Goal: Contribute content: Contribute content

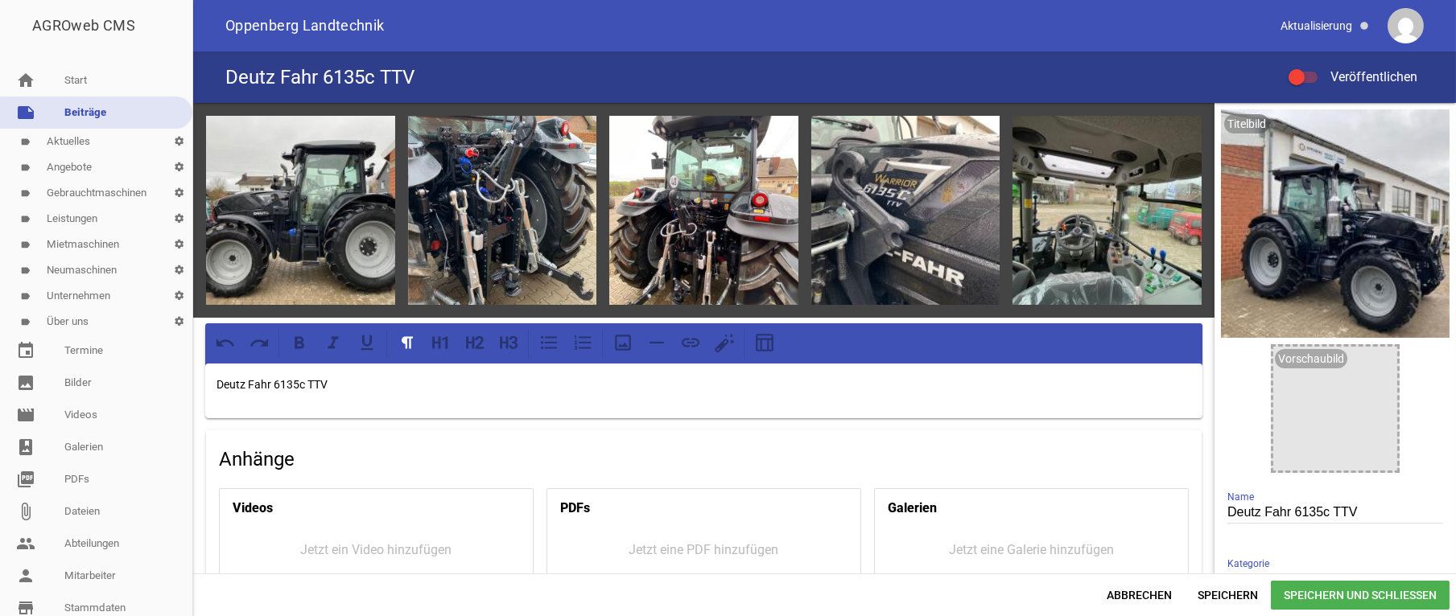
scroll to position [126, 0]
click at [394, 409] on div "Deutz Fahr 6135c TTV" at bounding box center [703, 391] width 997 height 55
click at [351, 381] on p "Deutz Fahr 6135c TTV" at bounding box center [703, 384] width 975 height 19
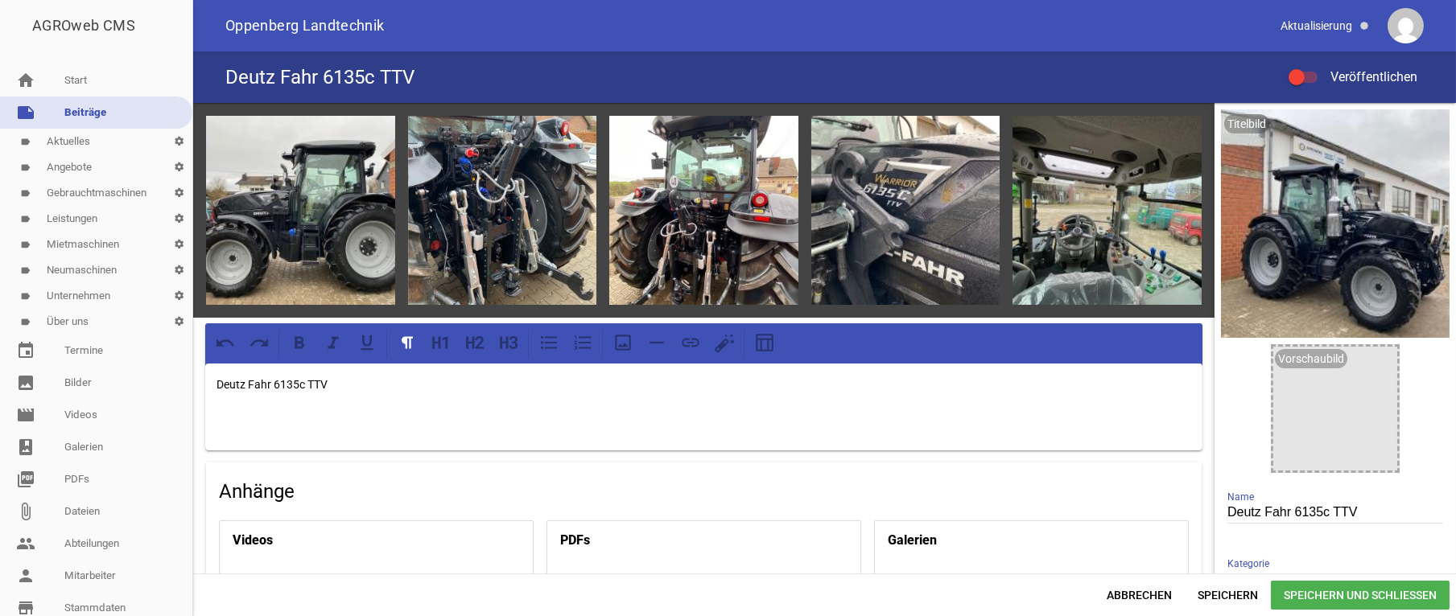
scroll to position [2107, 0]
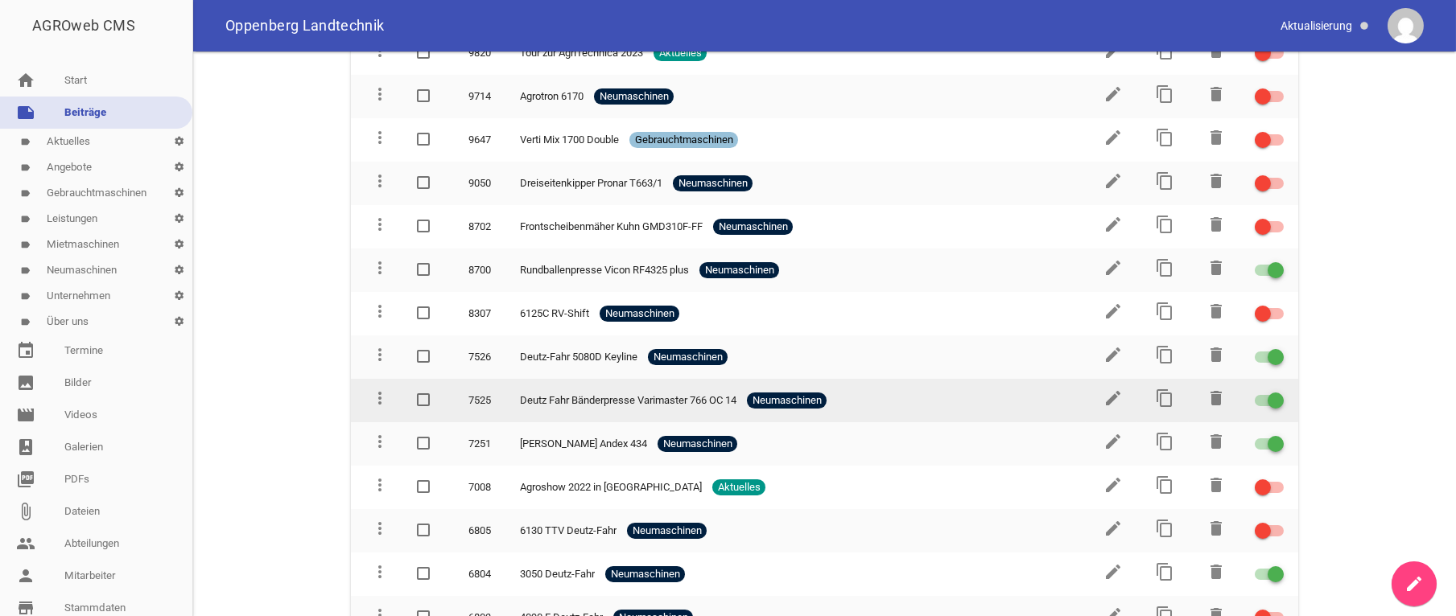
scroll to position [648, 0]
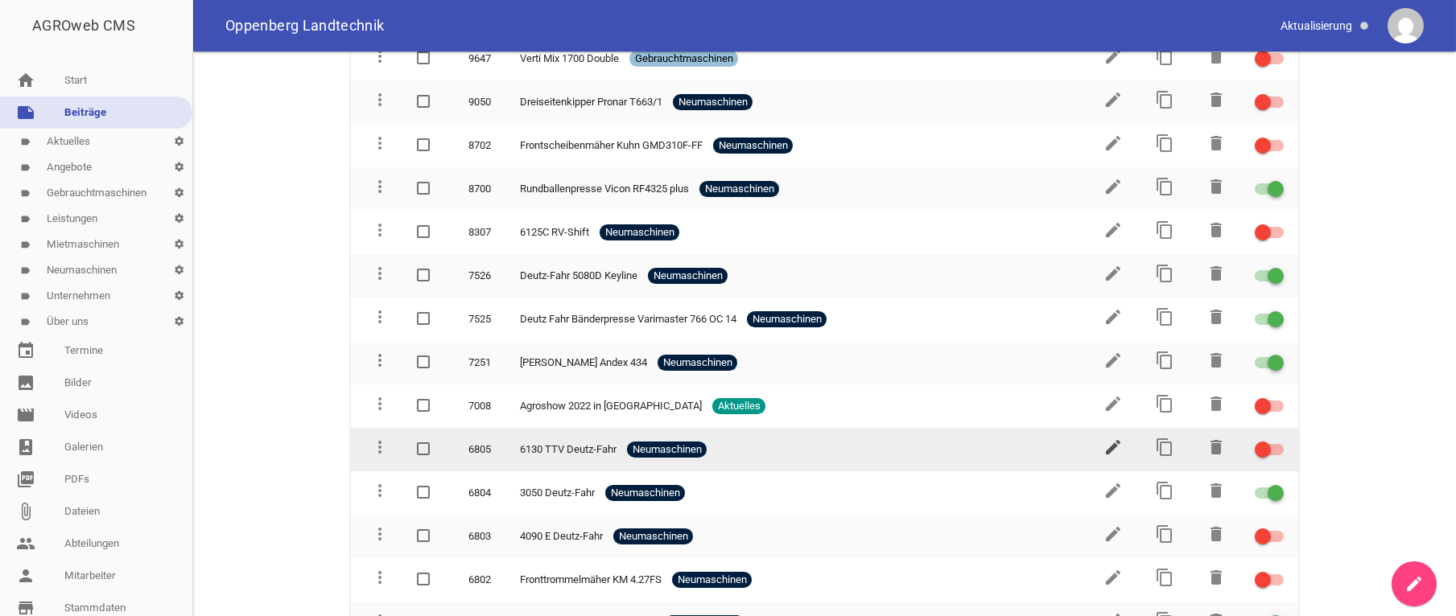
click at [1103, 442] on icon "edit" at bounding box center [1112, 447] width 19 height 19
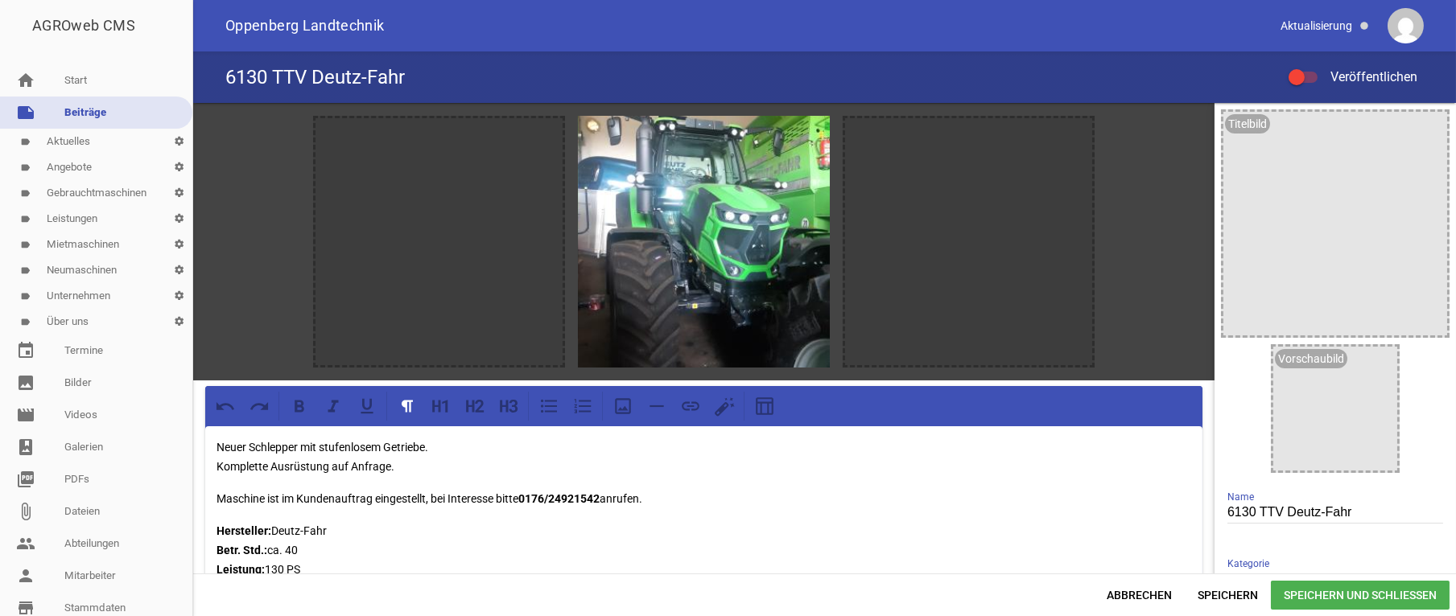
click at [82, 113] on link "note Beiträge" at bounding box center [96, 113] width 192 height 32
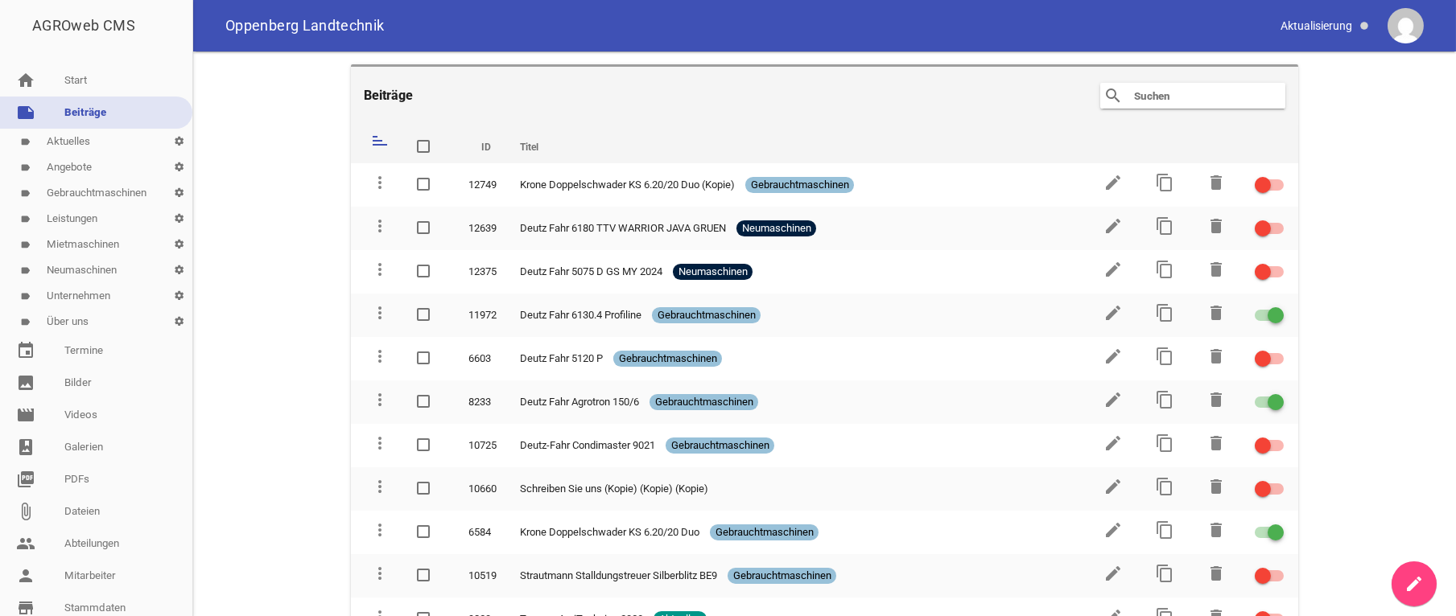
click at [89, 265] on link "label Neumaschinen settings" at bounding box center [96, 271] width 192 height 26
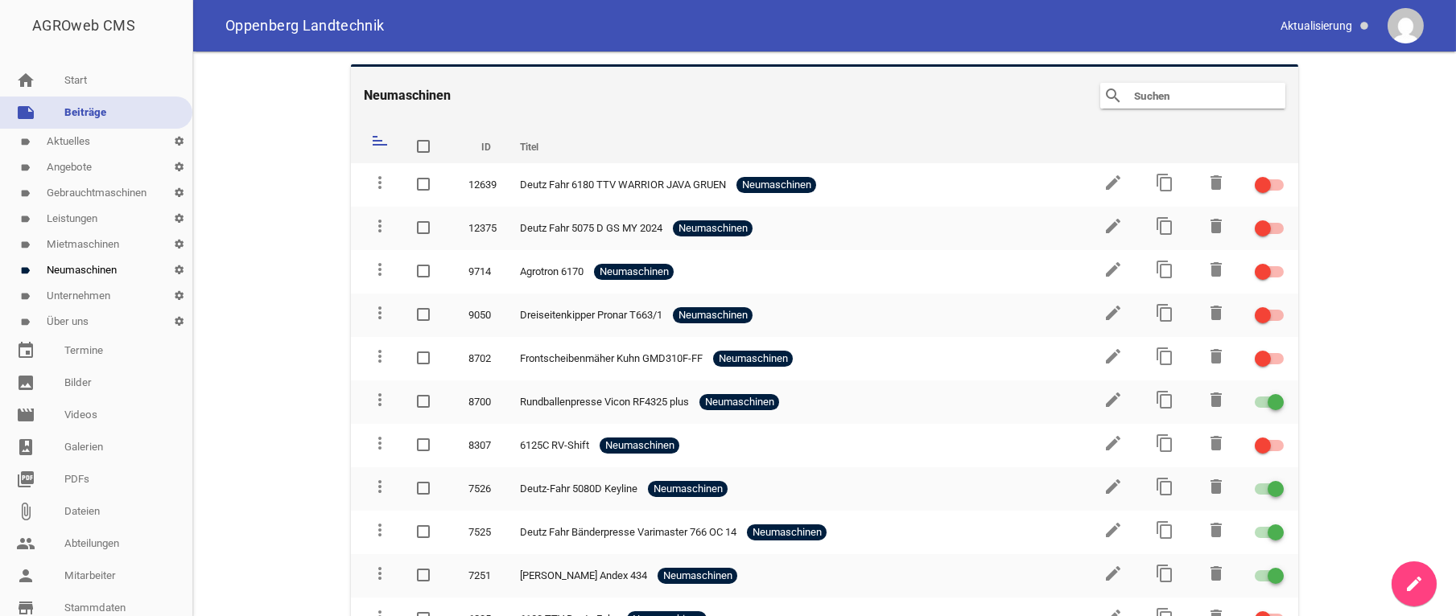
click at [373, 141] on icon "sort" at bounding box center [379, 140] width 19 height 19
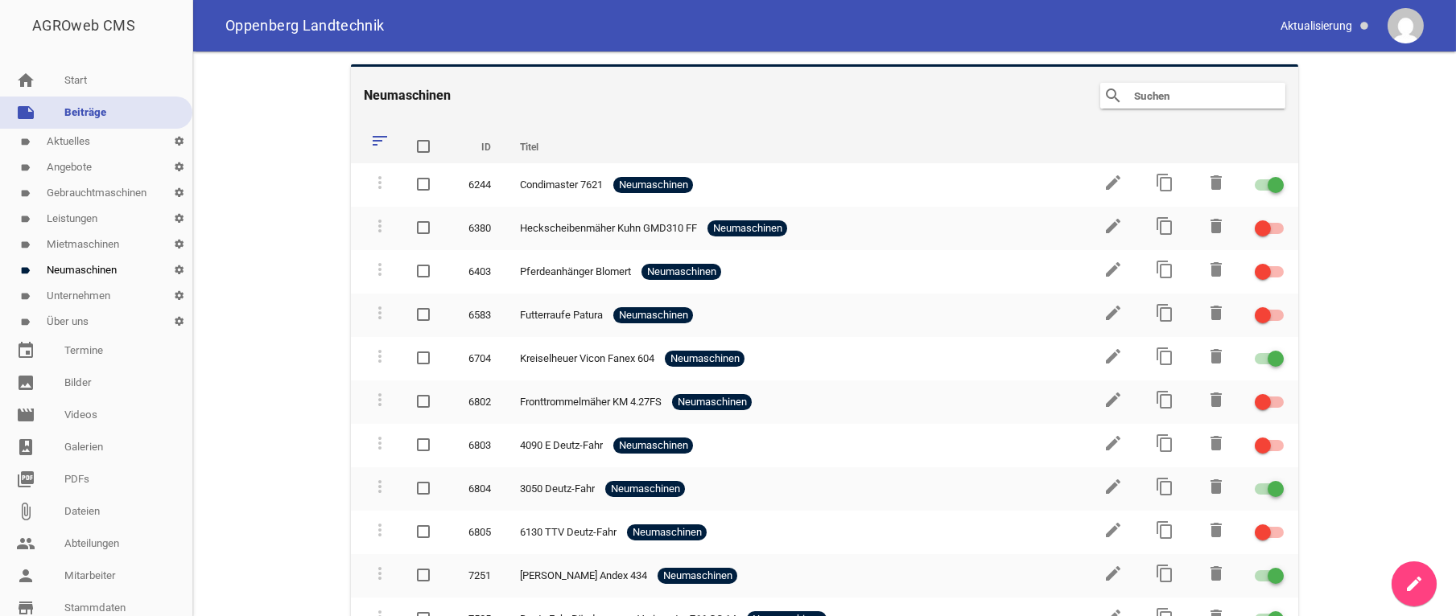
click at [373, 139] on icon "sort" at bounding box center [379, 140] width 19 height 19
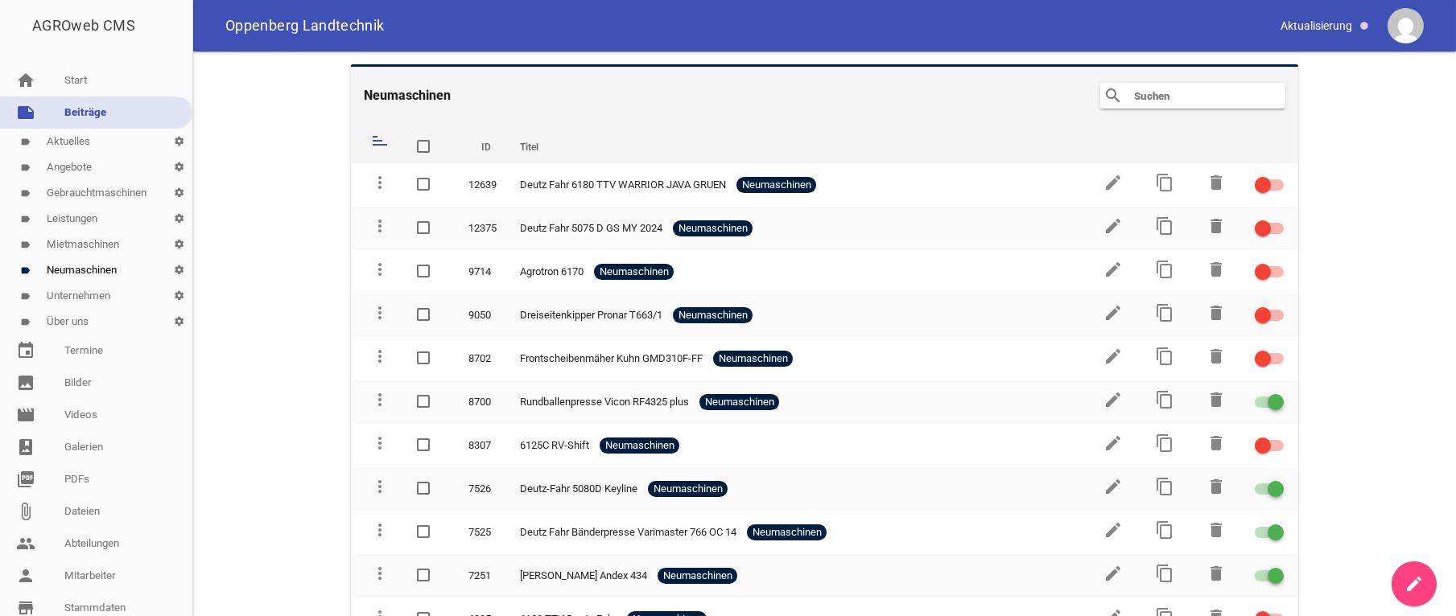
click at [373, 139] on icon "sort" at bounding box center [379, 140] width 19 height 19
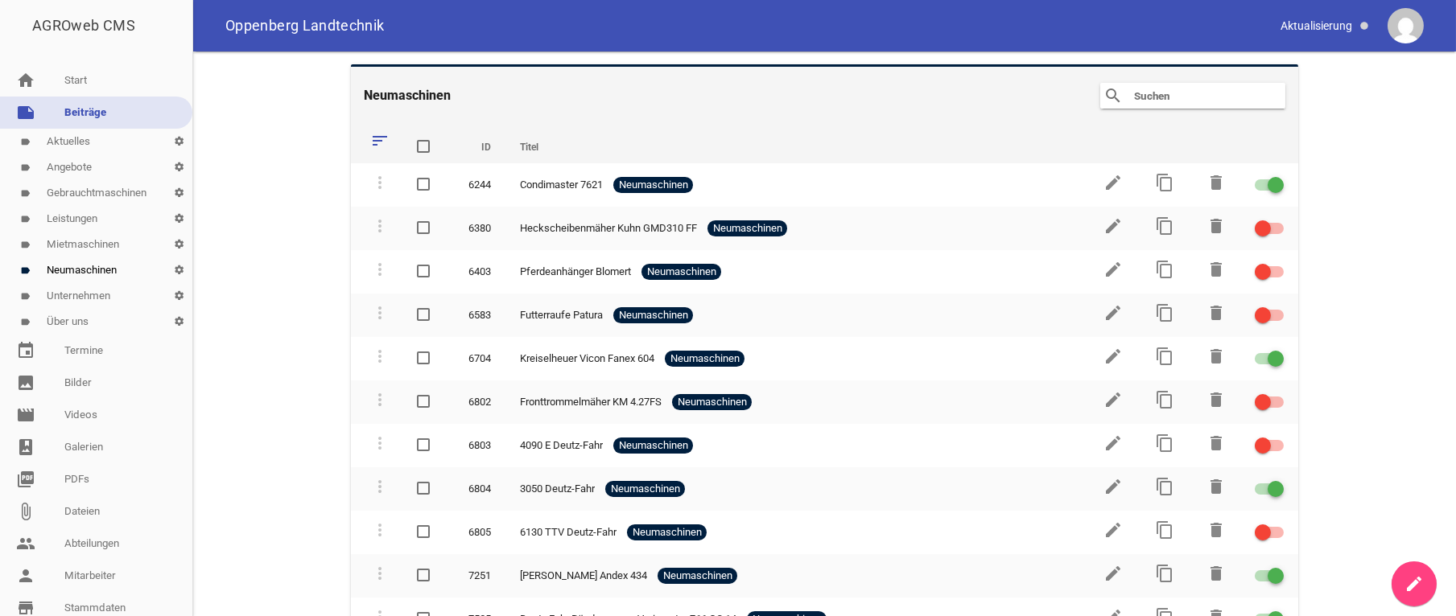
click at [373, 139] on icon "sort" at bounding box center [379, 140] width 19 height 19
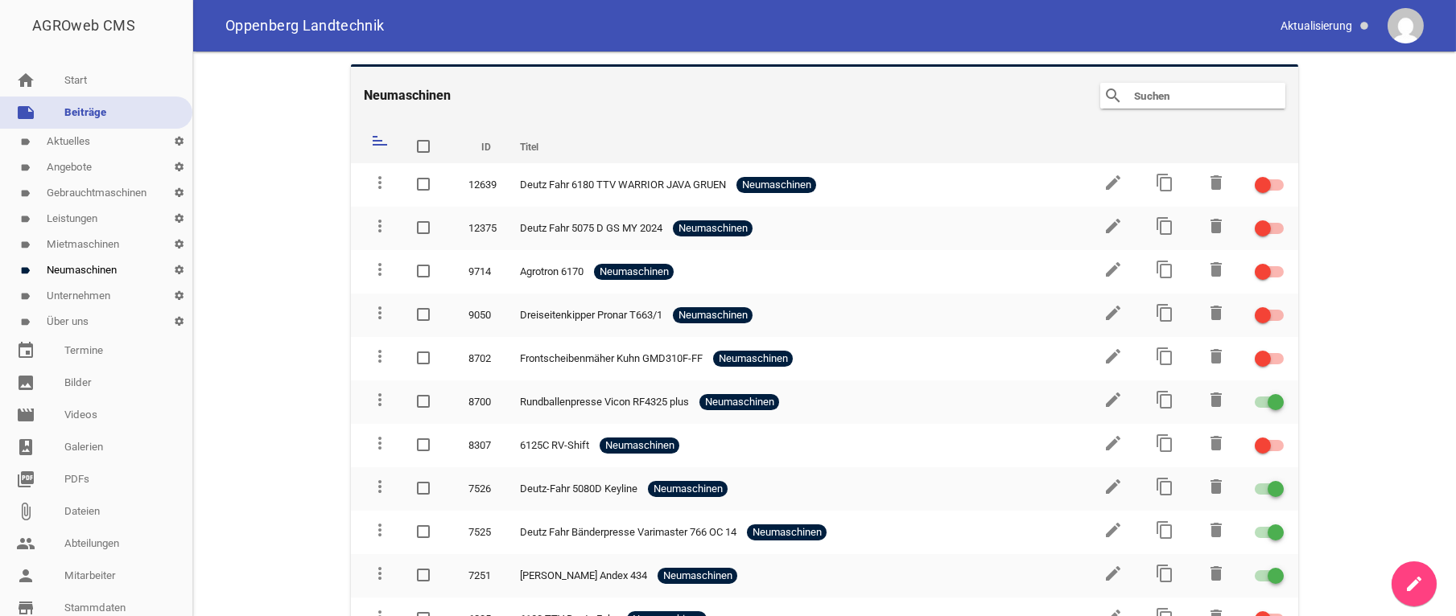
click at [373, 139] on icon "sort" at bounding box center [379, 140] width 19 height 19
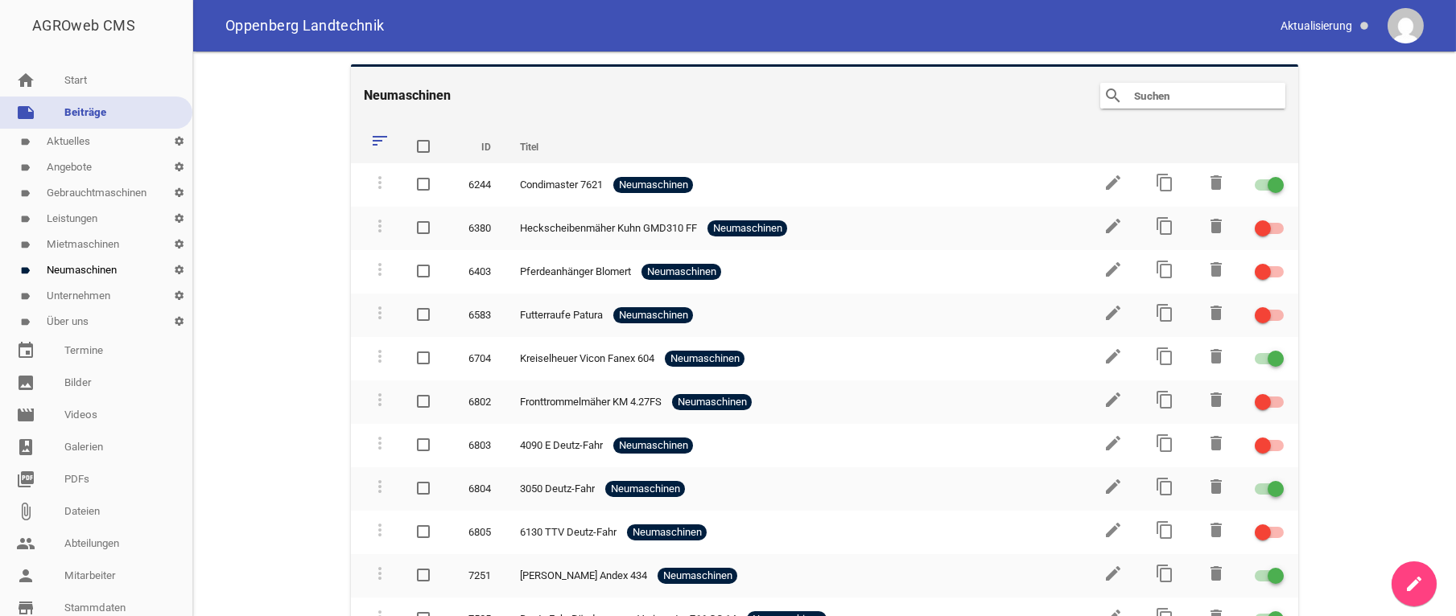
click at [484, 146] on th "ID" at bounding box center [480, 144] width 52 height 39
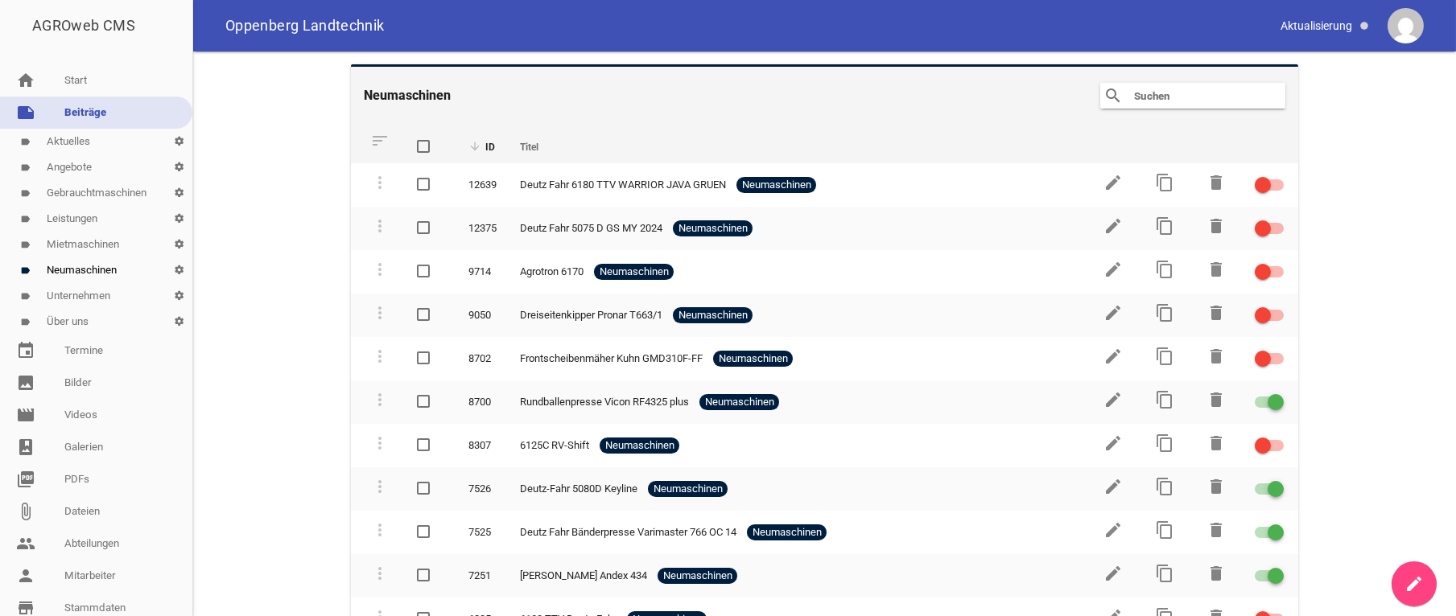
click at [485, 142] on th "ID" at bounding box center [480, 144] width 52 height 39
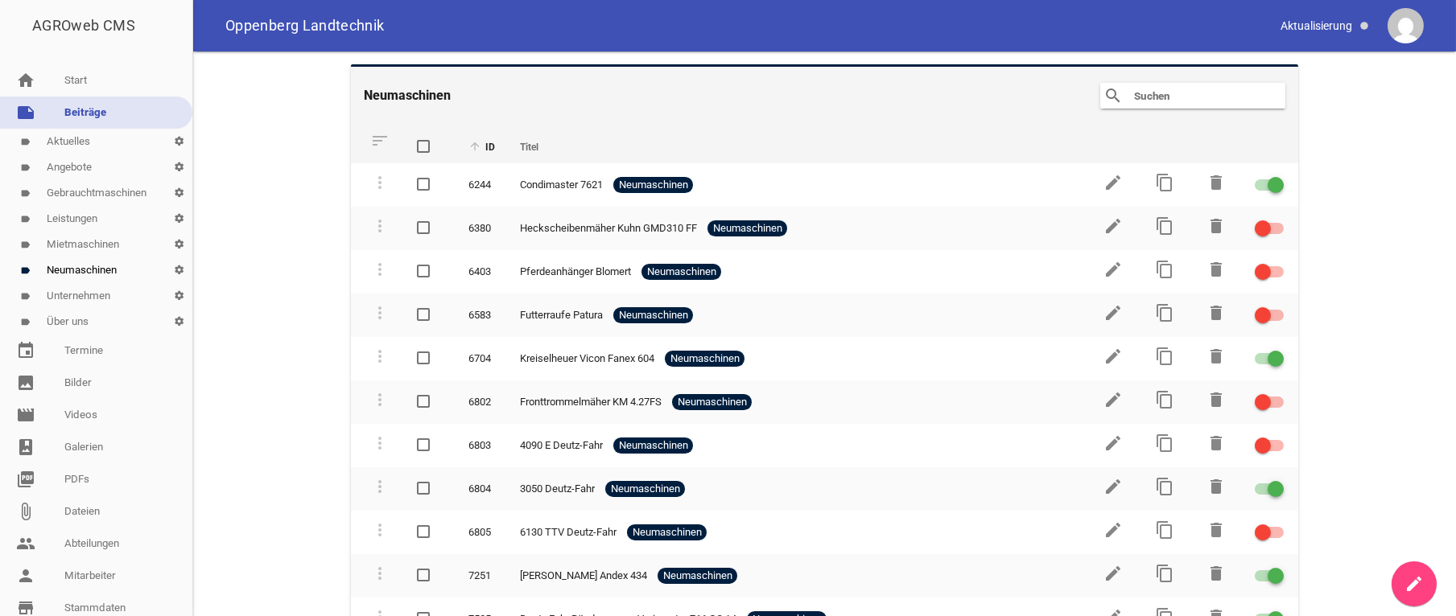
click at [485, 142] on th "ID" at bounding box center [480, 144] width 52 height 39
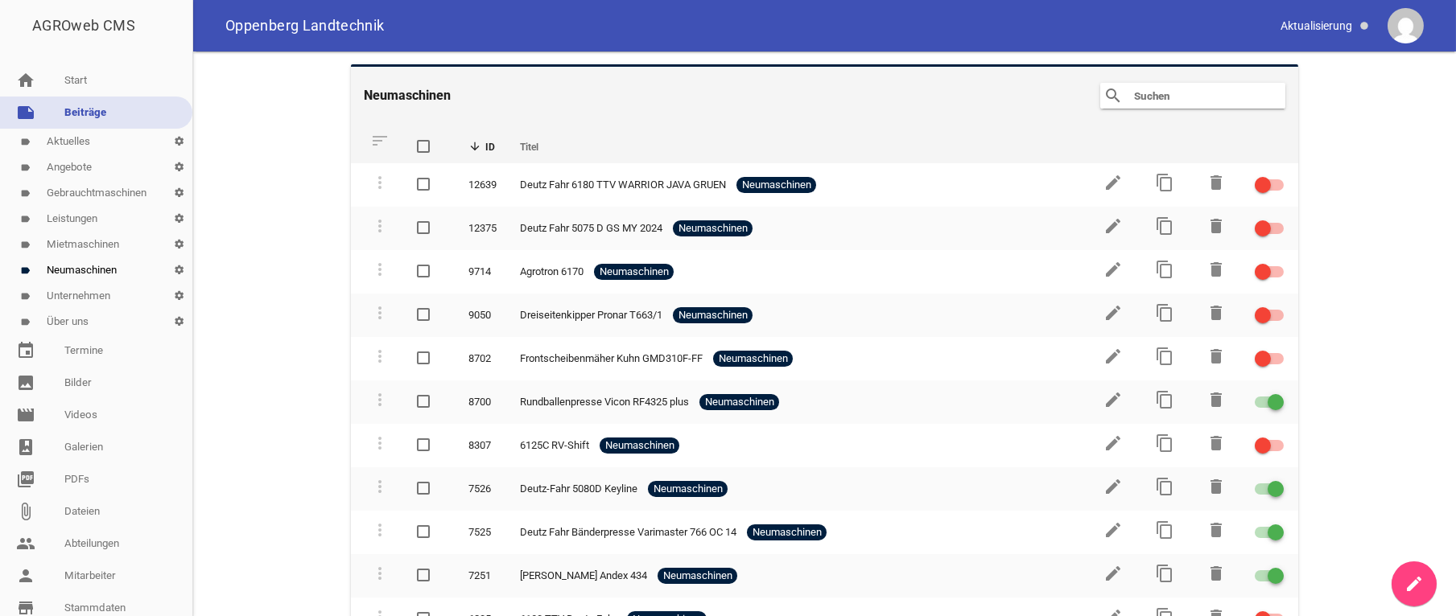
click at [1408, 583] on icon "create" at bounding box center [1413, 584] width 19 height 19
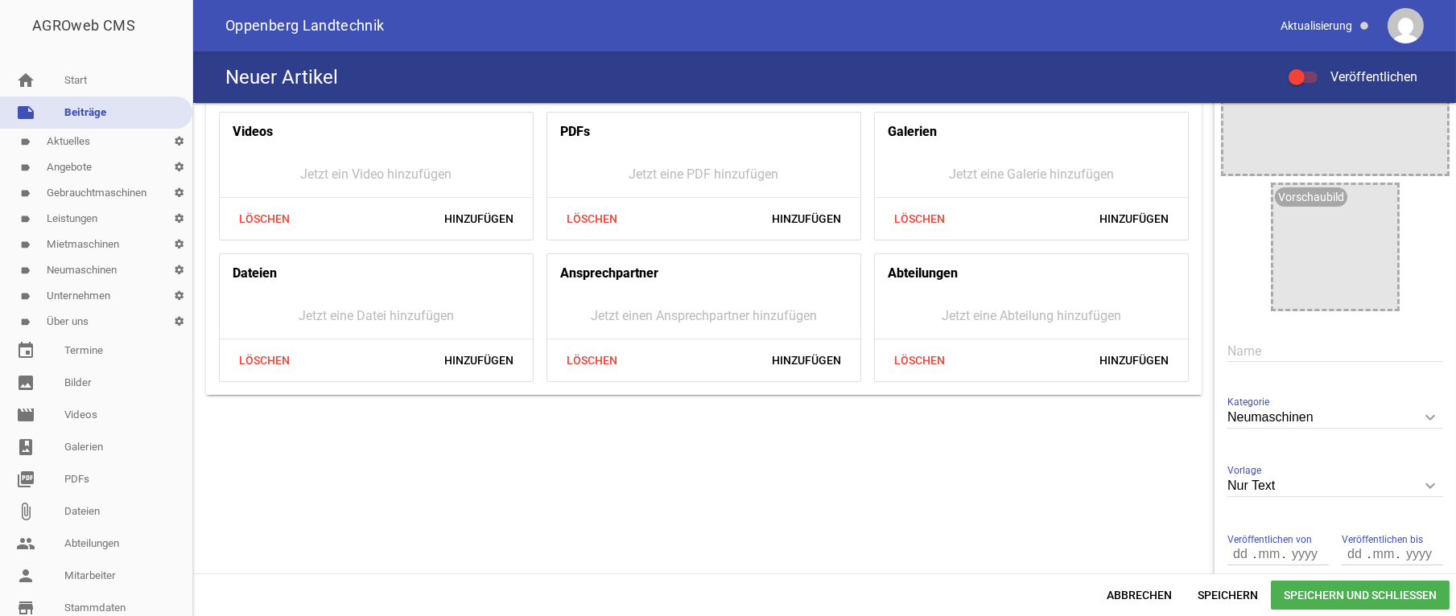
scroll to position [243, 0]
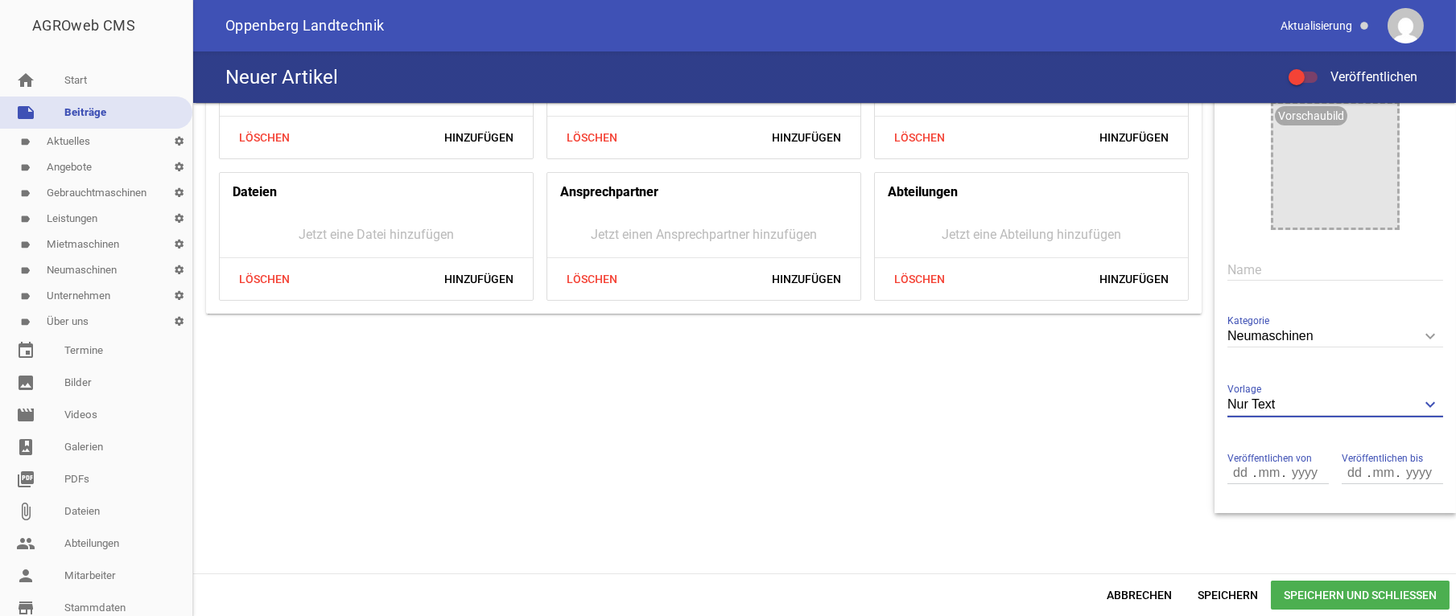
click at [1280, 408] on input "Nur Text" at bounding box center [1335, 405] width 216 height 22
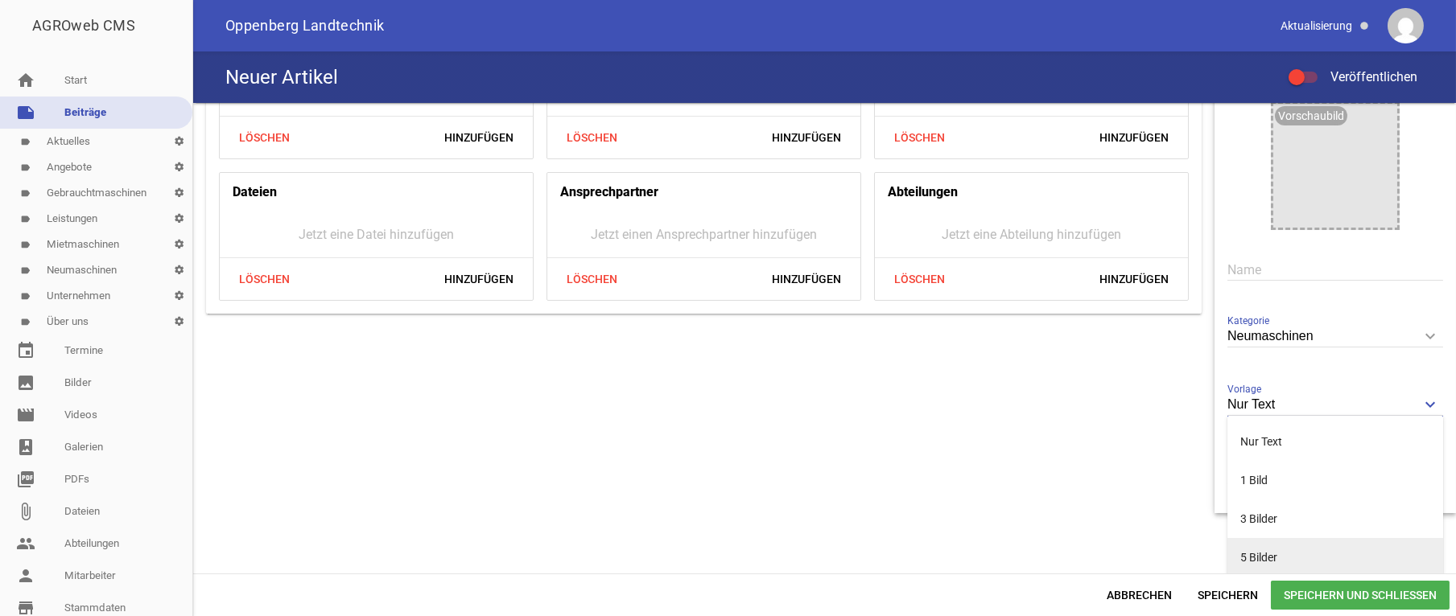
click at [1257, 558] on li "5 Bilder" at bounding box center [1335, 557] width 216 height 39
type input "5 Bilder"
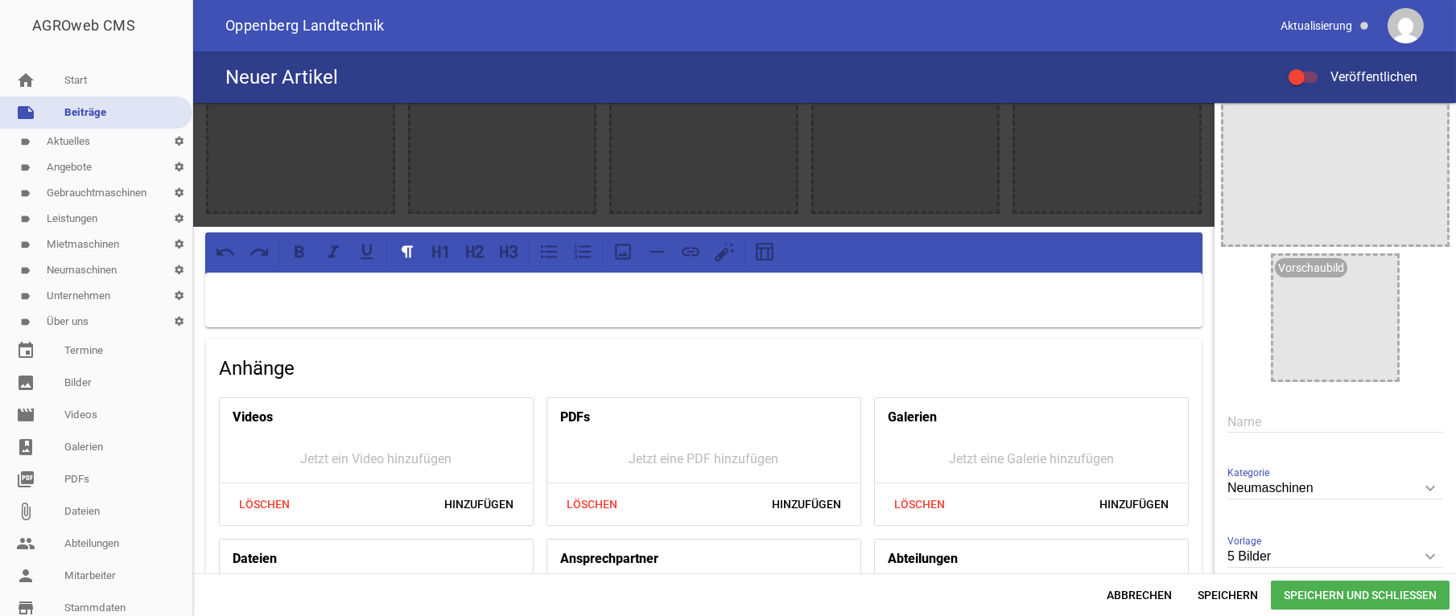
scroll to position [0, 0]
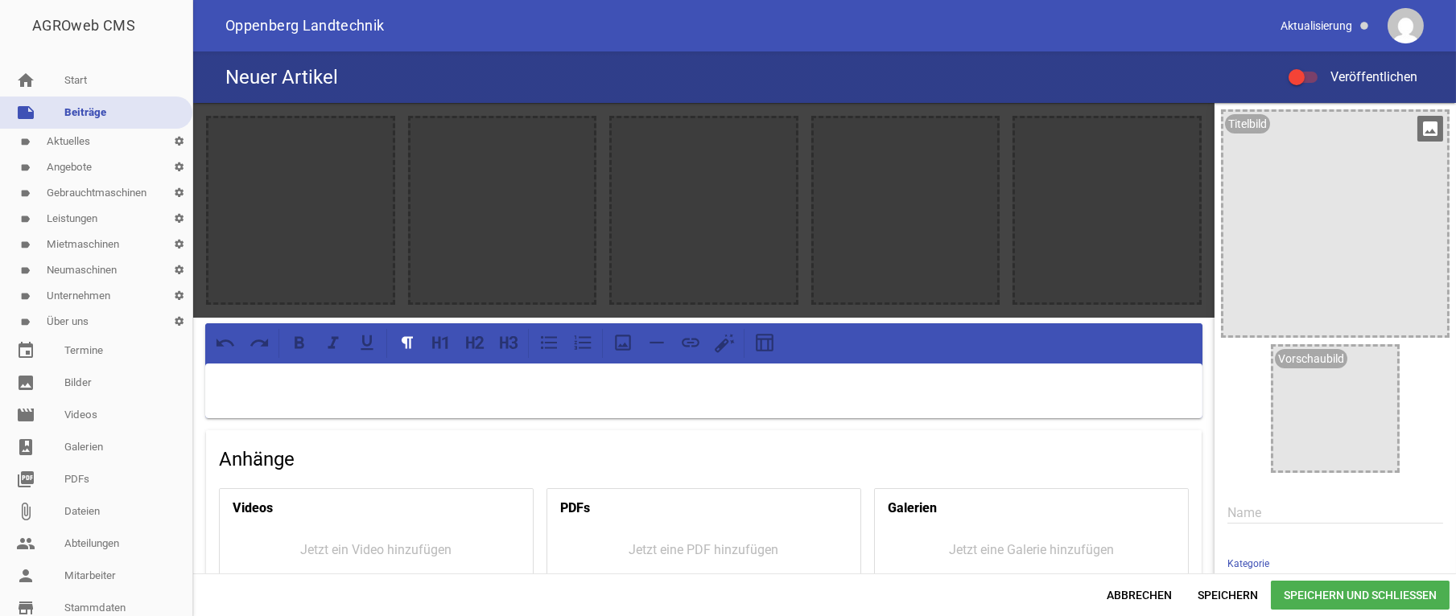
drag, startPoint x: 1417, startPoint y: 130, endPoint x: 1374, endPoint y: 129, distance: 43.5
click at [1417, 130] on icon "image" at bounding box center [1430, 129] width 26 height 26
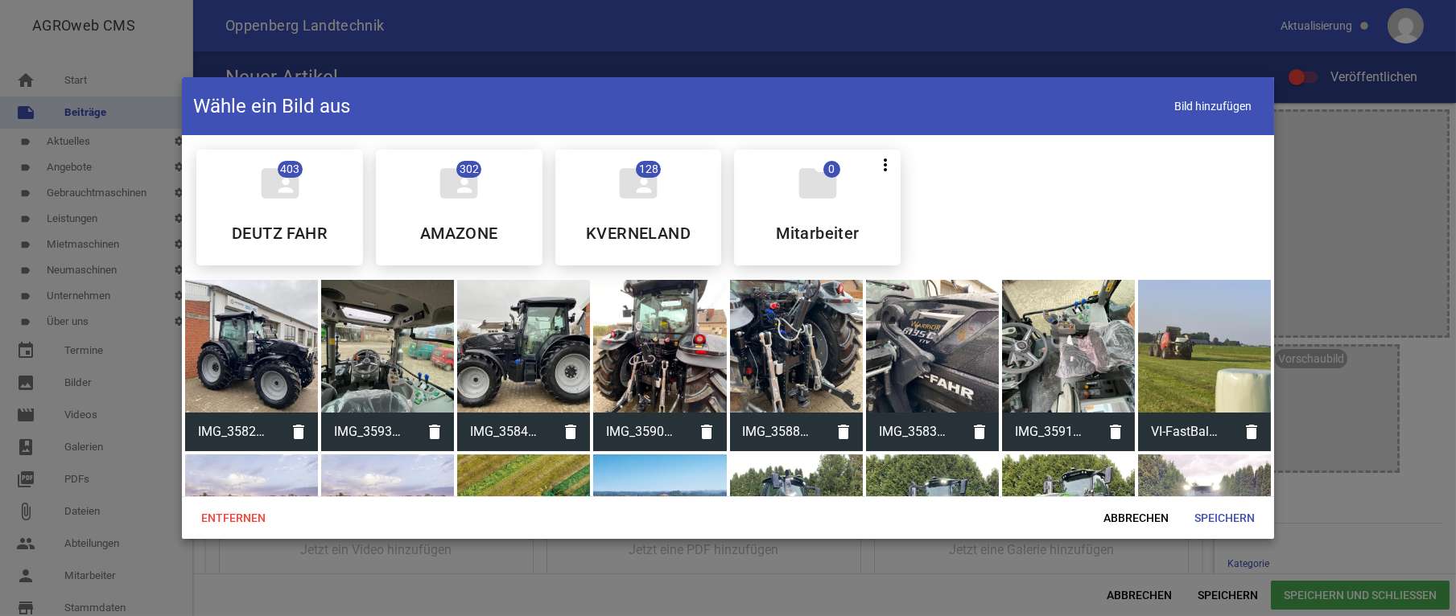
click at [262, 355] on div at bounding box center [251, 346] width 133 height 133
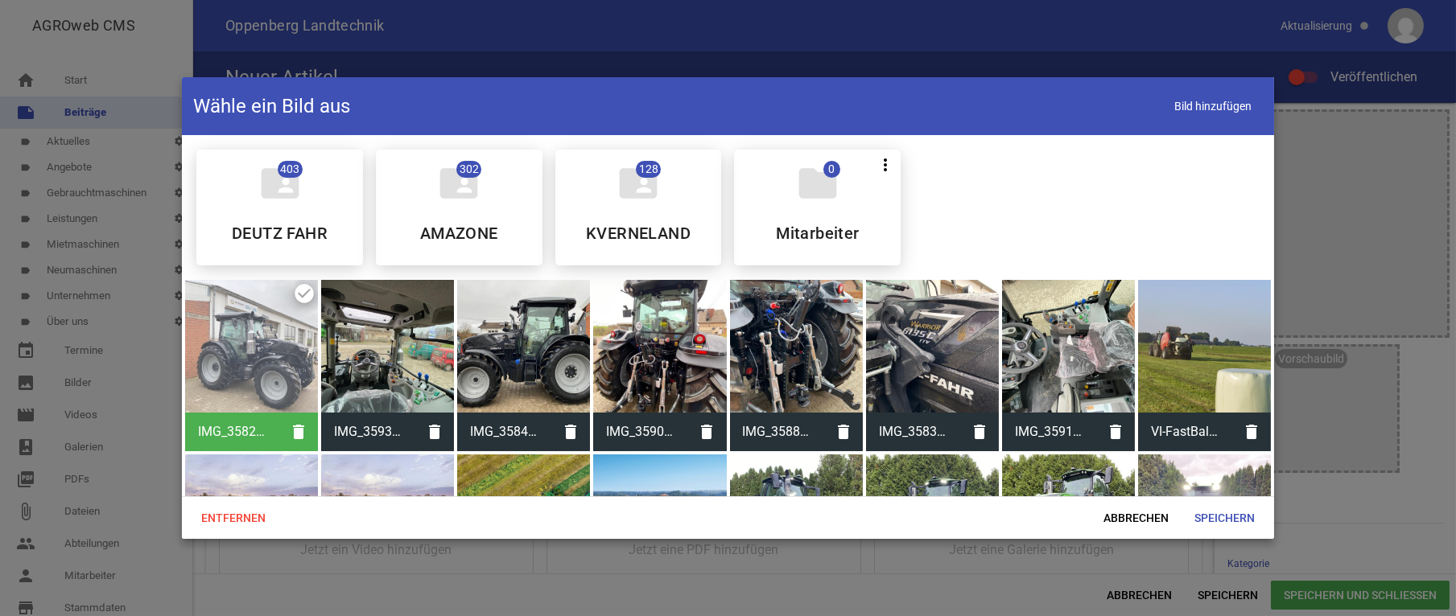
click at [415, 344] on div at bounding box center [387, 346] width 133 height 133
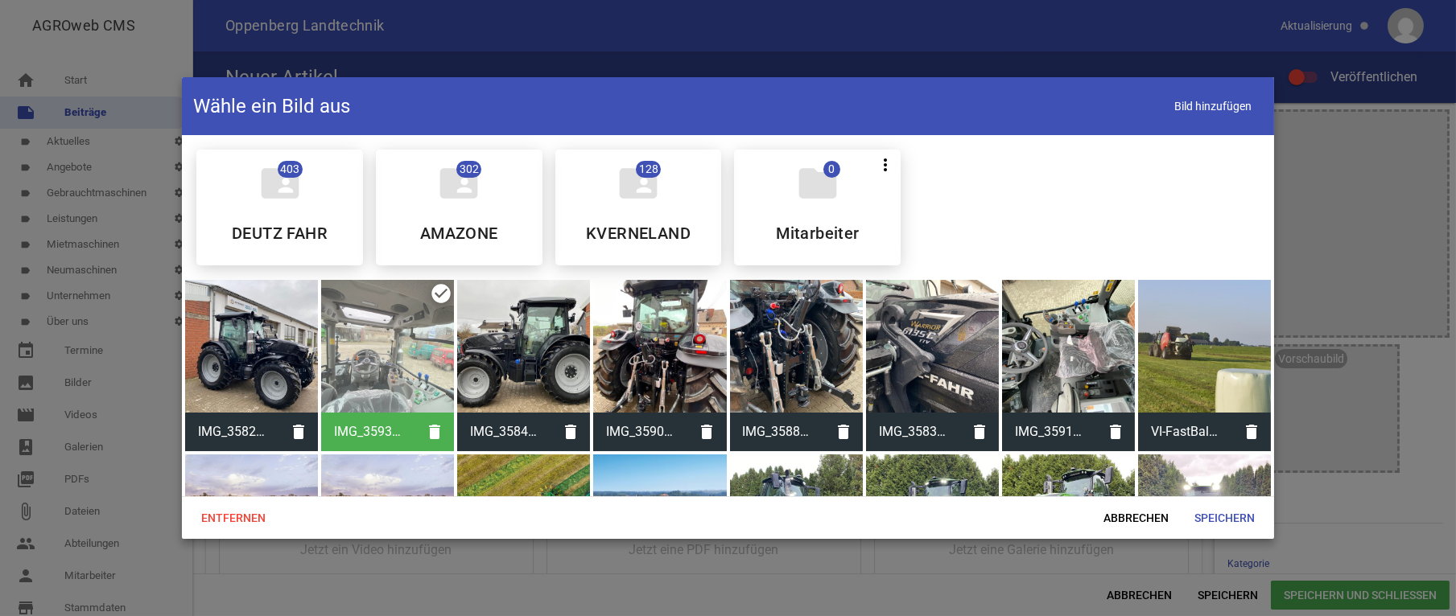
click at [237, 336] on div at bounding box center [251, 346] width 133 height 133
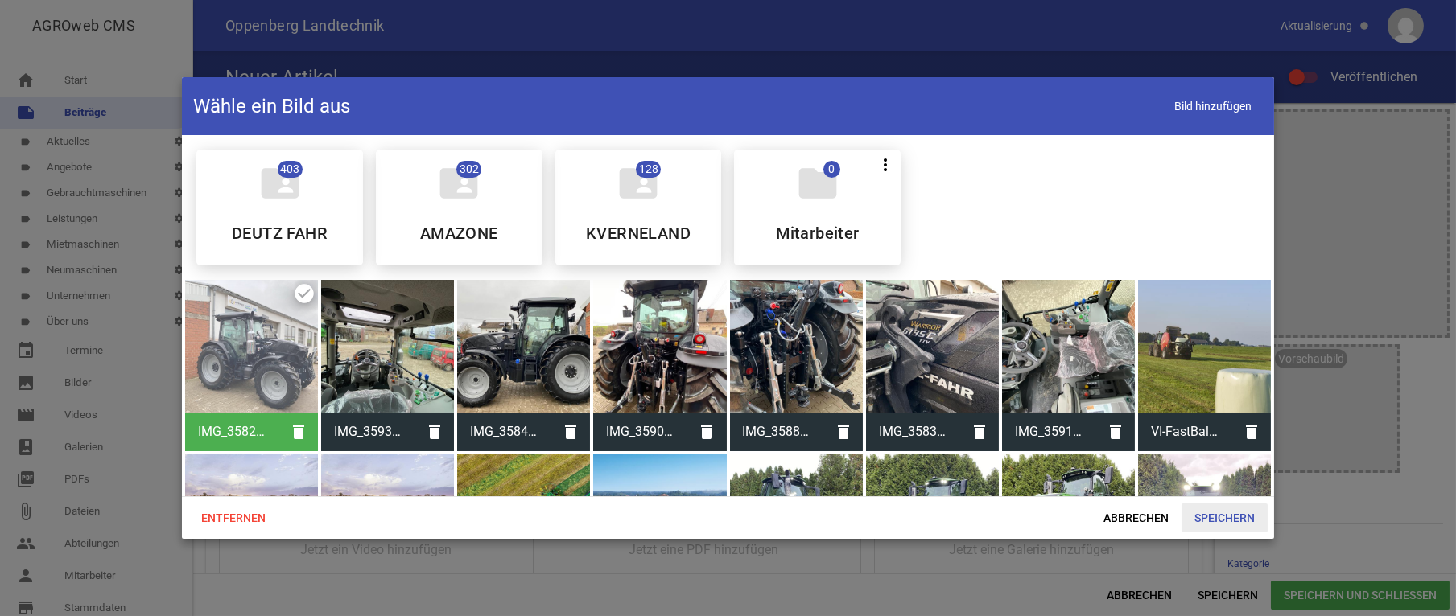
click at [1210, 521] on span "Speichern" at bounding box center [1224, 518] width 86 height 29
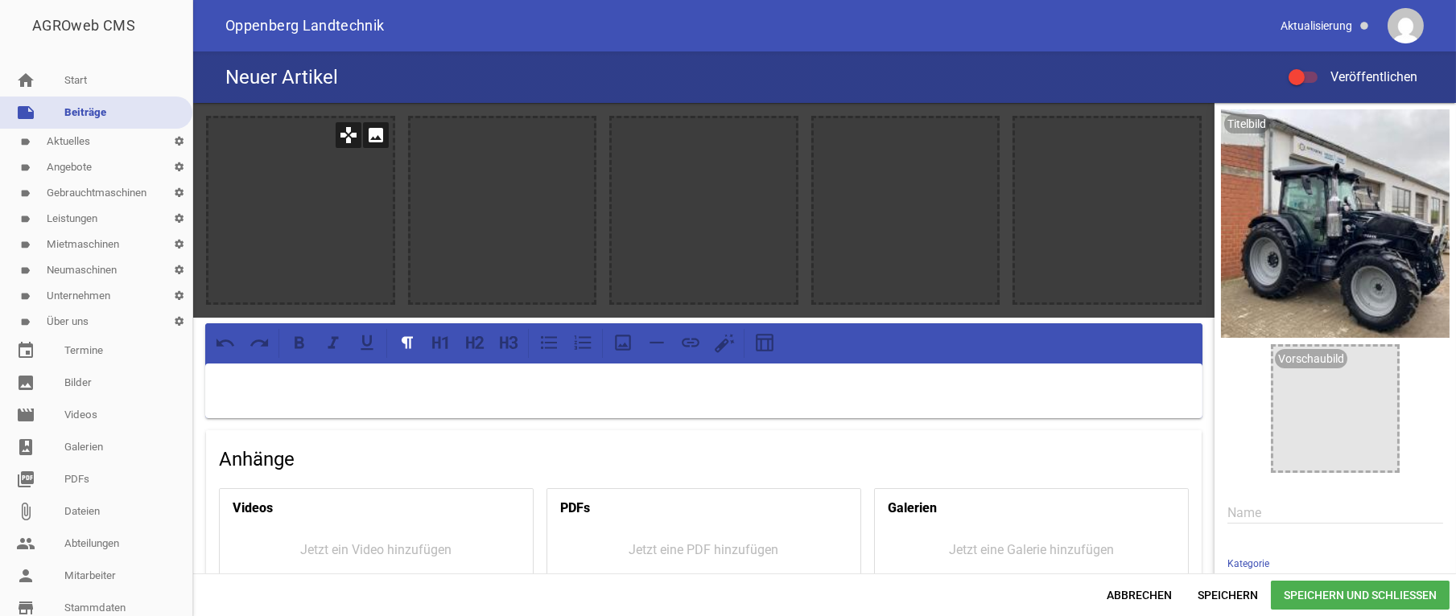
click at [352, 221] on div at bounding box center [300, 210] width 184 height 184
click at [371, 140] on icon "image" at bounding box center [376, 135] width 26 height 26
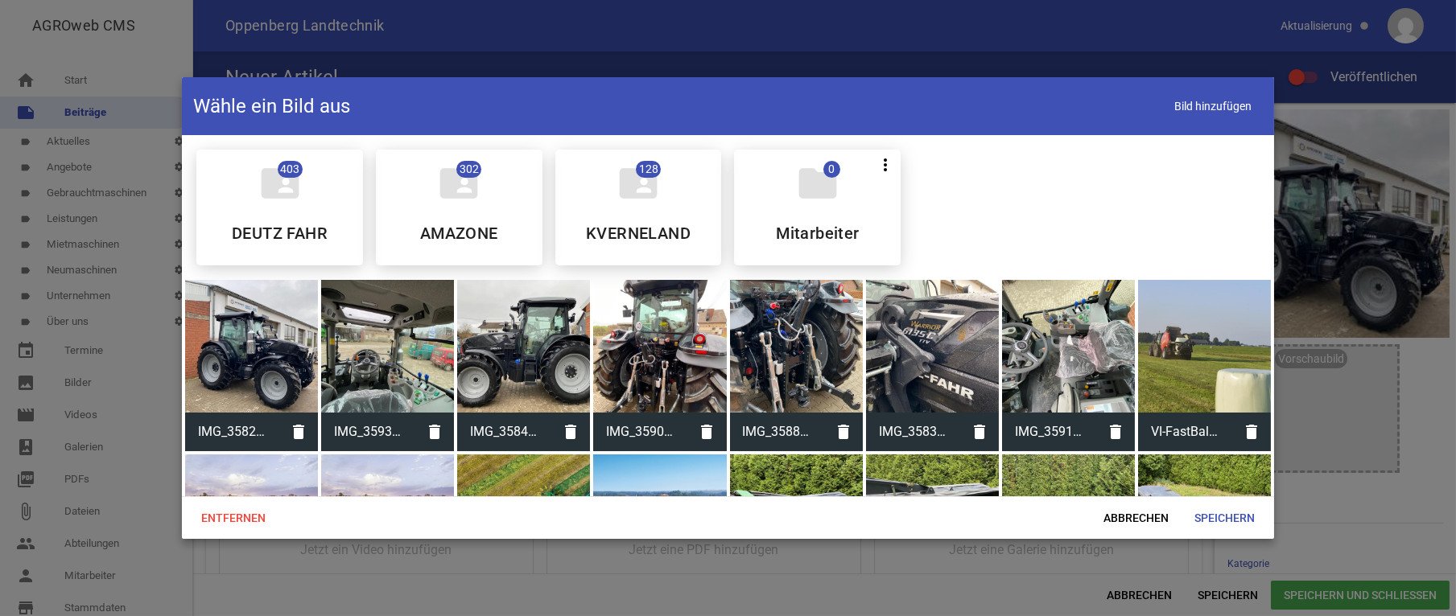
click at [530, 360] on div at bounding box center [523, 346] width 133 height 133
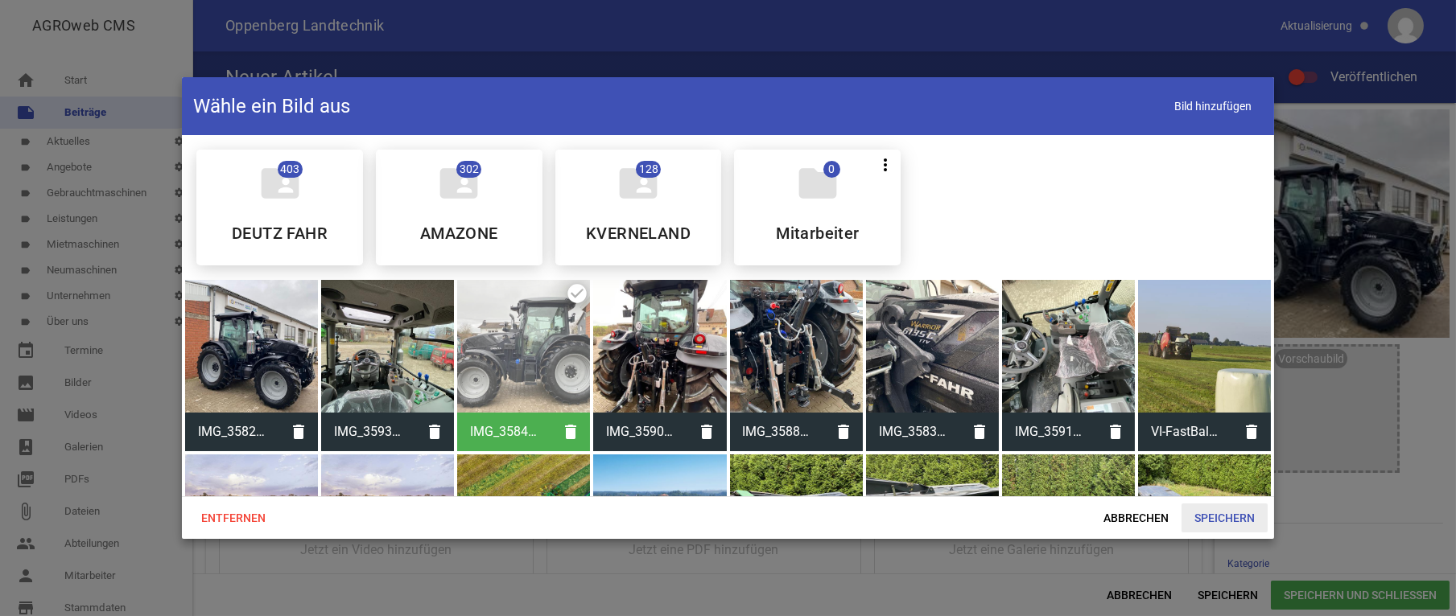
click at [1241, 521] on span "Speichern" at bounding box center [1224, 518] width 86 height 29
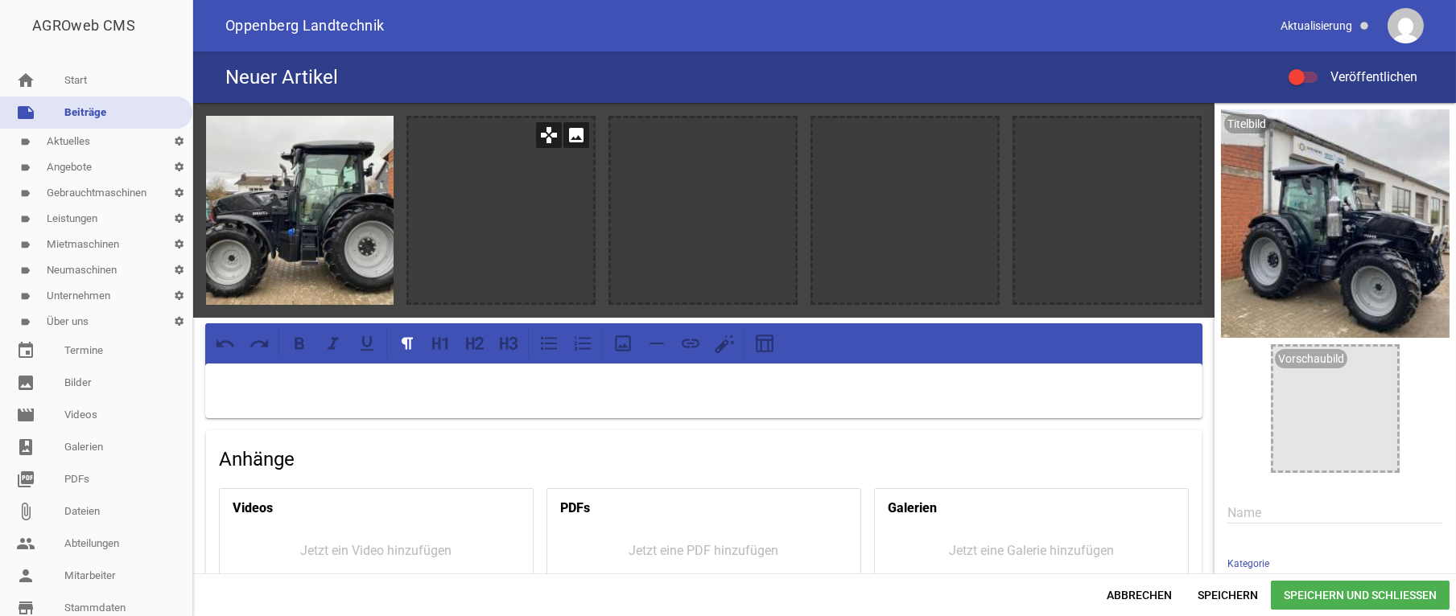
click at [571, 131] on icon "image" at bounding box center [576, 135] width 26 height 26
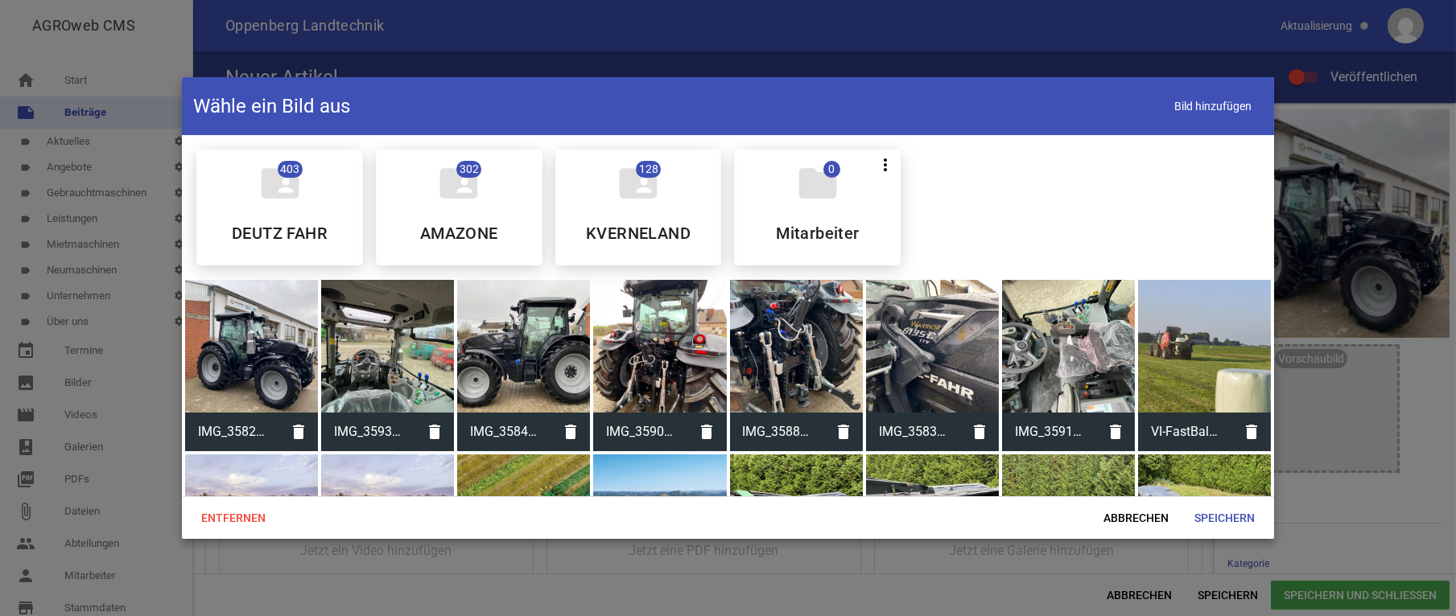
click at [389, 357] on div at bounding box center [387, 346] width 133 height 133
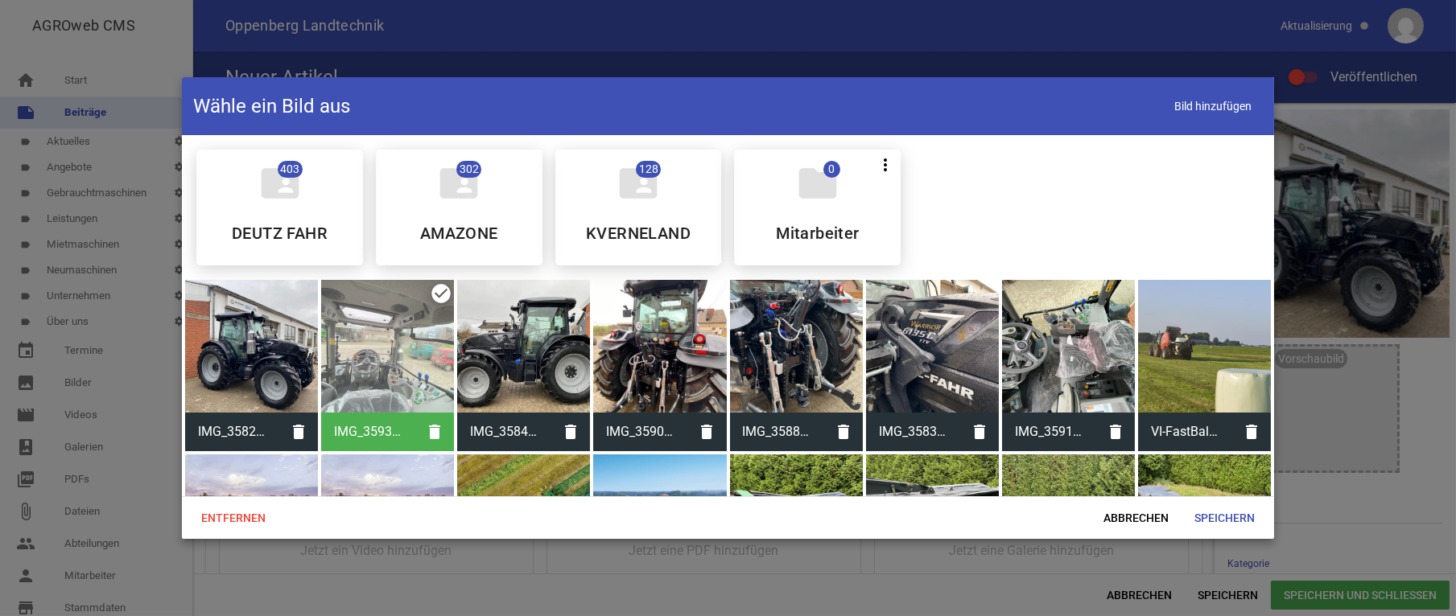
click at [391, 357] on div at bounding box center [387, 346] width 133 height 133
click at [781, 342] on div at bounding box center [796, 346] width 133 height 133
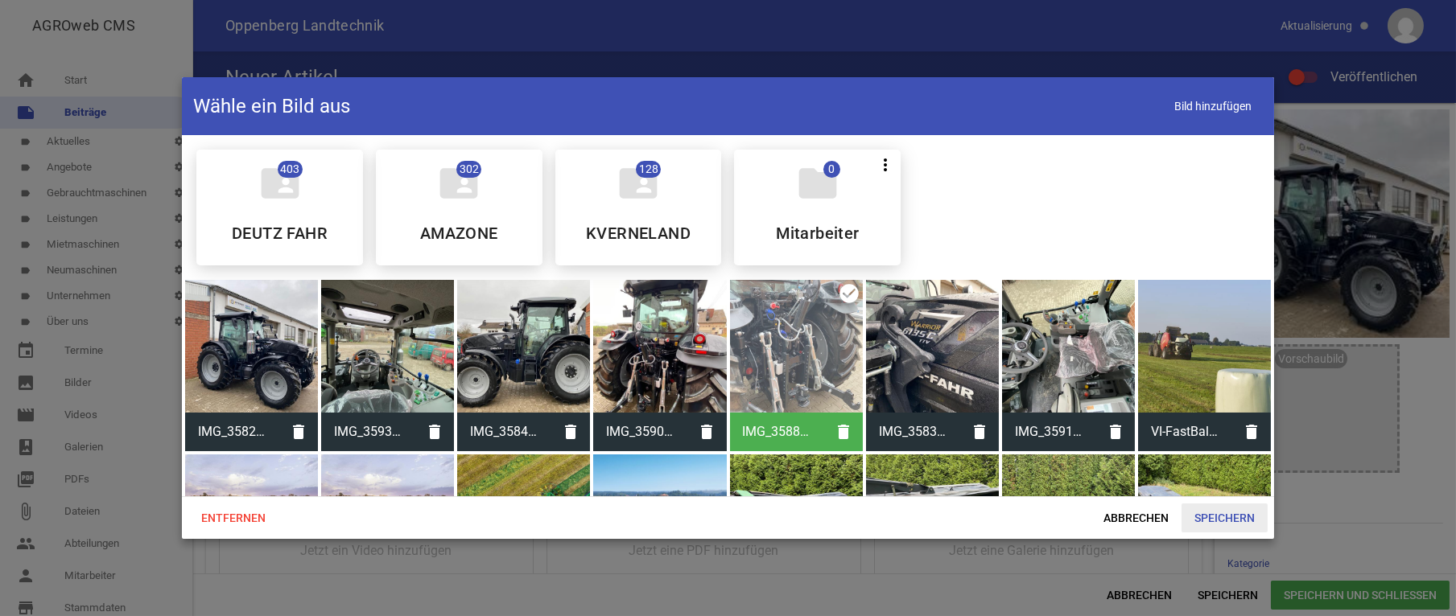
click at [1228, 516] on span "Speichern" at bounding box center [1224, 518] width 86 height 29
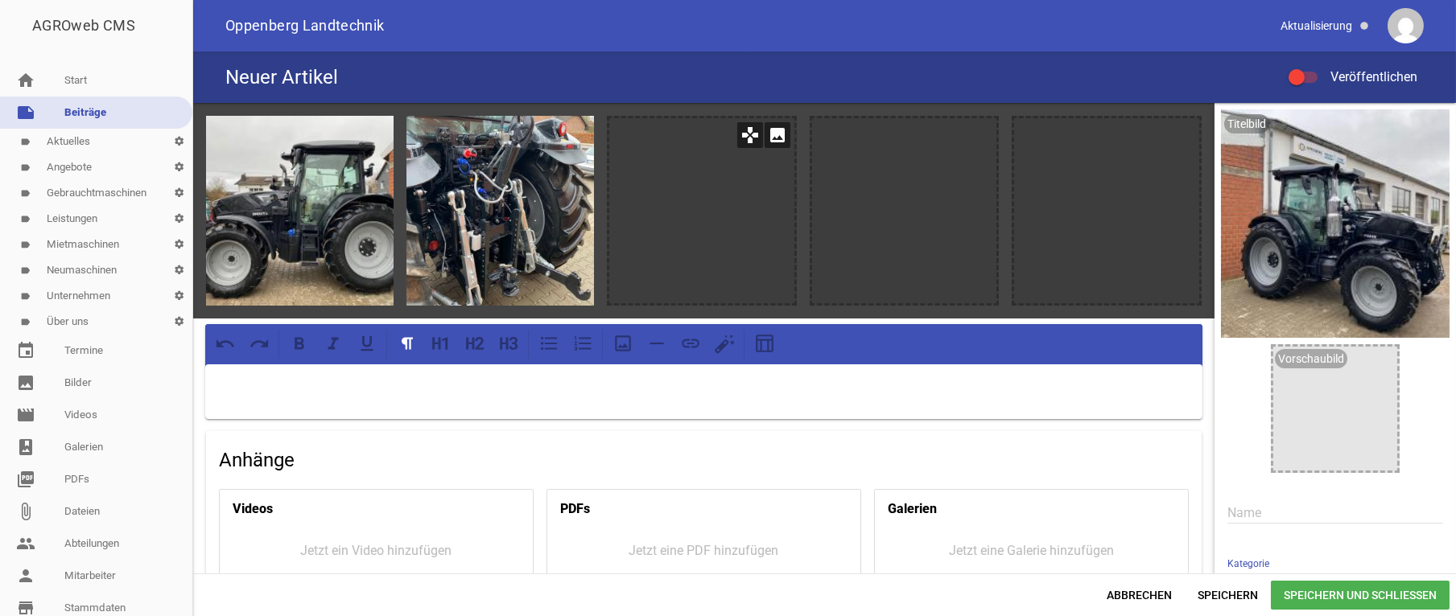
click at [769, 139] on icon "image" at bounding box center [778, 135] width 26 height 26
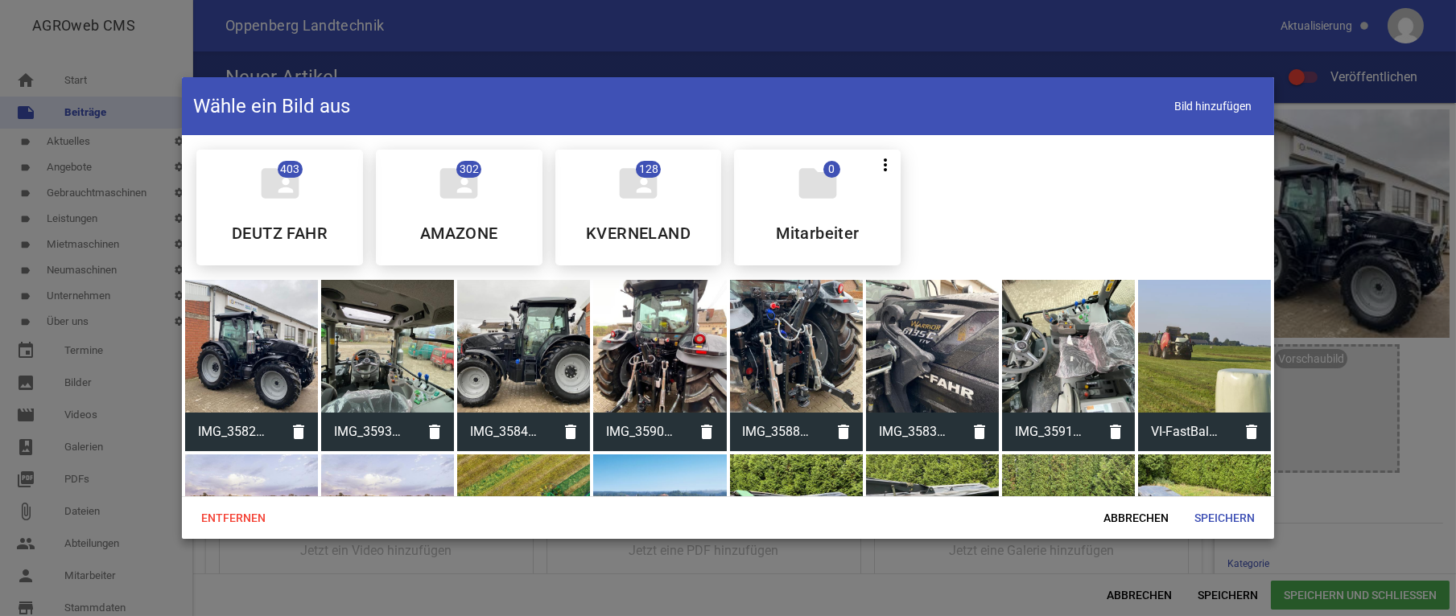
click at [661, 355] on div at bounding box center [659, 346] width 133 height 133
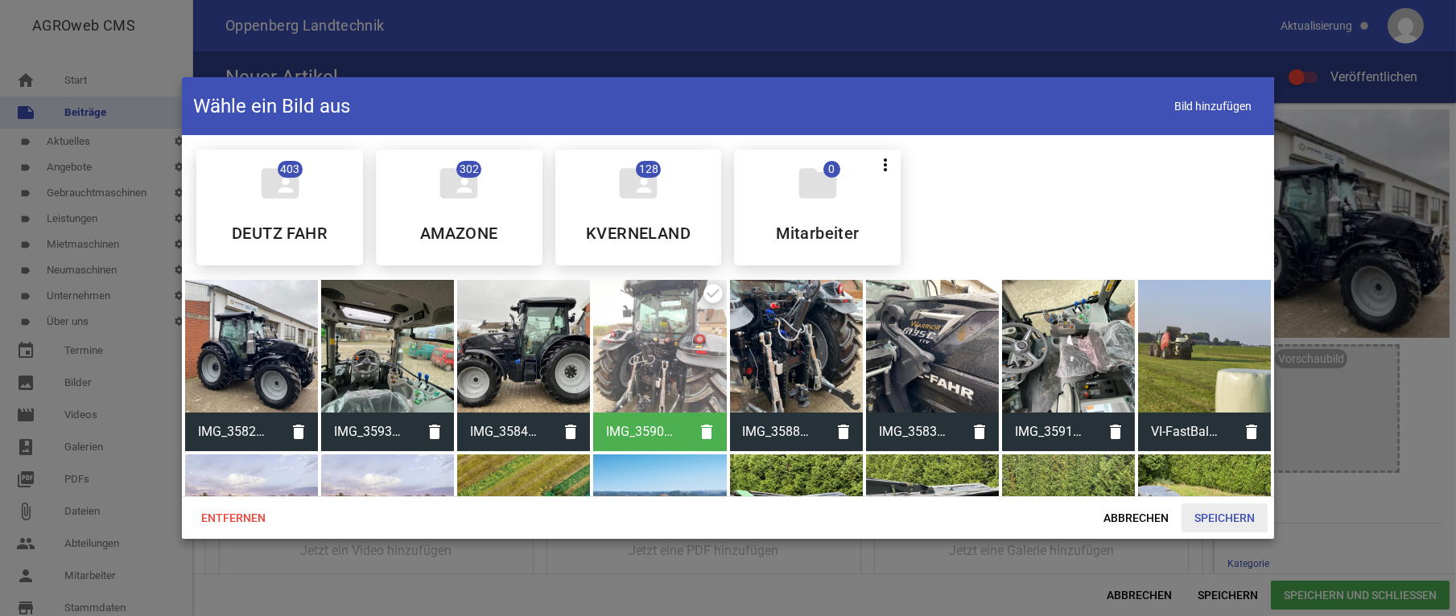
click at [1210, 509] on span "Speichern" at bounding box center [1224, 518] width 86 height 29
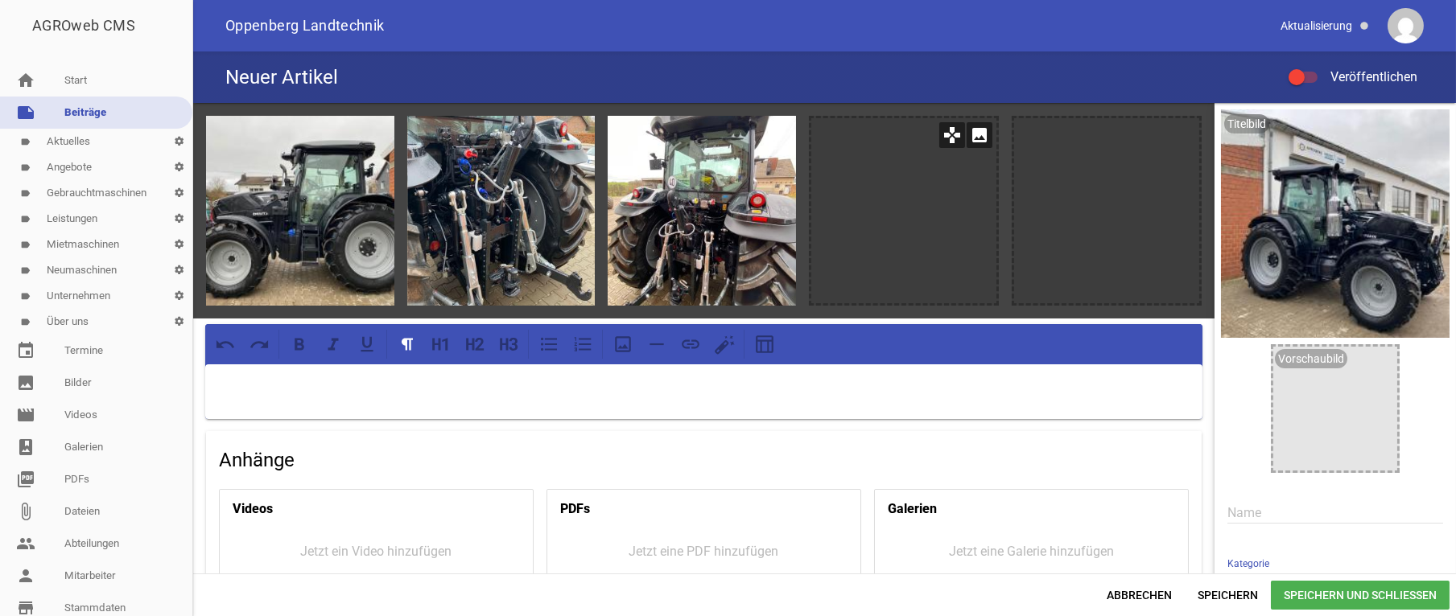
click at [969, 137] on icon "image" at bounding box center [979, 135] width 26 height 26
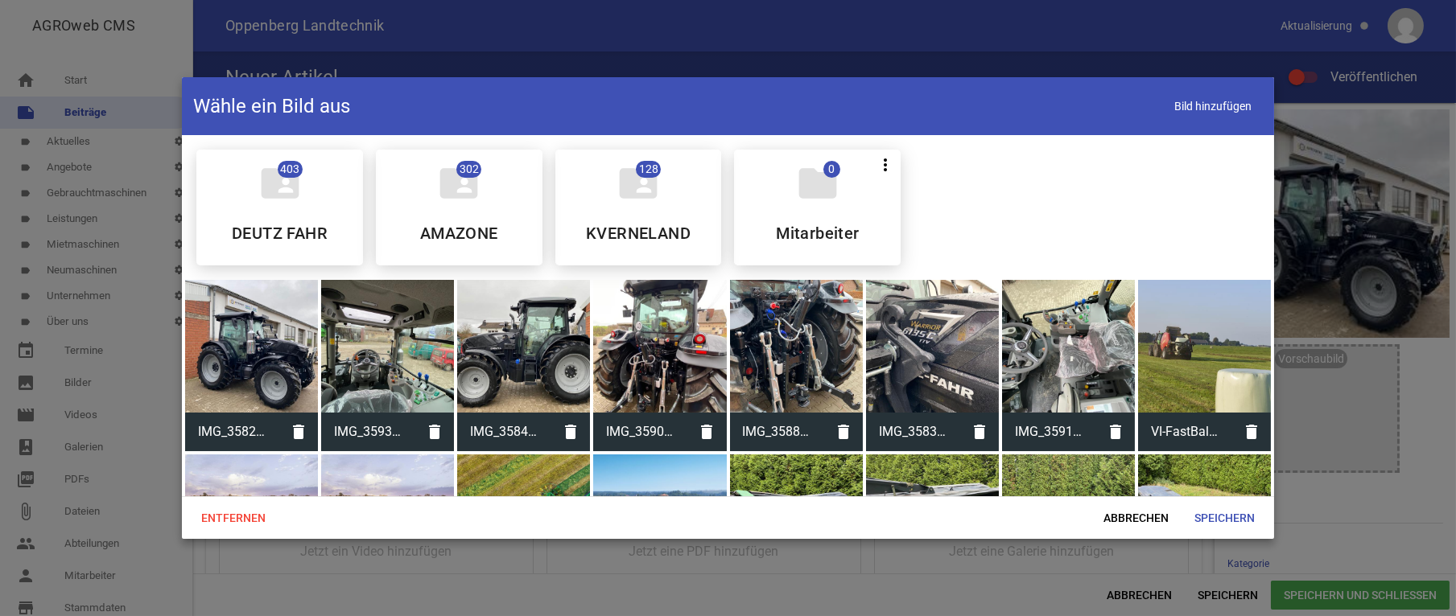
click at [924, 346] on div at bounding box center [932, 346] width 133 height 133
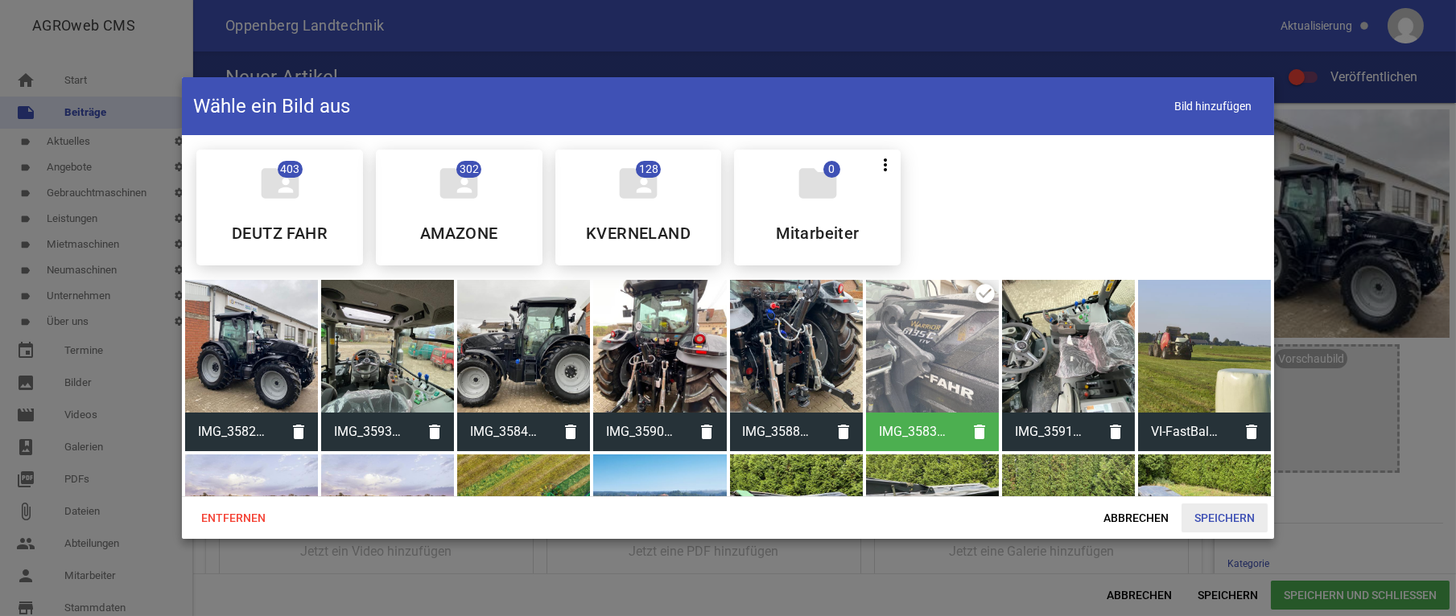
click at [1235, 521] on span "Speichern" at bounding box center [1224, 518] width 86 height 29
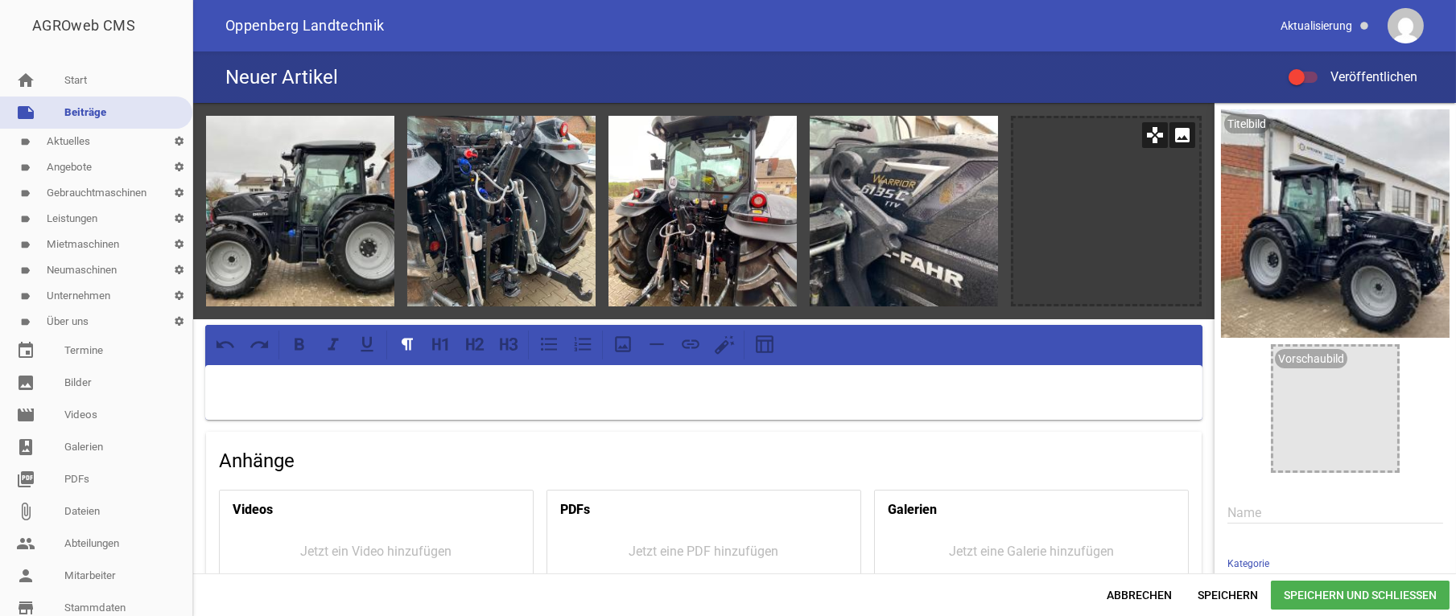
click at [1173, 135] on icon "image" at bounding box center [1182, 135] width 26 height 26
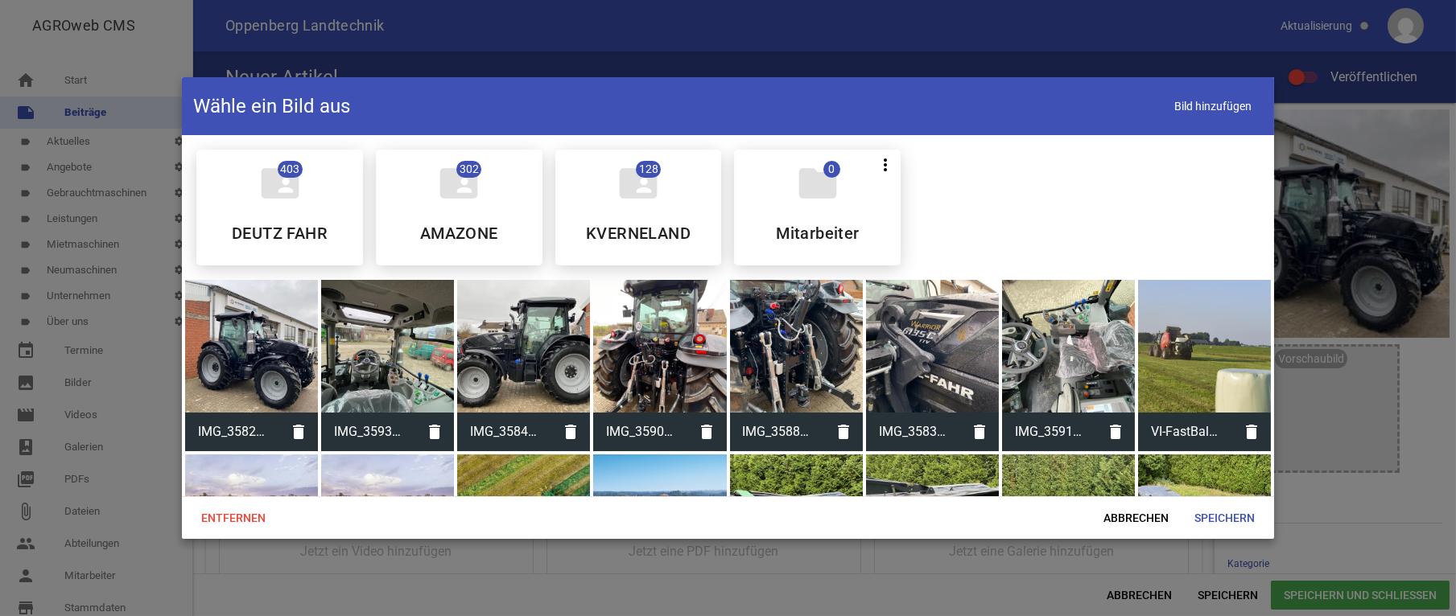
click at [399, 352] on div at bounding box center [387, 346] width 133 height 133
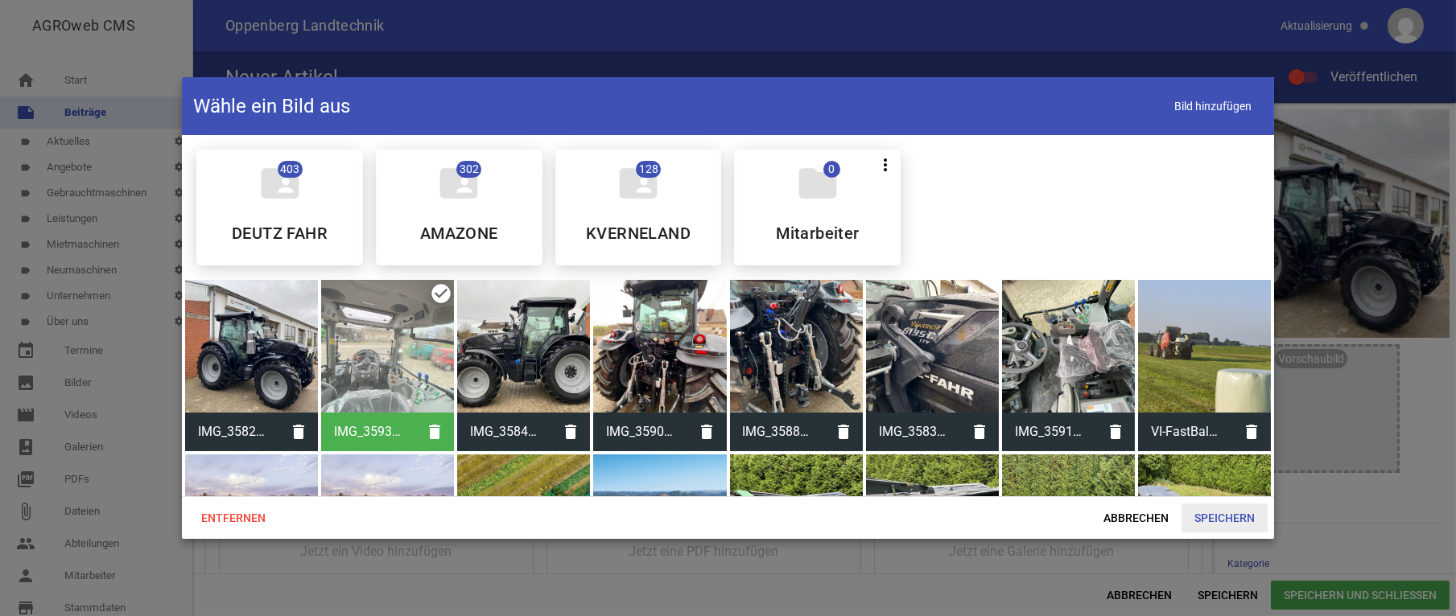
click at [1228, 509] on span "Speichern" at bounding box center [1224, 518] width 86 height 29
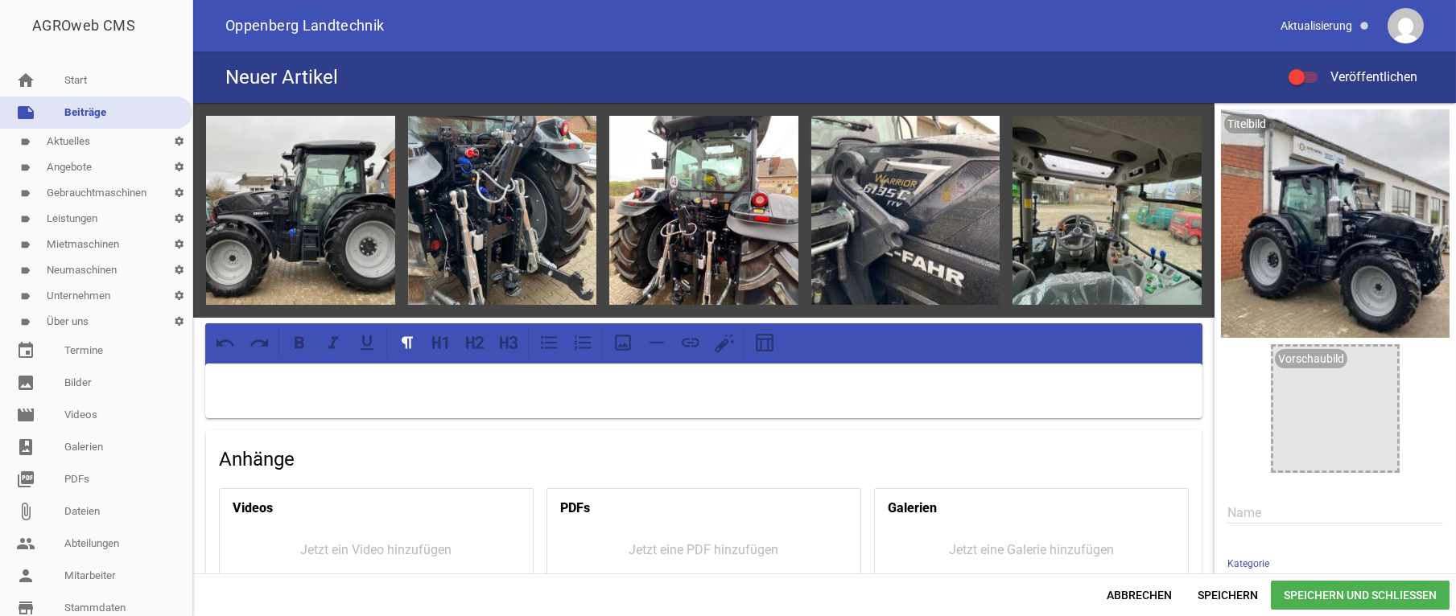
click at [314, 379] on p at bounding box center [703, 384] width 975 height 19
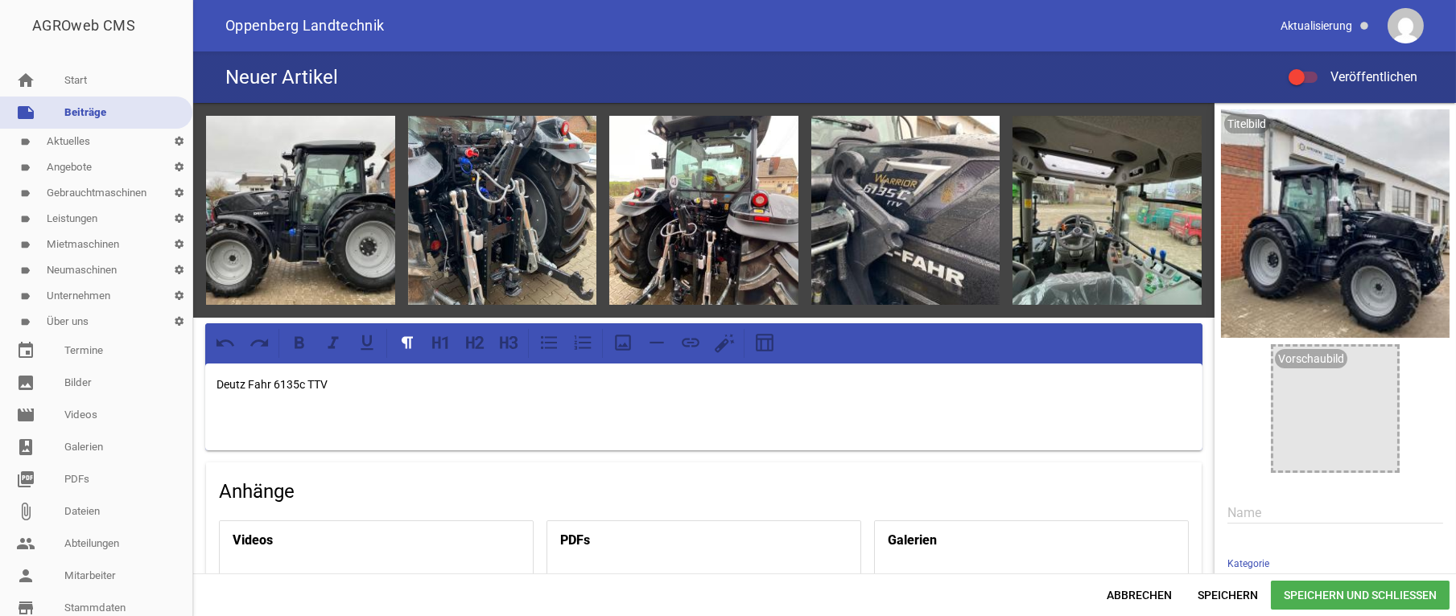
click at [229, 410] on p at bounding box center [703, 416] width 975 height 19
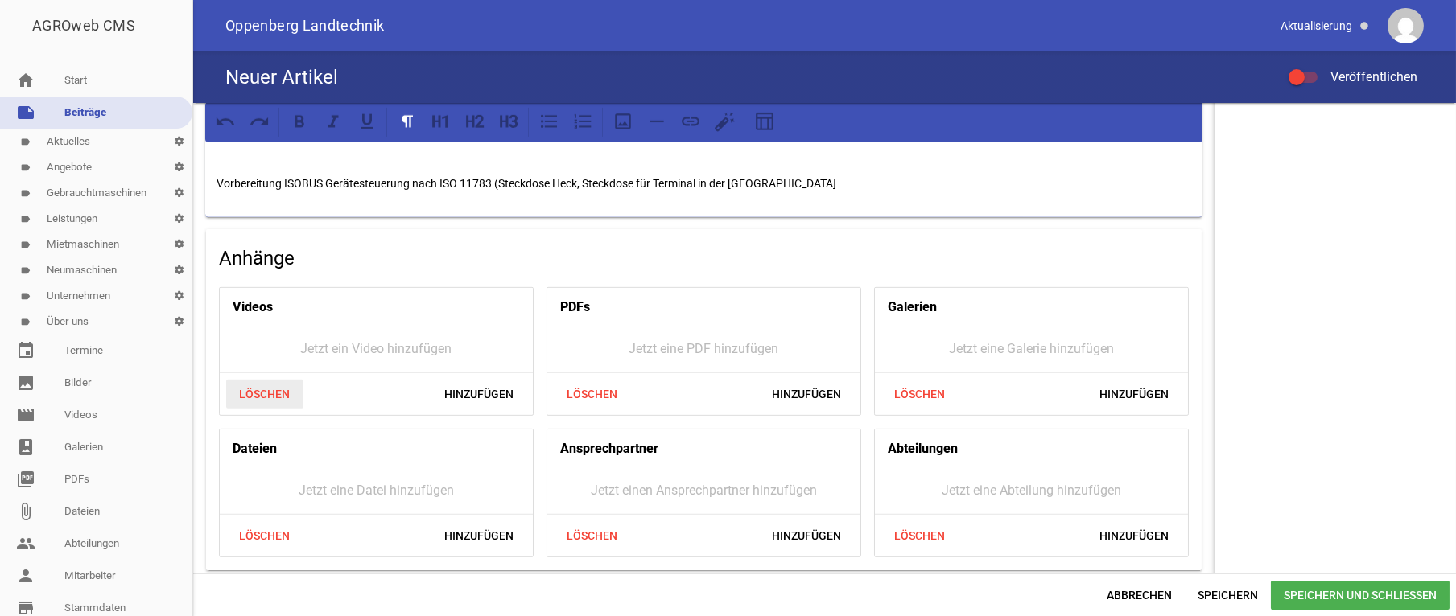
scroll to position [2720, 0]
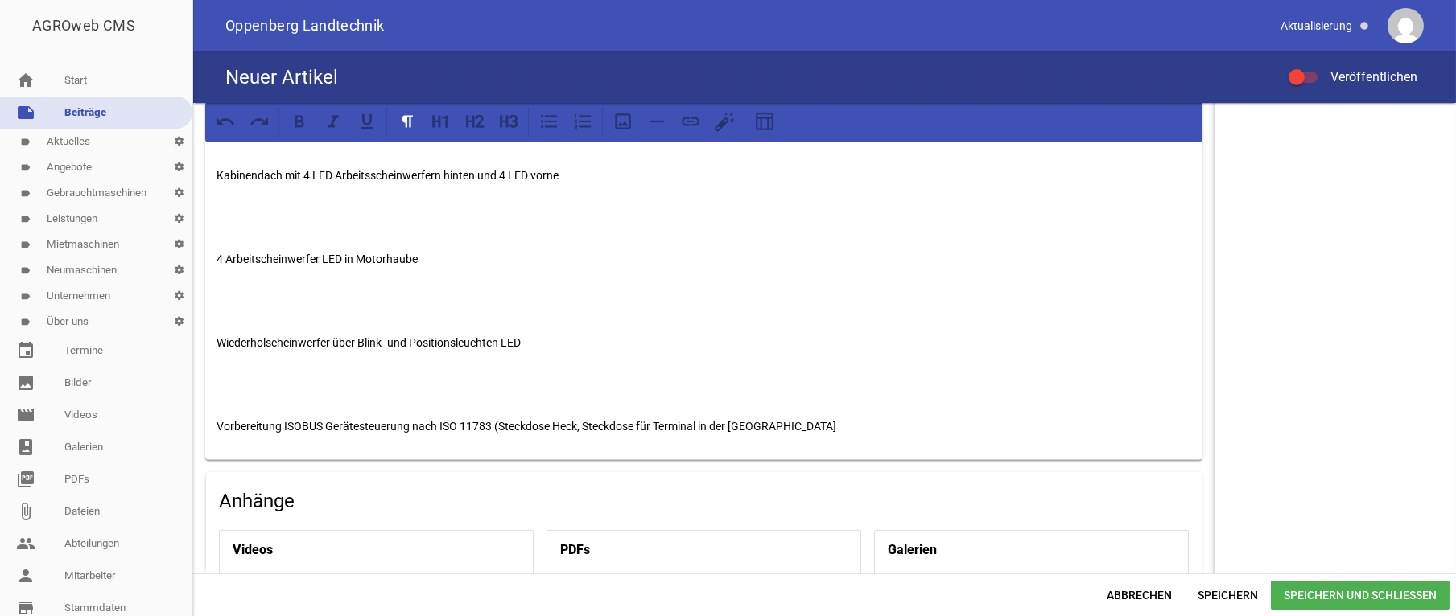
click at [216, 423] on p "Vorbereitung ISOBUS Gerätesteuerung nach ISO 11783 (Steckdose Heck, Steckdose f…" at bounding box center [703, 426] width 975 height 19
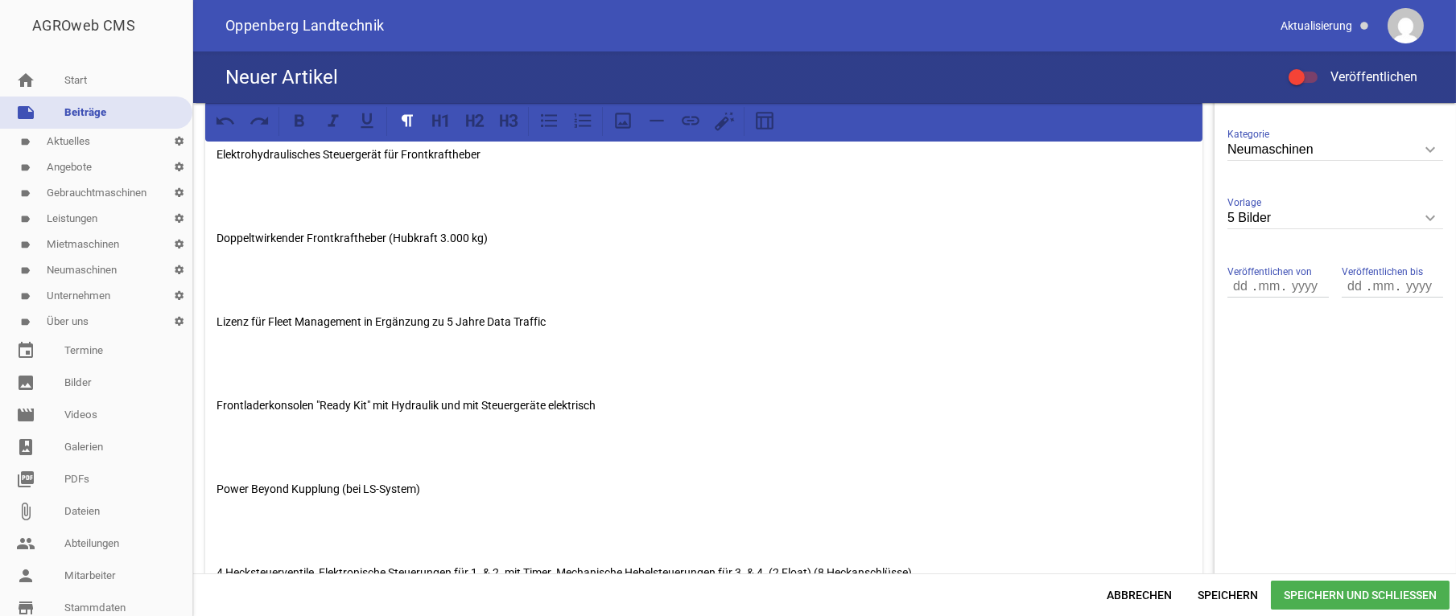
scroll to position [24, 0]
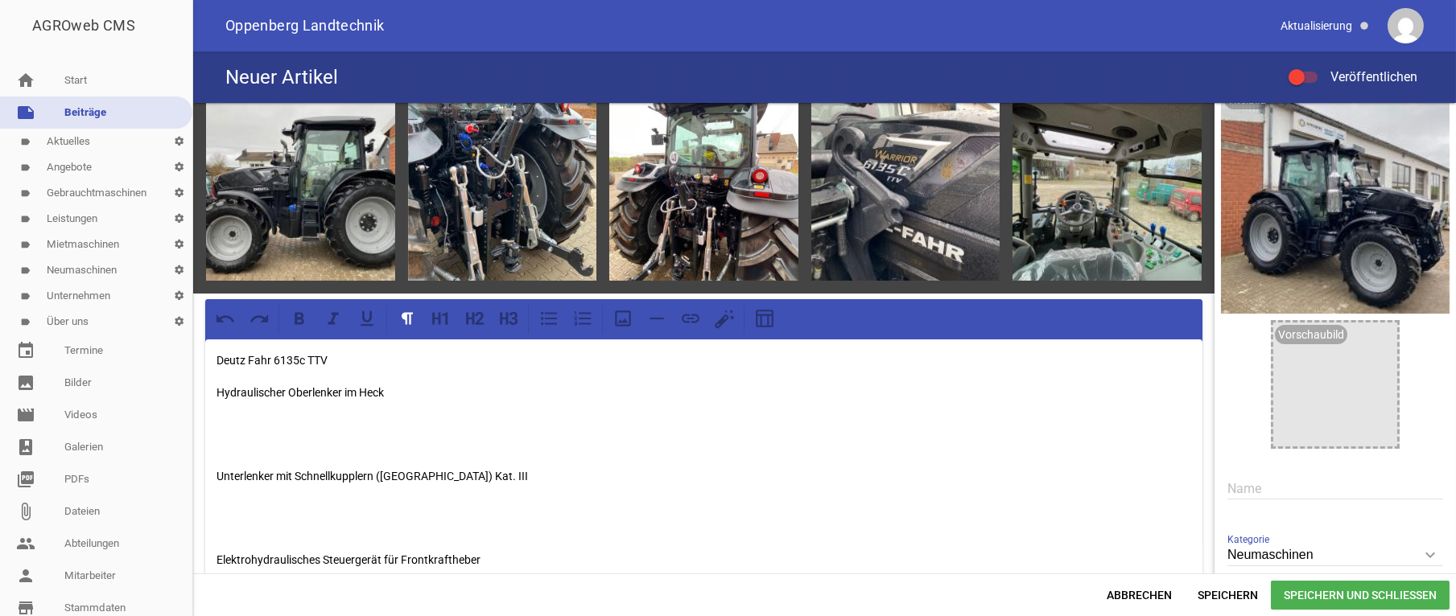
click at [216, 393] on p "Hydraulischer Oberlenker im Heck" at bounding box center [703, 392] width 975 height 19
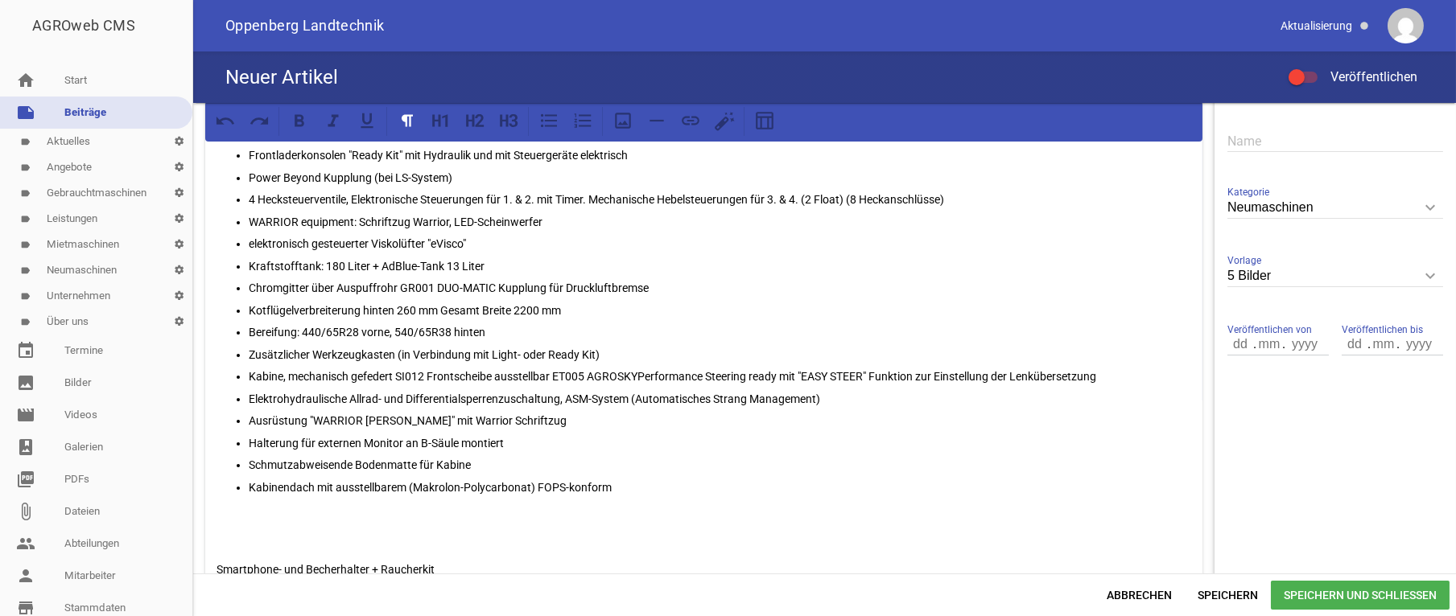
scroll to position [404, 0]
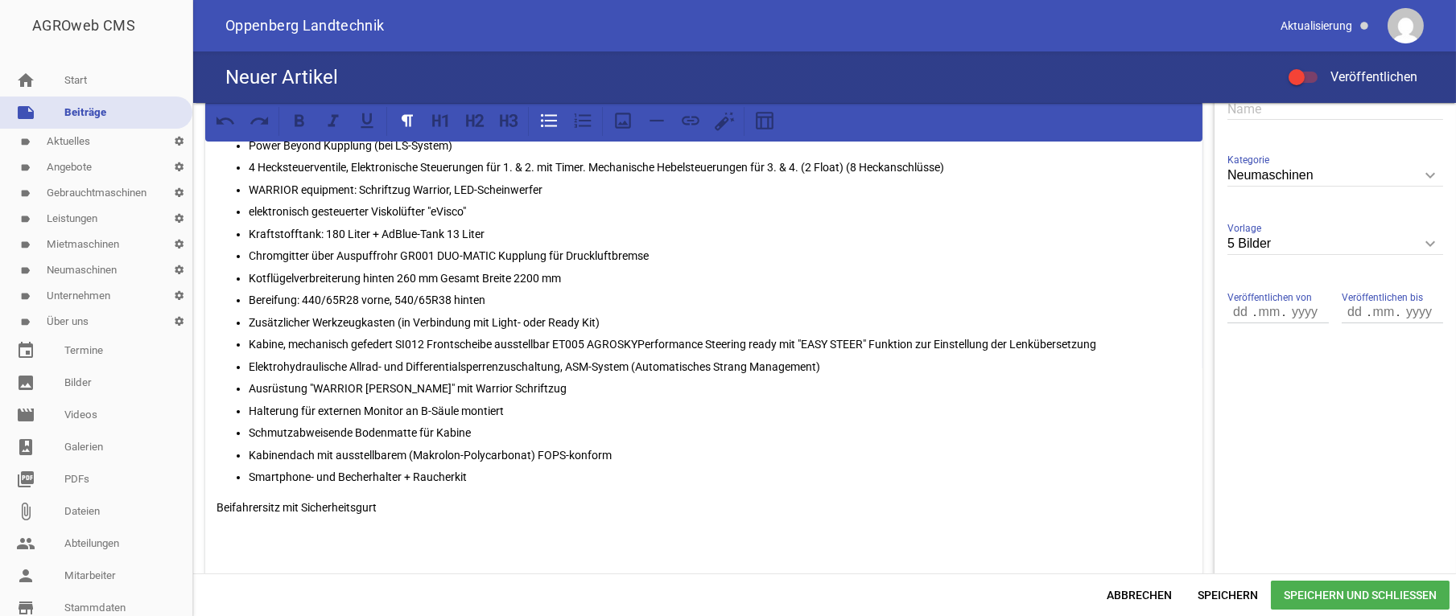
click at [216, 504] on p "Beifahrersitz mit Sicherheitsgurt" at bounding box center [703, 507] width 975 height 19
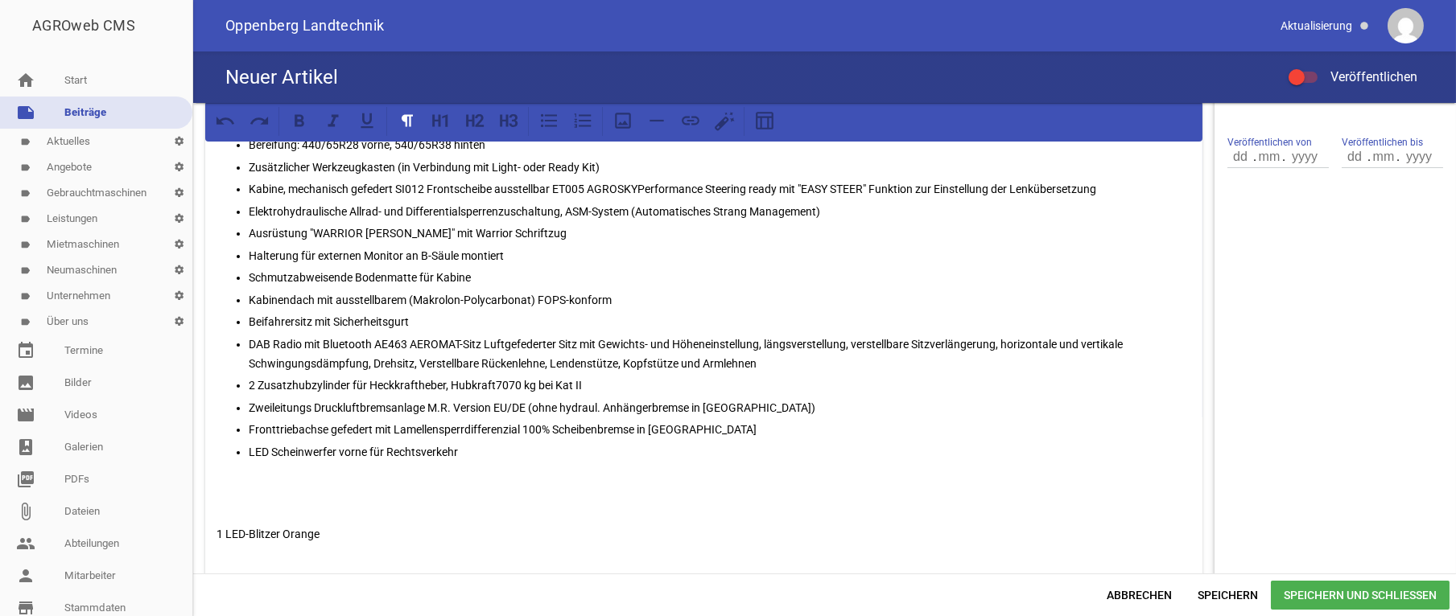
scroll to position [575, 0]
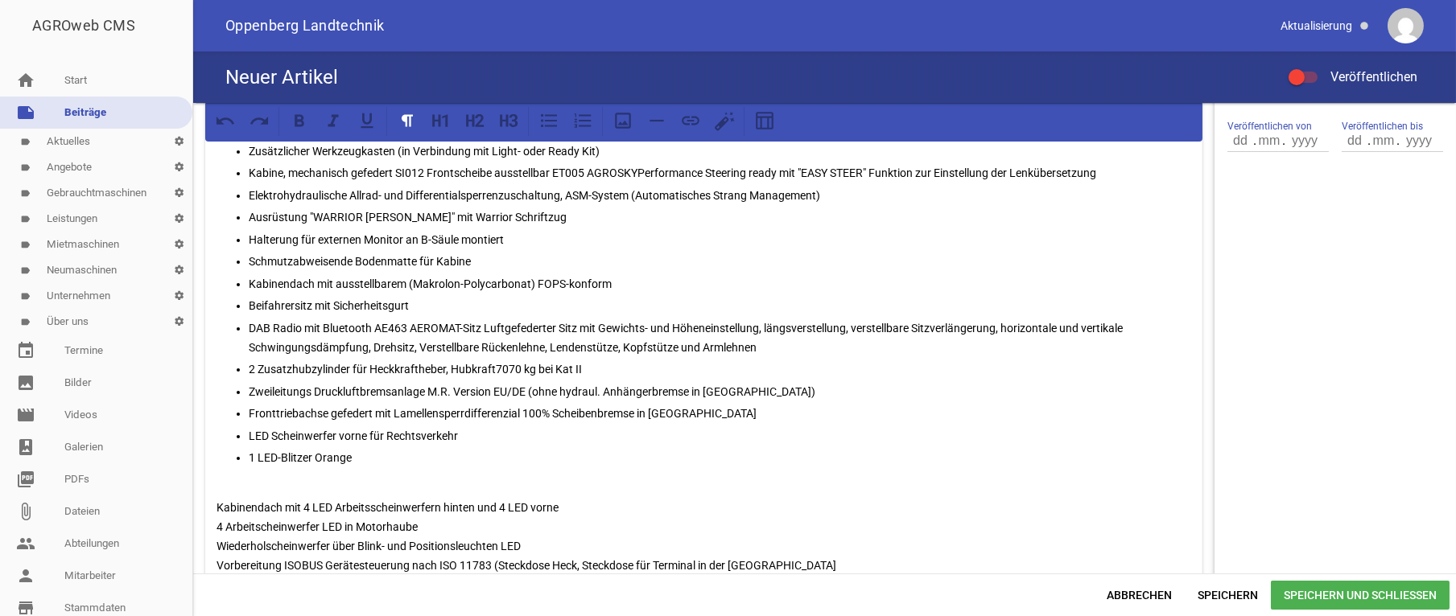
click at [216, 498] on p "Kabinendach mit 4 LED Arbeitsscheinwerfern hinten und 4 LED vorne 4 Arbeitschei…" at bounding box center [703, 527] width 975 height 97
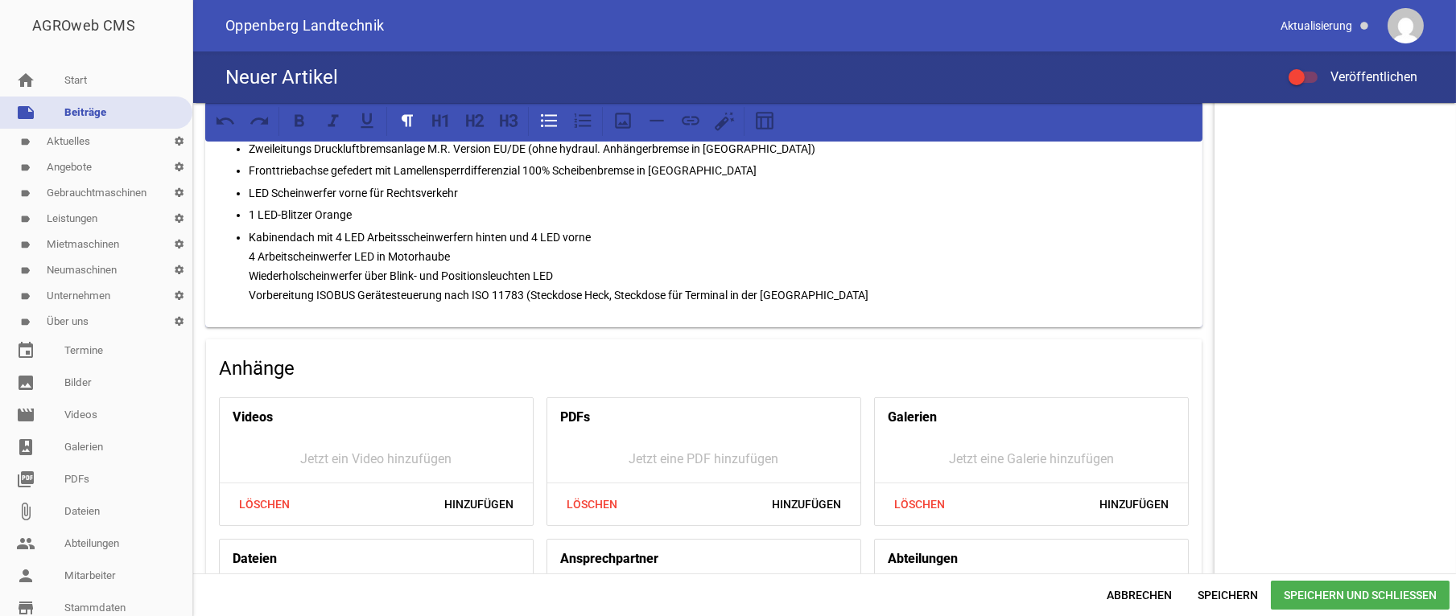
scroll to position [737, 0]
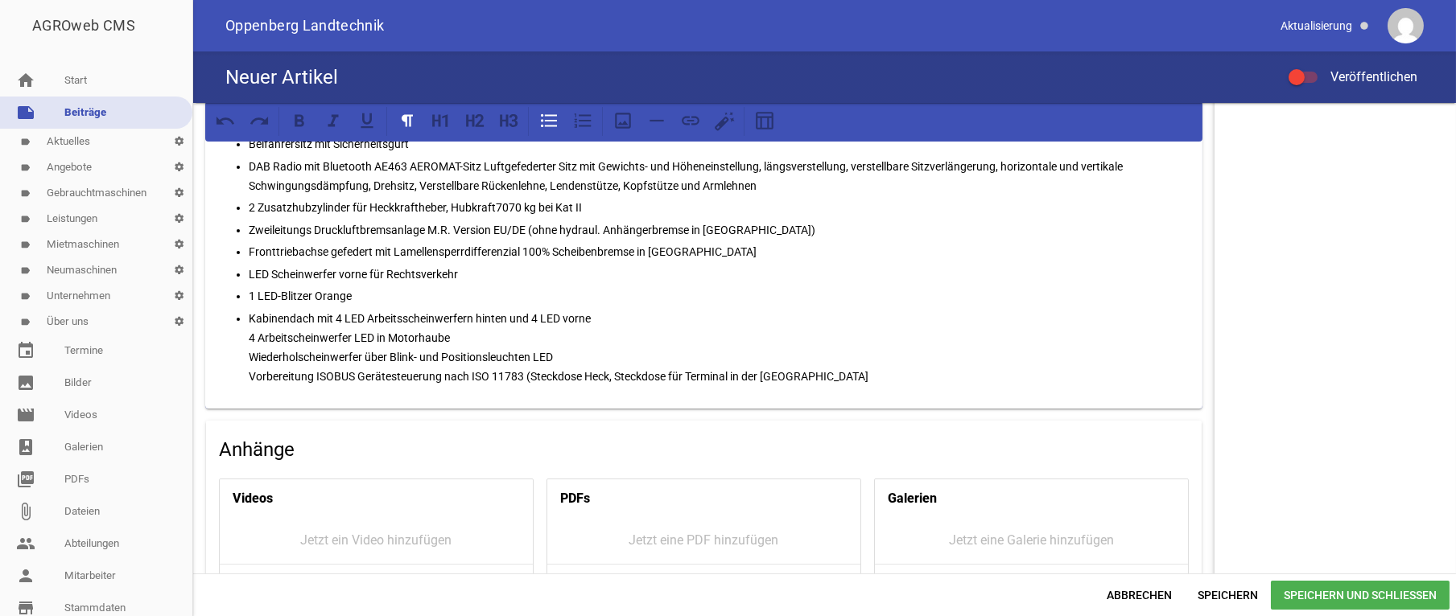
click at [826, 379] on p "Kabinendach mit 4 LED Arbeitsscheinwerfern hinten und 4 LED vorne 4 Arbeitschei…" at bounding box center [720, 347] width 942 height 77
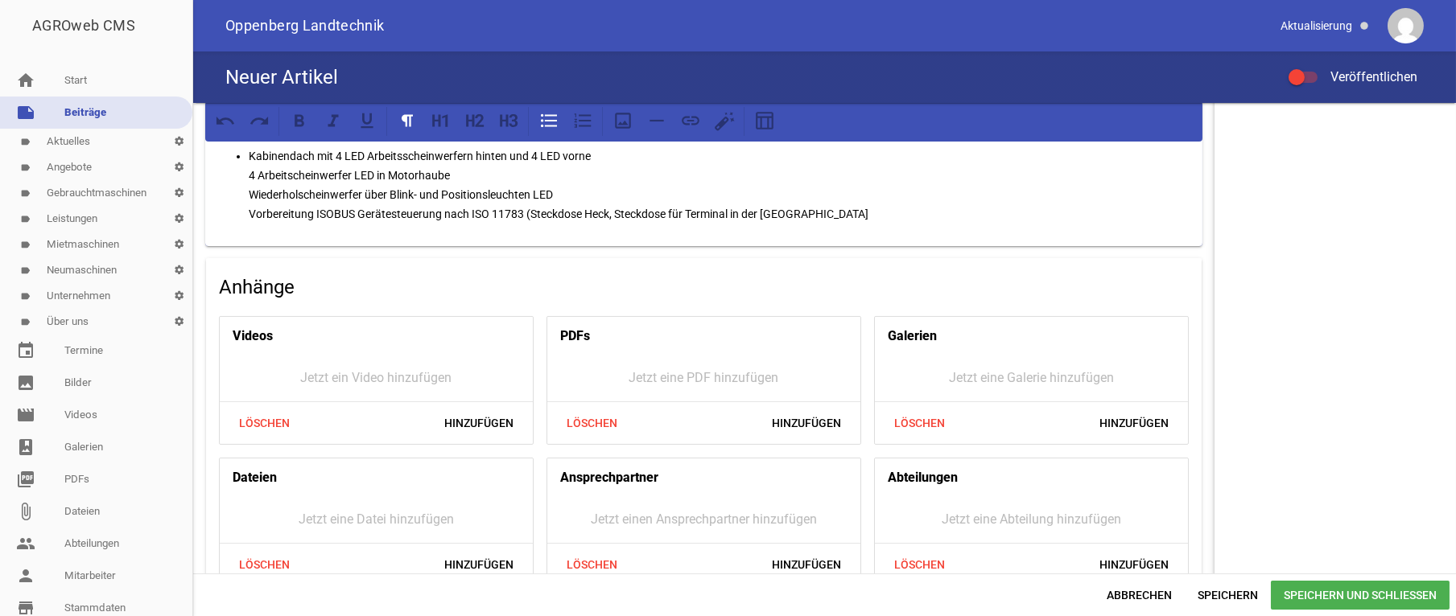
scroll to position [818, 0]
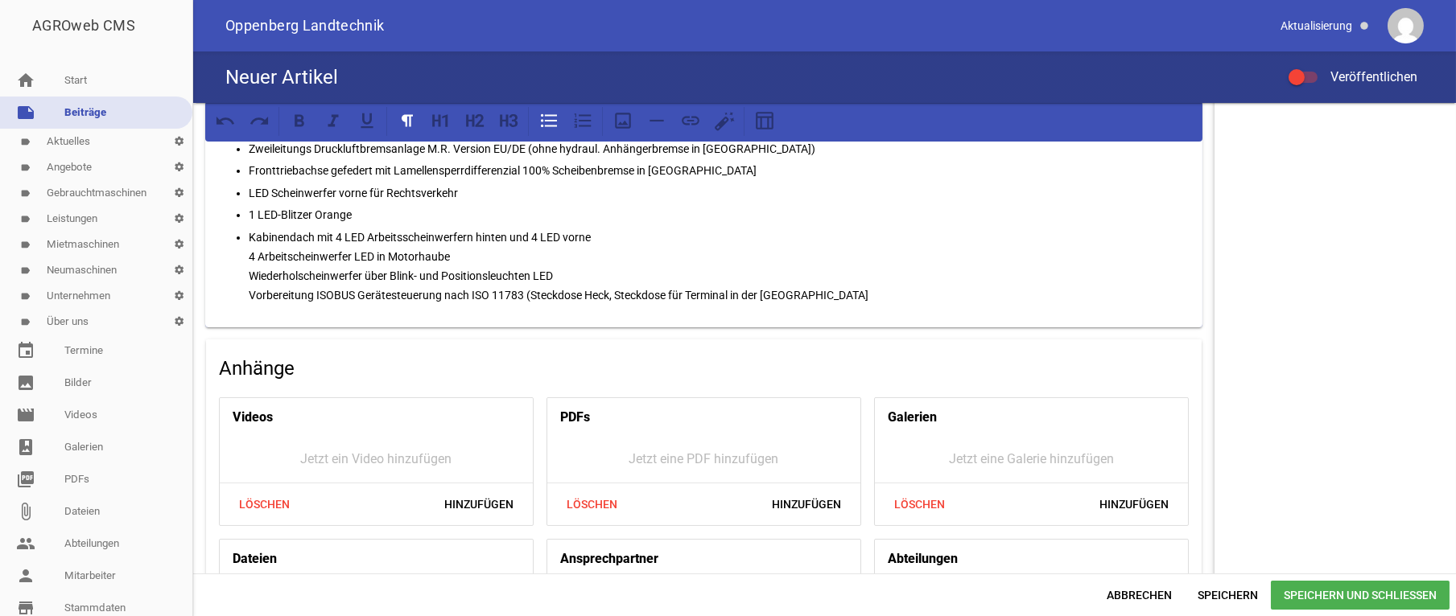
click at [554, 266] on p "Kabinendach mit 4 LED Arbeitsscheinwerfern hinten und 4 LED vorne 4 Arbeitschei…" at bounding box center [720, 266] width 942 height 77
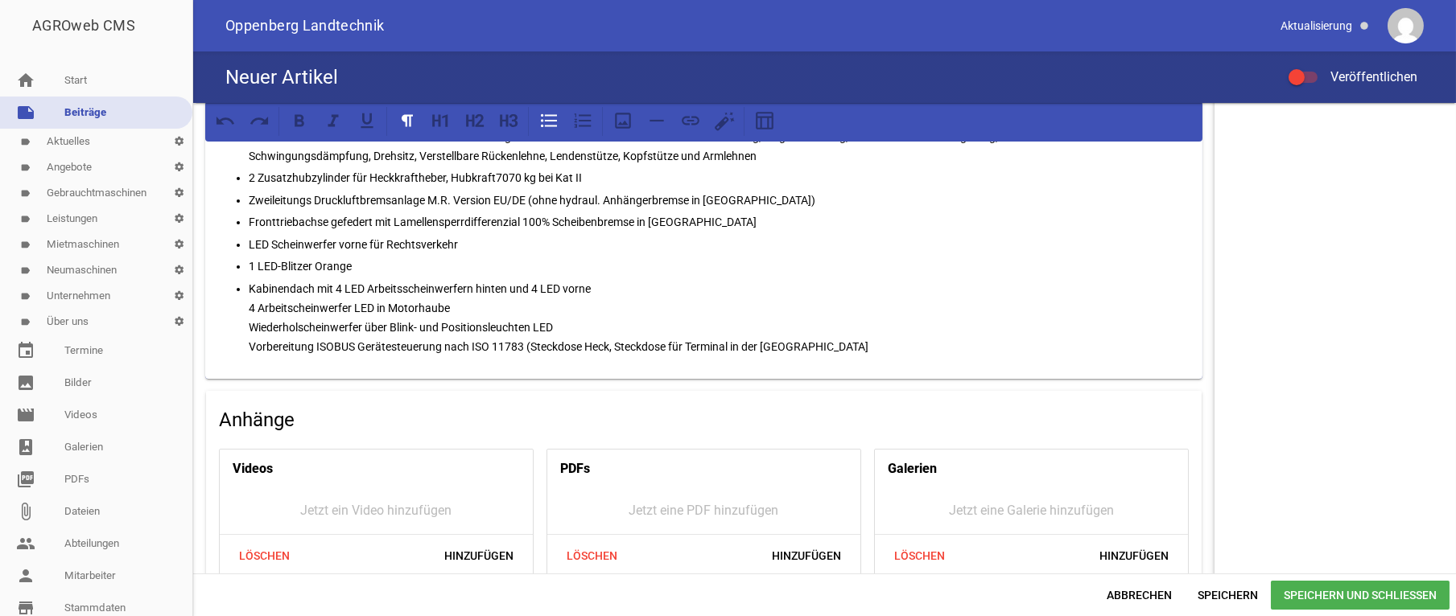
scroll to position [686, 0]
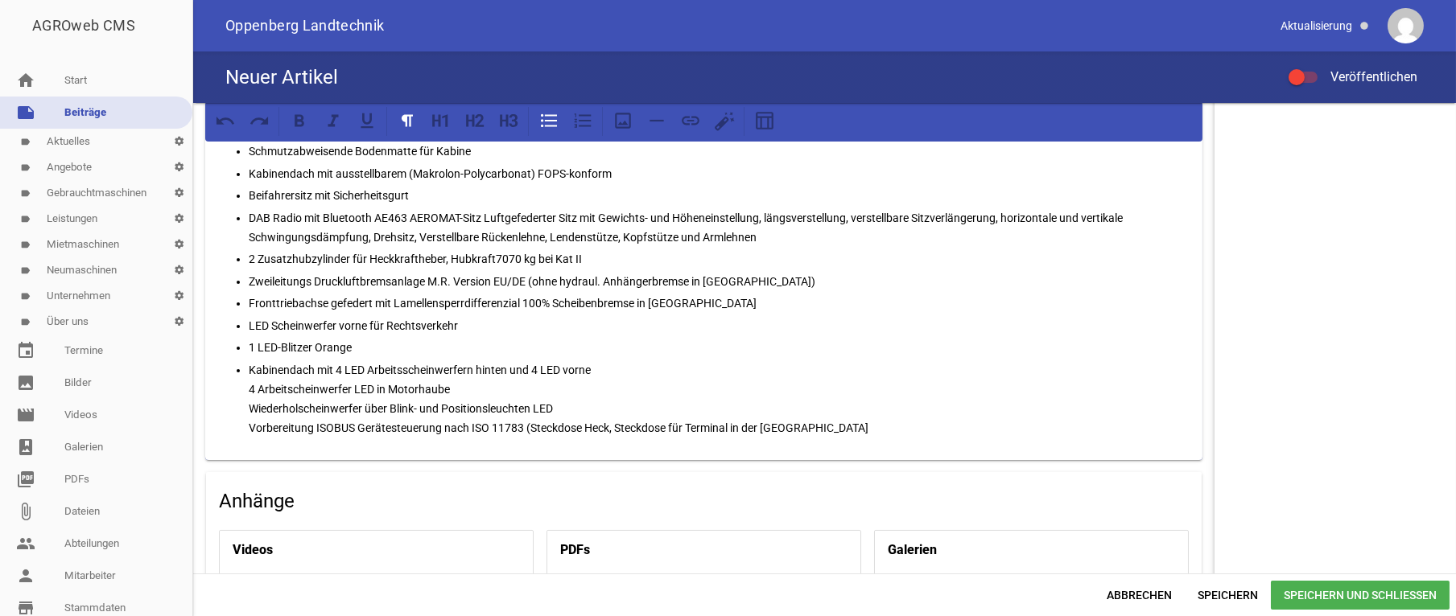
click at [806, 427] on p "Kabinendach mit 4 LED Arbeitsscheinwerfern hinten und 4 LED vorne 4 Arbeitschei…" at bounding box center [720, 399] width 942 height 77
click at [302, 460] on p "Für ein schrifkt" at bounding box center [703, 458] width 975 height 19
drag, startPoint x: 283, startPoint y: 454, endPoint x: 211, endPoint y: 453, distance: 72.4
click at [211, 453] on div "Deutz Fahr 6135c TTV Hydraulischer Oberlenker im Heck Unterlenker mit Schnellku…" at bounding box center [703, 85] width 997 height 814
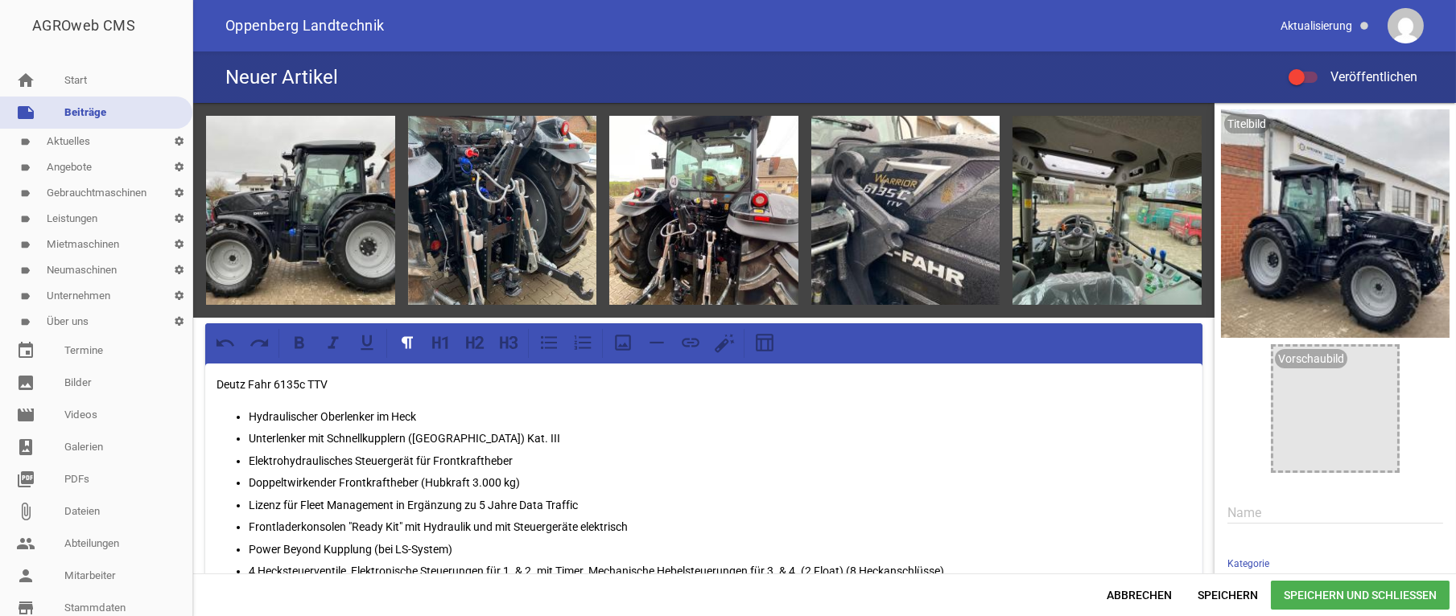
scroll to position [80, 0]
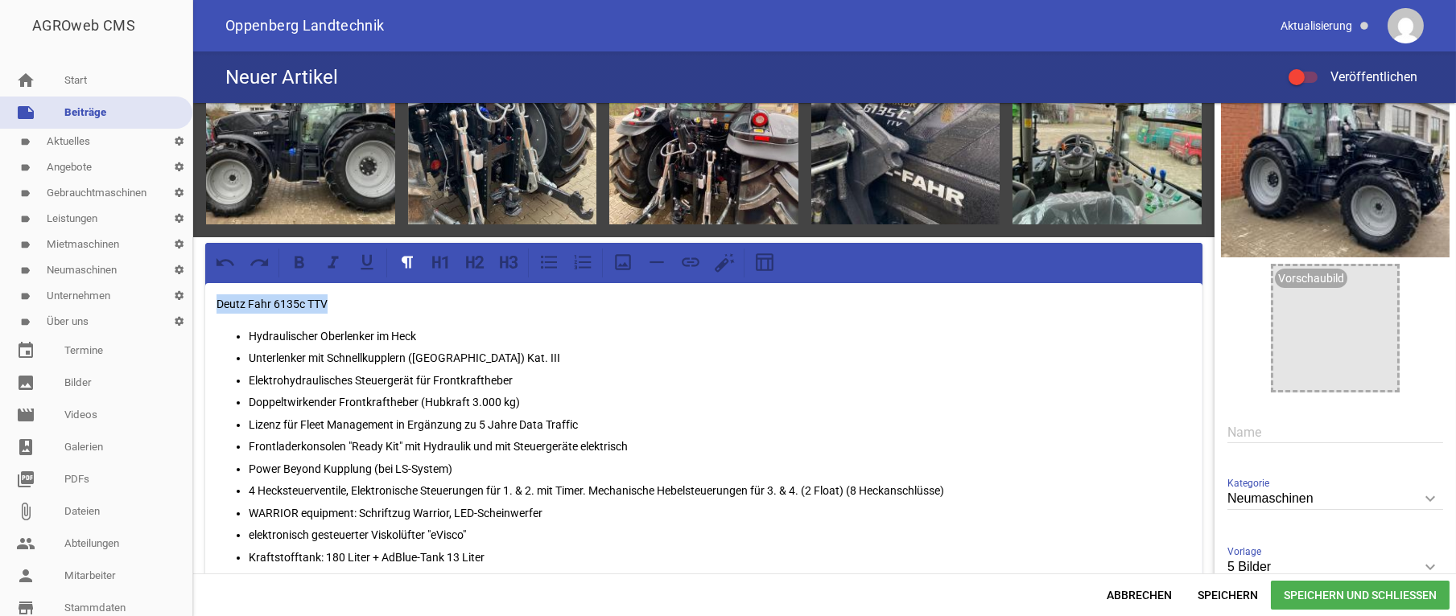
drag, startPoint x: 280, startPoint y: 301, endPoint x: 209, endPoint y: 300, distance: 70.8
click at [304, 259] on icon at bounding box center [299, 262] width 21 height 21
click at [363, 300] on p "Deutz Fahr 6135c TTV" at bounding box center [703, 304] width 975 height 19
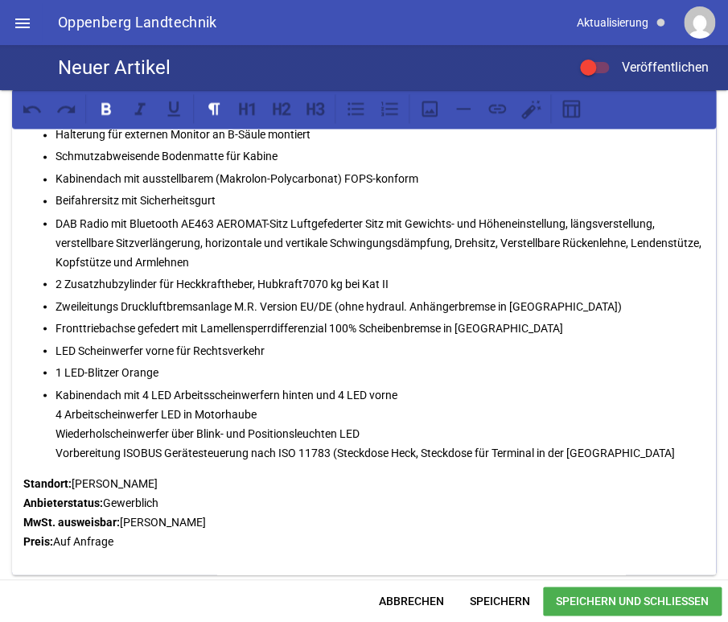
scroll to position [810, 0]
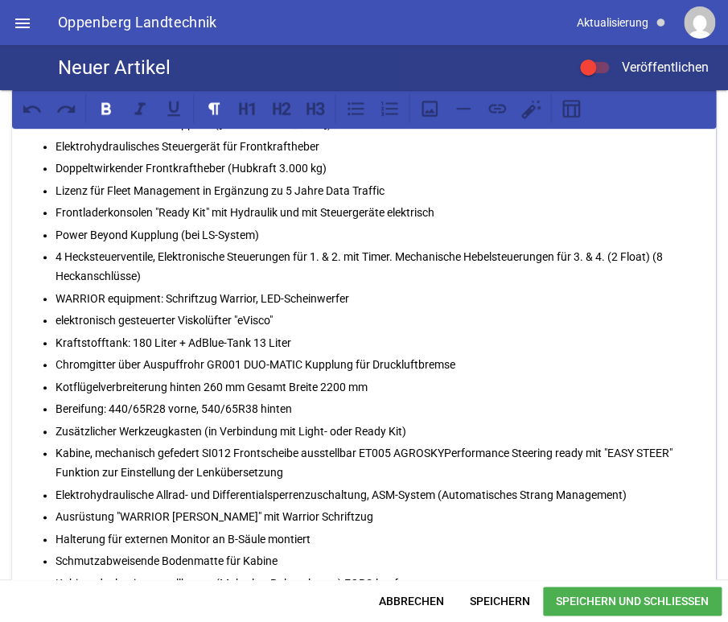
scroll to position [162, 0]
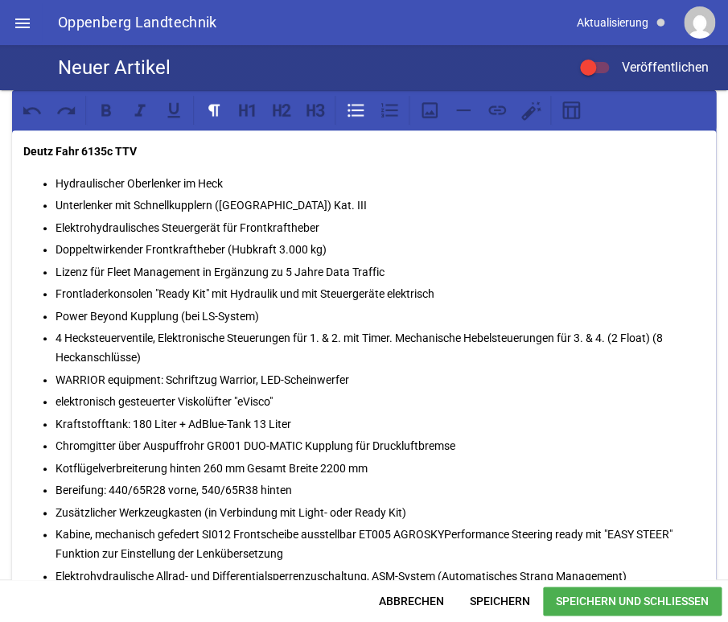
click at [320, 244] on p "Doppeltwirkender Frontkraftheber (Hubkraft 3.000 kg)" at bounding box center [380, 249] width 649 height 19
click at [336, 247] on p "Doppeltwirkender Frontkraftheber (Hubkraft 3.000 kg)" at bounding box center [380, 249] width 649 height 19
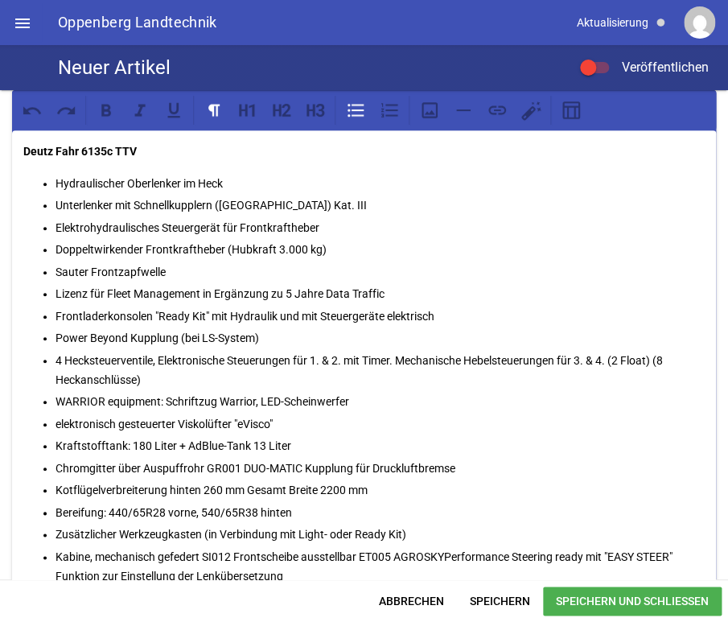
click at [171, 151] on p "Deutz Fahr 6135c TTV" at bounding box center [364, 151] width 682 height 19
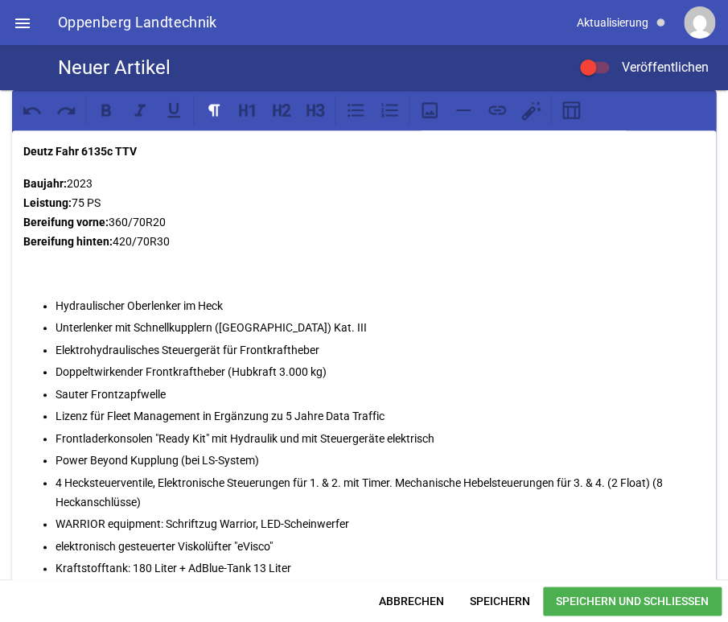
click at [45, 270] on p at bounding box center [364, 273] width 682 height 19
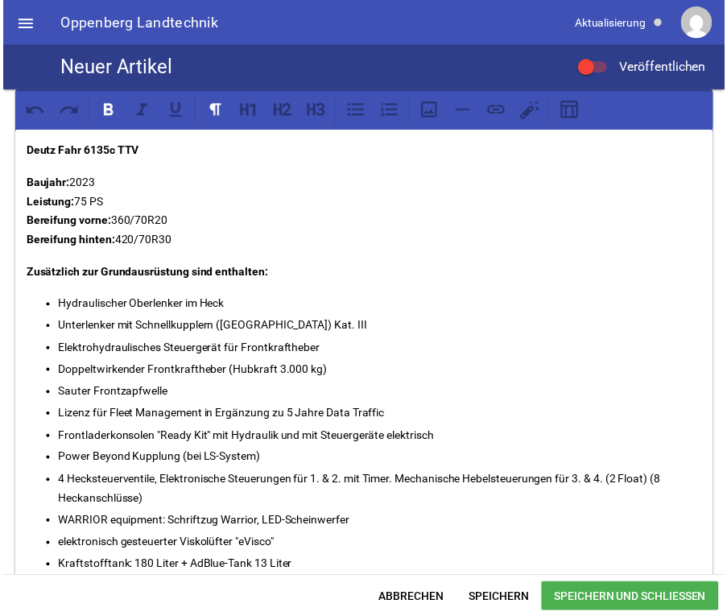
scroll to position [0, 0]
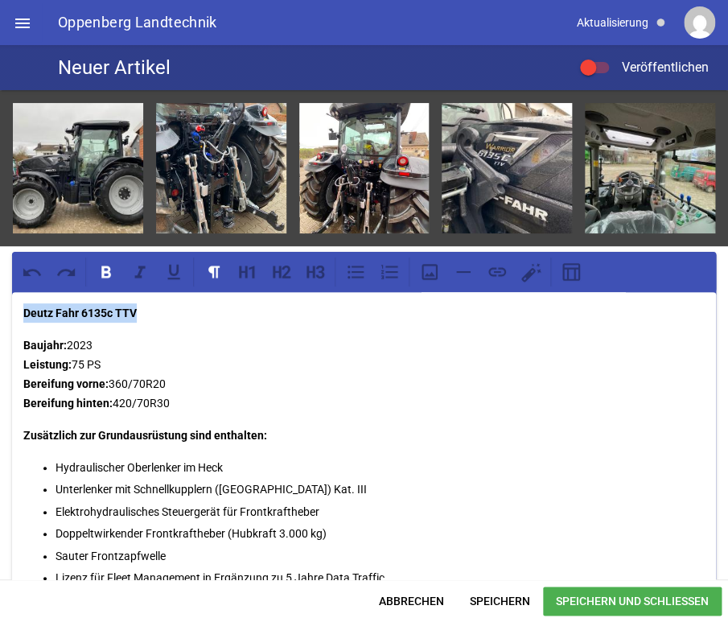
drag, startPoint x: 150, startPoint y: 314, endPoint x: -7, endPoint y: 307, distance: 157.1
click at [0, 307] on div "games image games image games image games image games image Deutz Fahr 6135c TT…" at bounding box center [364, 334] width 728 height 489
click at [174, 270] on icon at bounding box center [173, 272] width 21 height 21
drag, startPoint x: 125, startPoint y: 314, endPoint x: -9, endPoint y: 311, distance: 133.6
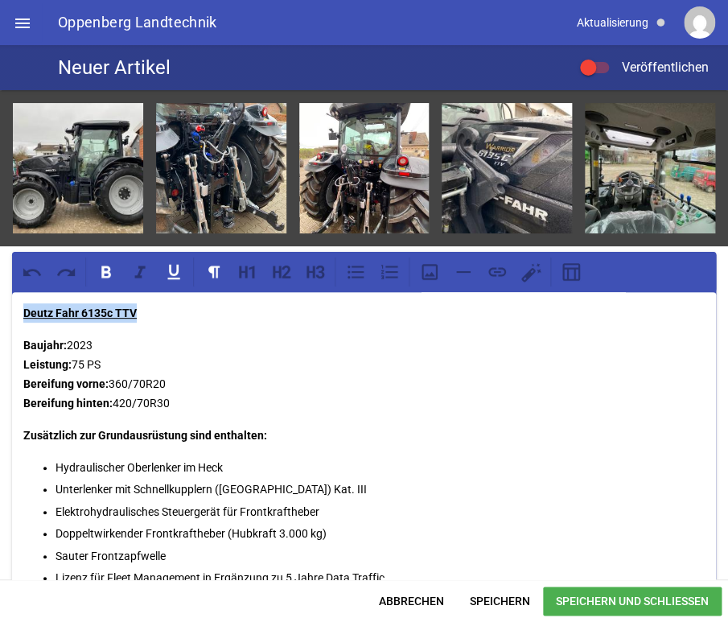
click at [0, 311] on div "games image games image games image games image games image Deutz Fahr 6135c TT…" at bounding box center [364, 334] width 728 height 489
click at [175, 270] on icon at bounding box center [173, 271] width 12 height 15
click at [195, 348] on p "Baujahr: 2023 Leistung: 75 PS Bereifung vorne: 360/70R20 Bereifung hinten: 420/…" at bounding box center [364, 374] width 682 height 77
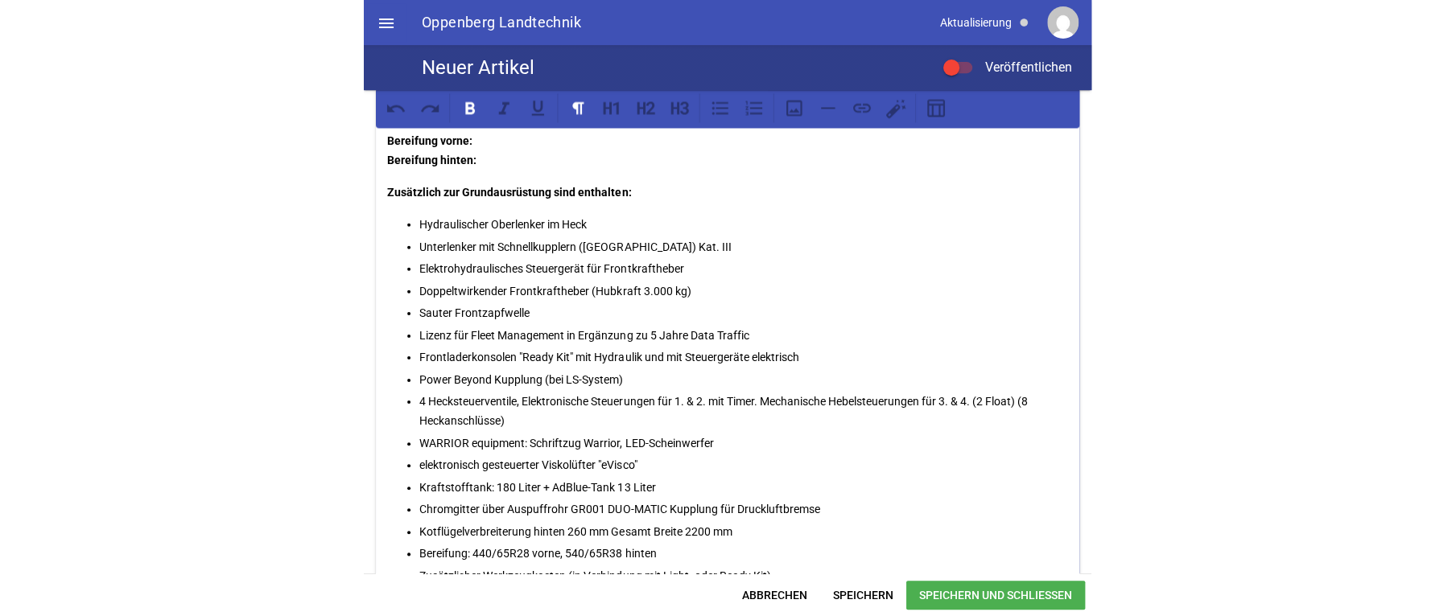
scroll to position [162, 0]
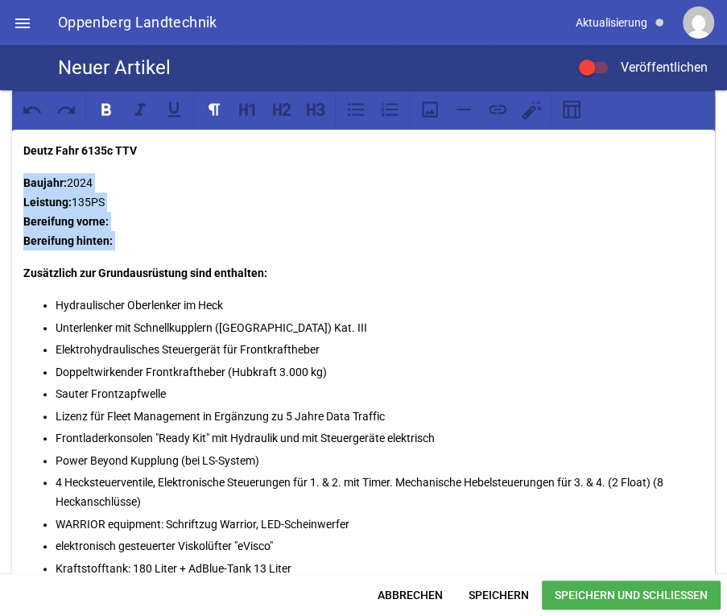
drag, startPoint x: 119, startPoint y: 237, endPoint x: 21, endPoint y: 179, distance: 114.0
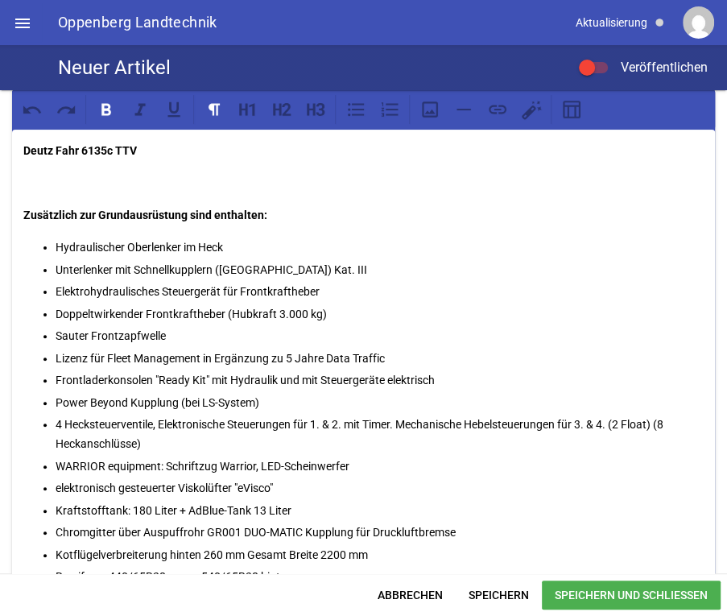
click at [66, 173] on p at bounding box center [363, 182] width 680 height 19
click at [629, 587] on span "Speichern und Schließen" at bounding box center [631, 594] width 179 height 29
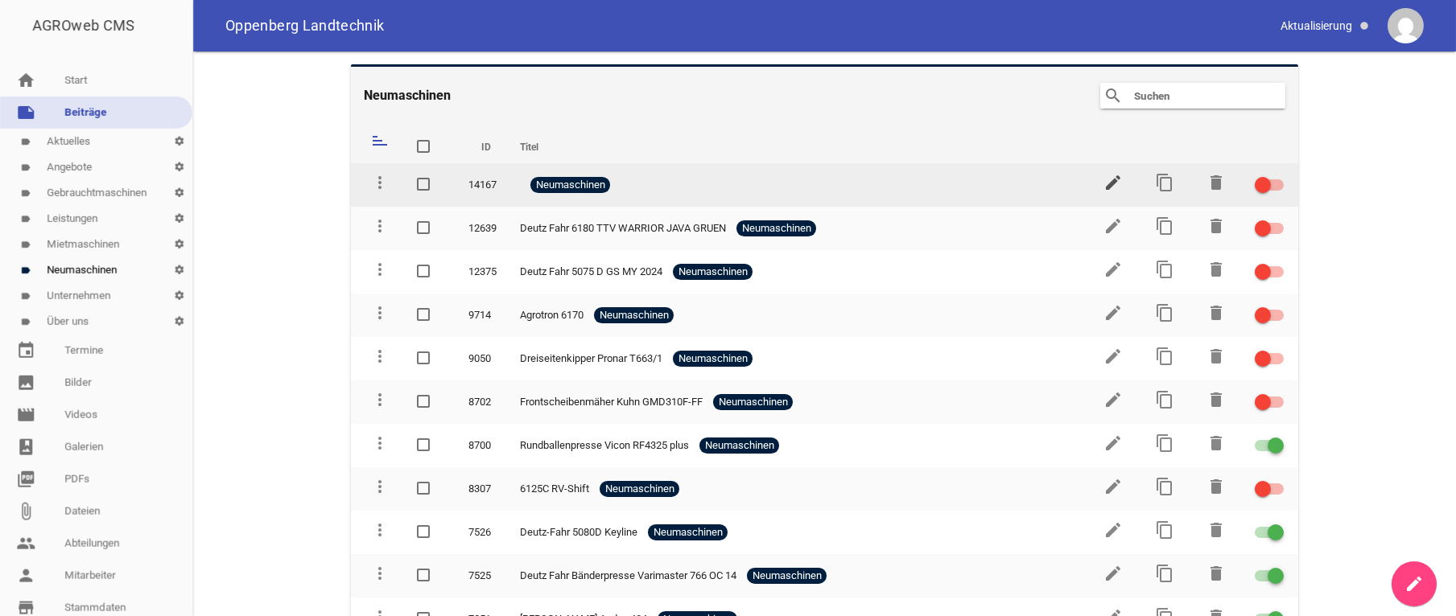
click at [1103, 177] on icon "edit" at bounding box center [1112, 182] width 19 height 19
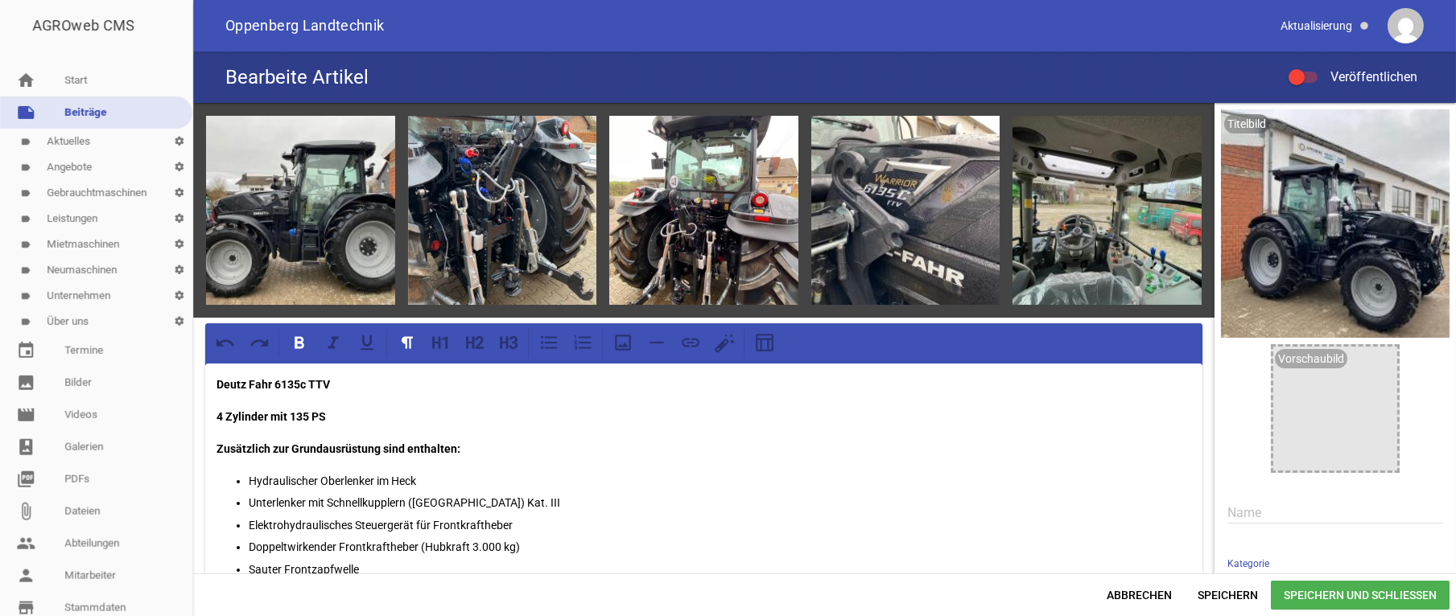
scroll to position [80, 0]
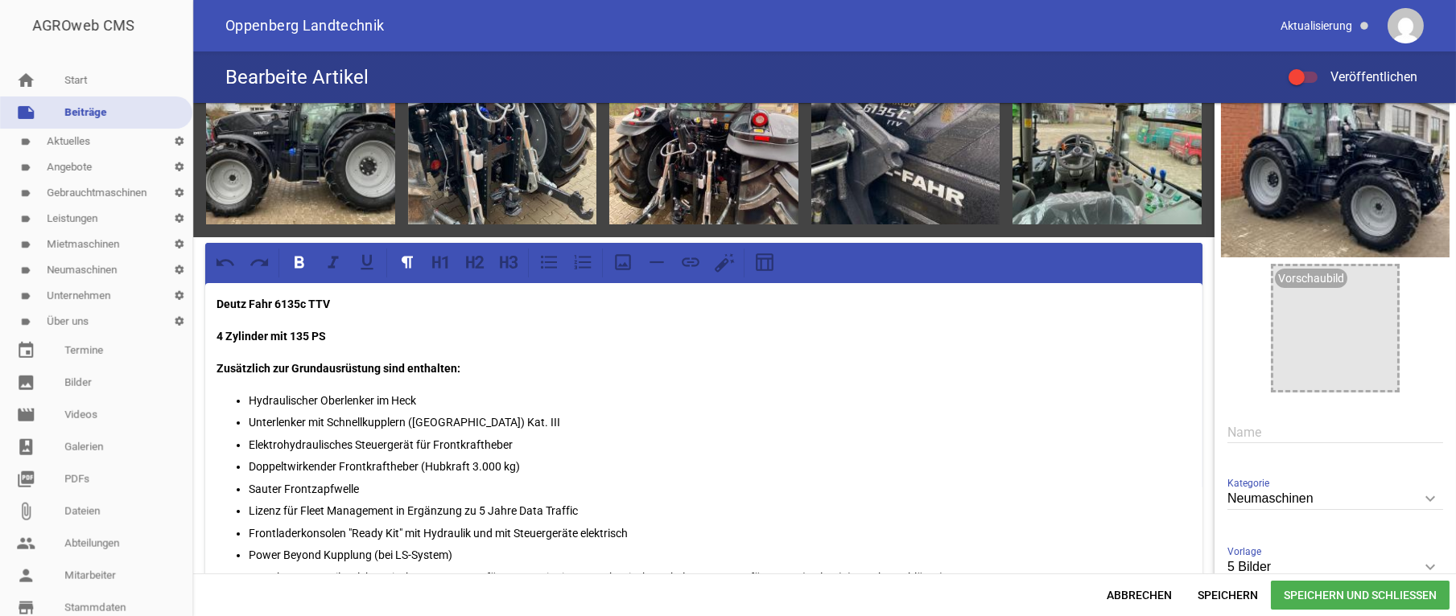
click at [1234, 425] on input "text" at bounding box center [1335, 433] width 216 height 22
click at [328, 298] on strong "Deutz Fahr 6135c TTV" at bounding box center [272, 304] width 113 height 13
drag, startPoint x: 342, startPoint y: 305, endPoint x: 205, endPoint y: 303, distance: 136.8
copy strong "Deutz Fahr 6135c TTV"
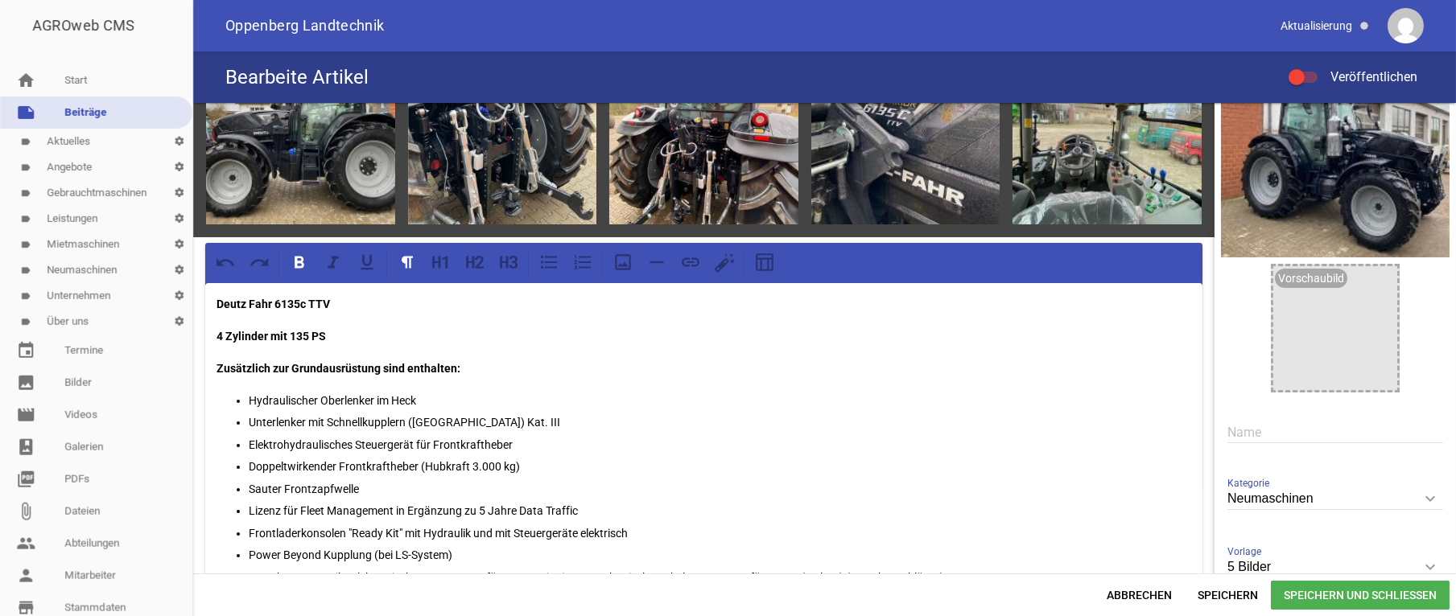
drag, startPoint x: 371, startPoint y: 303, endPoint x: 219, endPoint y: 289, distance: 152.7
copy strong "Deutz Fahr 6135c TTV Warrior"
click at [1275, 438] on input "text" at bounding box center [1335, 433] width 216 height 22
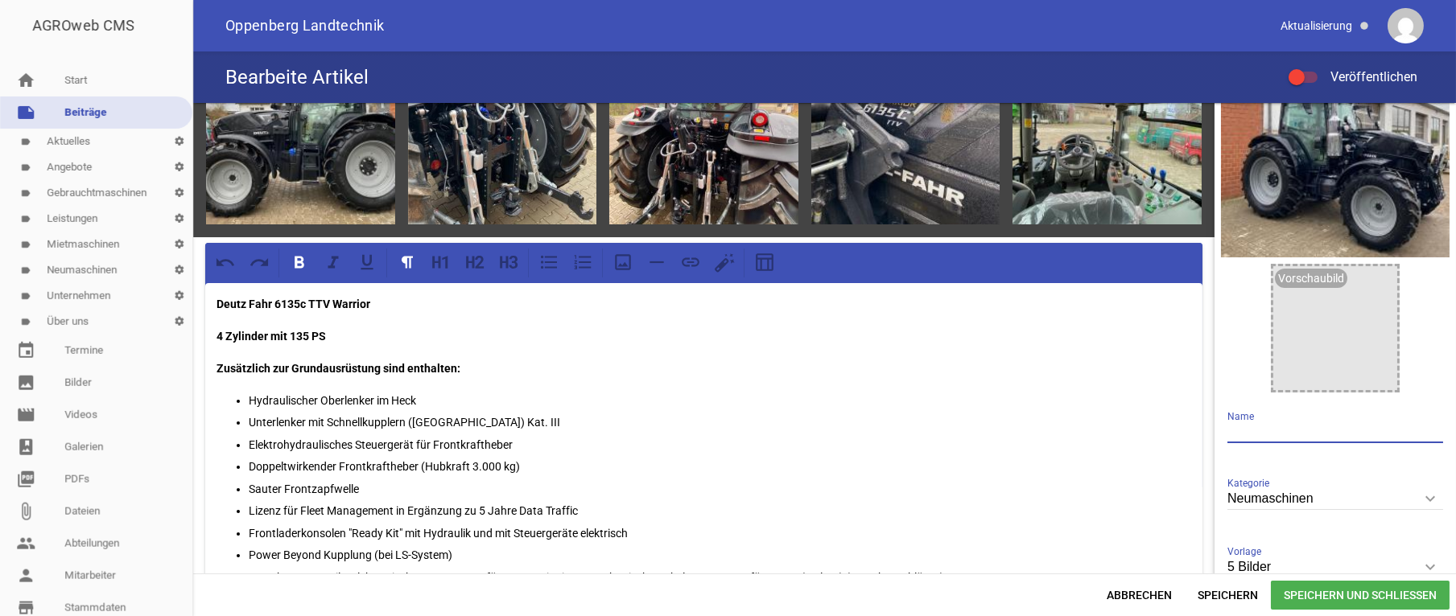
paste input "Deutz Fahr 6135c TTV Warrior"
type input "Deutz Fahr 6135c TTV Warrior"
click at [1367, 596] on span "Speichern und Schließen" at bounding box center [1360, 595] width 179 height 29
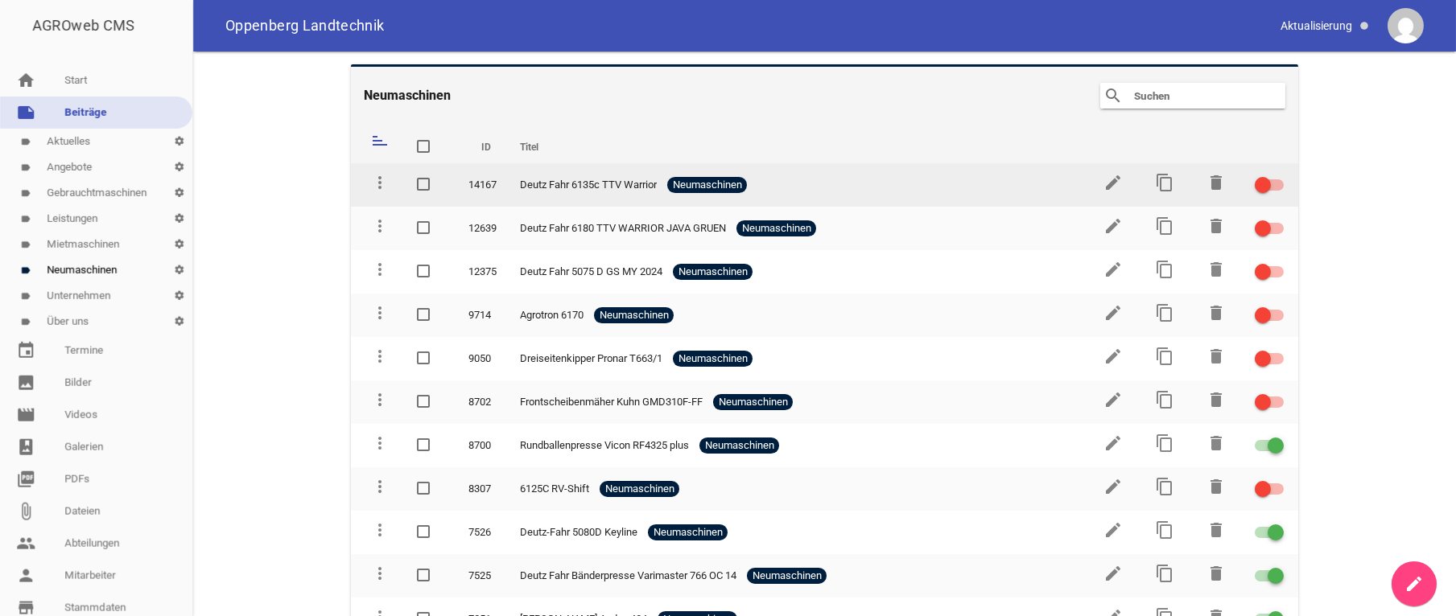
click at [1258, 187] on div at bounding box center [1263, 185] width 16 height 16
click at [1279, 175] on input "checkbox" at bounding box center [1279, 175] width 0 height 0
click at [1104, 187] on icon "edit" at bounding box center [1112, 182] width 19 height 19
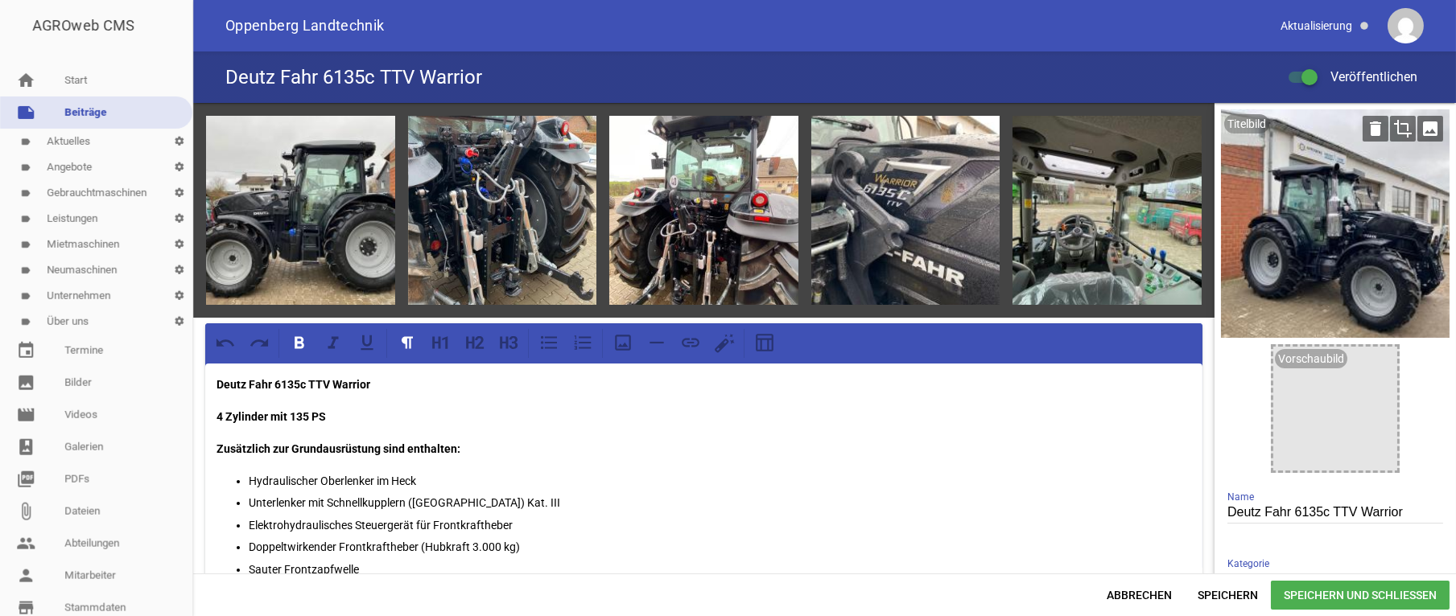
click at [1323, 159] on div at bounding box center [1335, 223] width 229 height 229
click at [1418, 129] on icon "image" at bounding box center [1430, 129] width 26 height 26
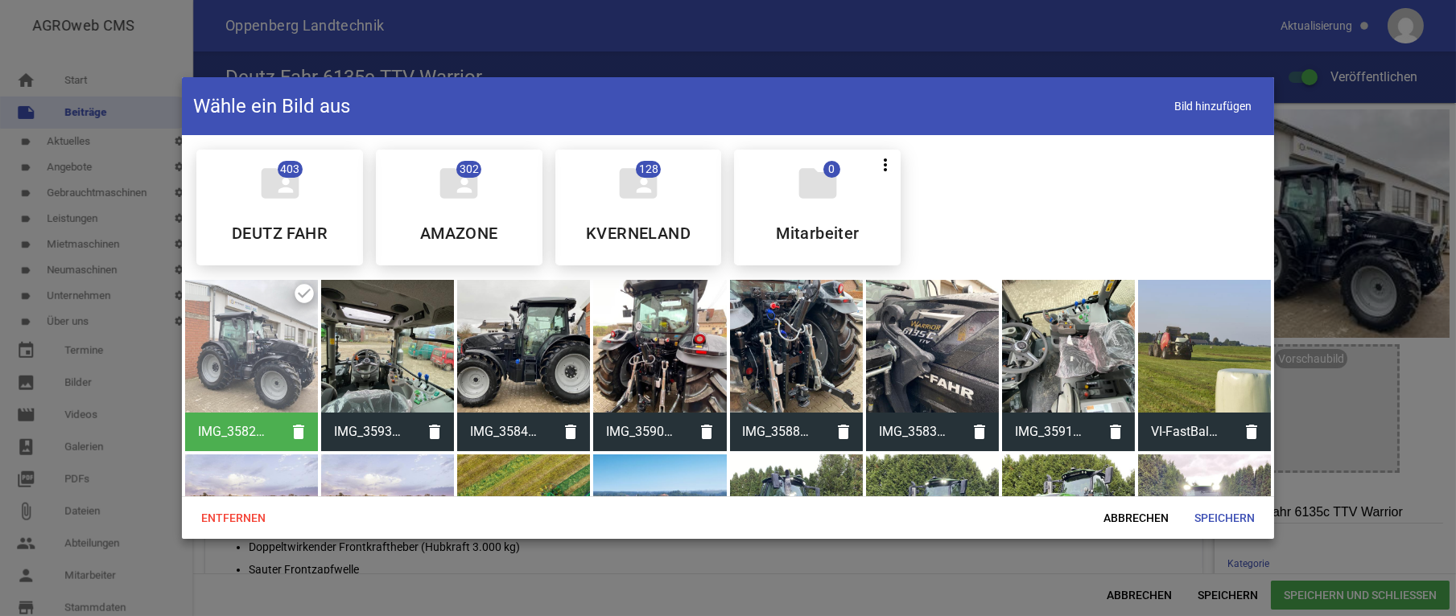
click at [1120, 502] on div "Entfernen Abbrechen Speichern" at bounding box center [728, 518] width 1092 height 43
click at [1131, 515] on span "Abbrechen" at bounding box center [1135, 518] width 91 height 29
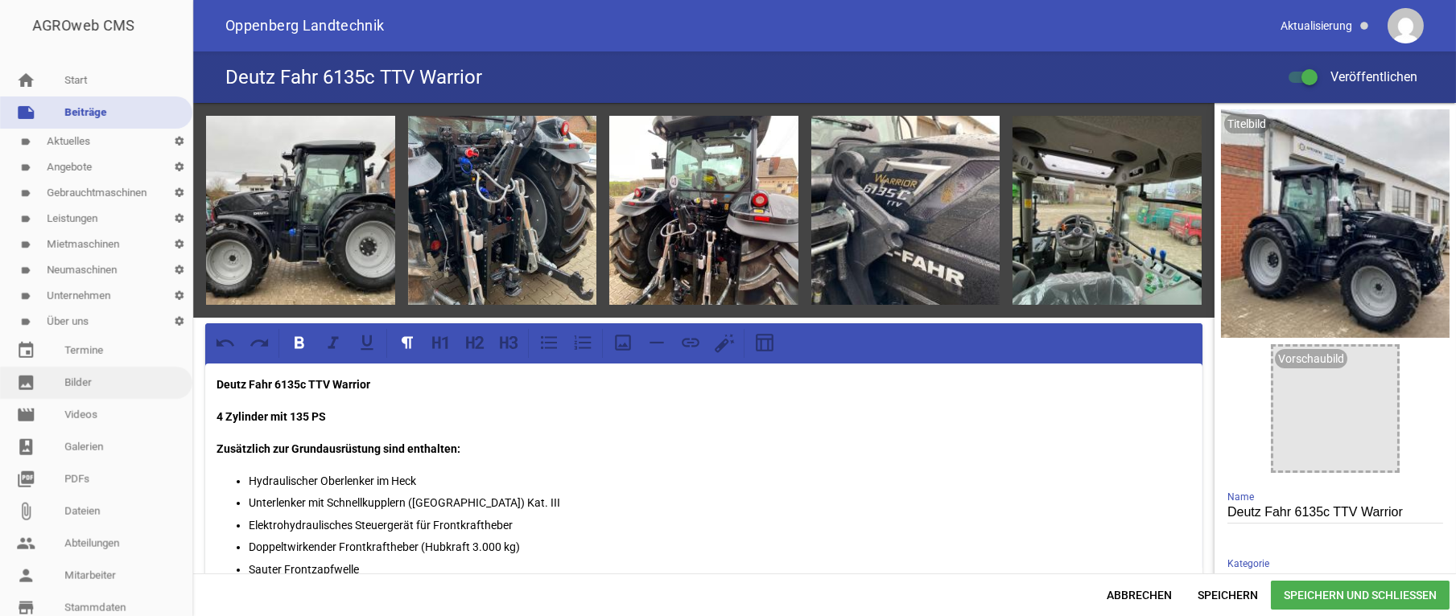
click at [86, 384] on link "image Bilder" at bounding box center [96, 383] width 192 height 32
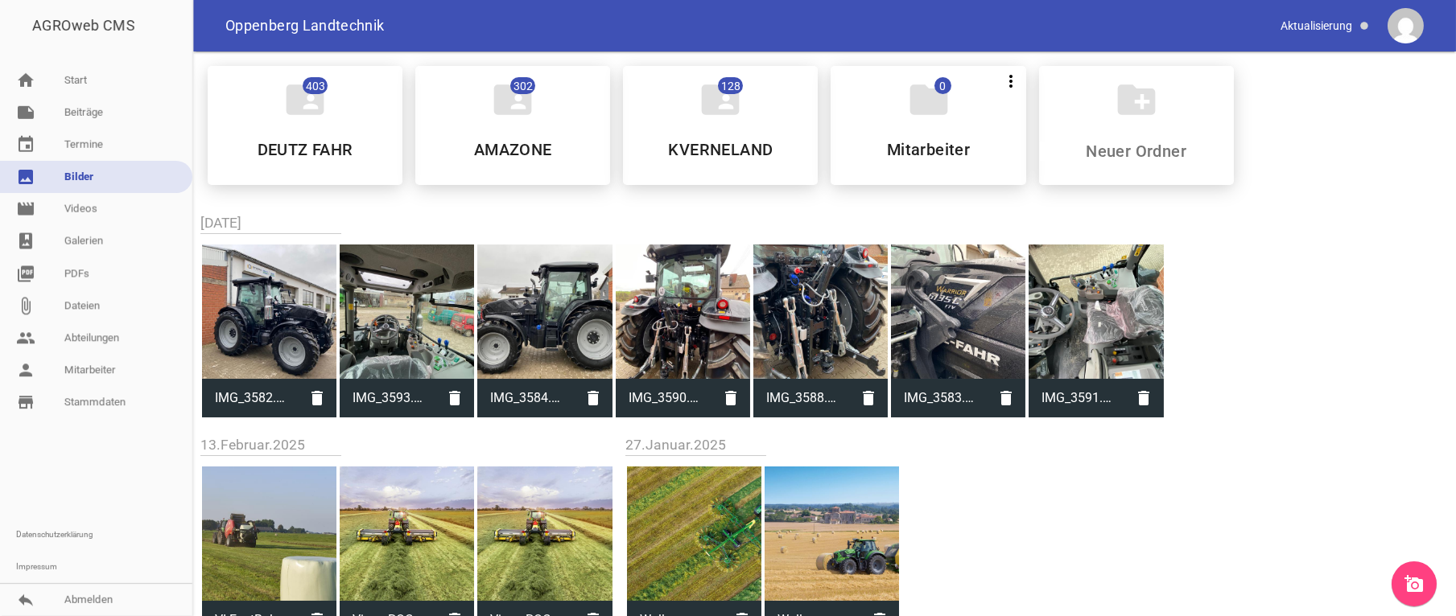
click at [1412, 583] on icon "add_a_photo" at bounding box center [1413, 584] width 19 height 19
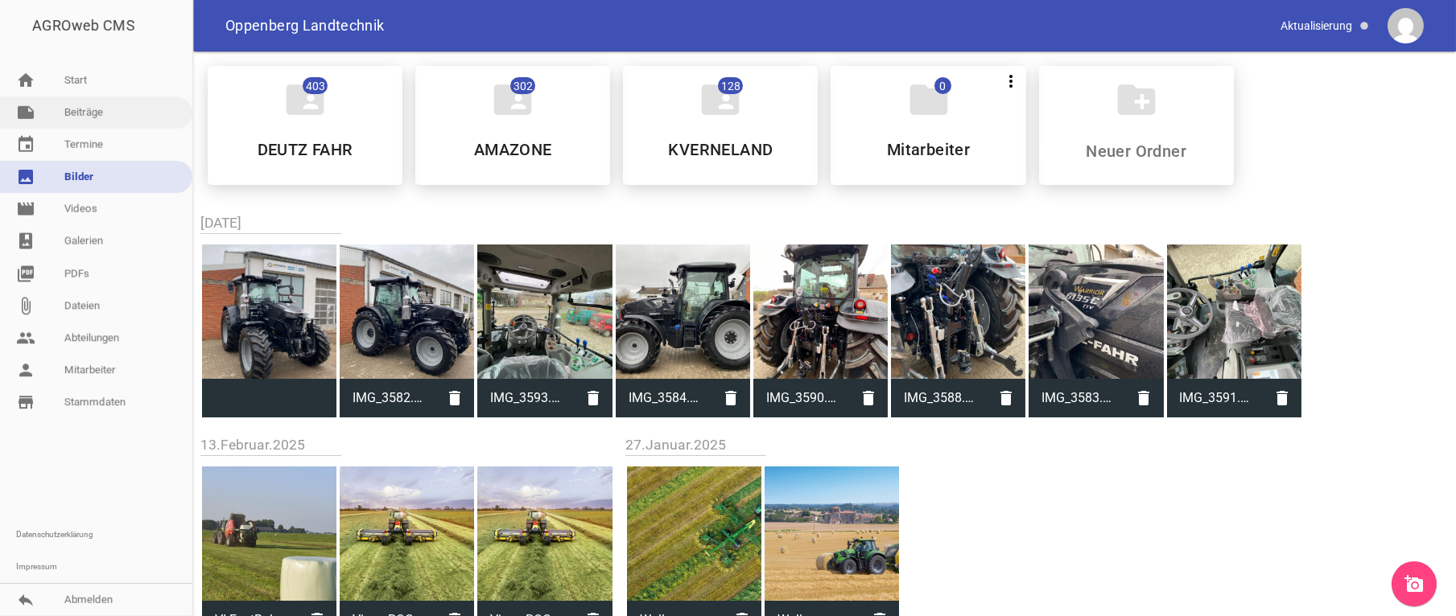
click at [87, 107] on link "note Beiträge" at bounding box center [96, 113] width 192 height 32
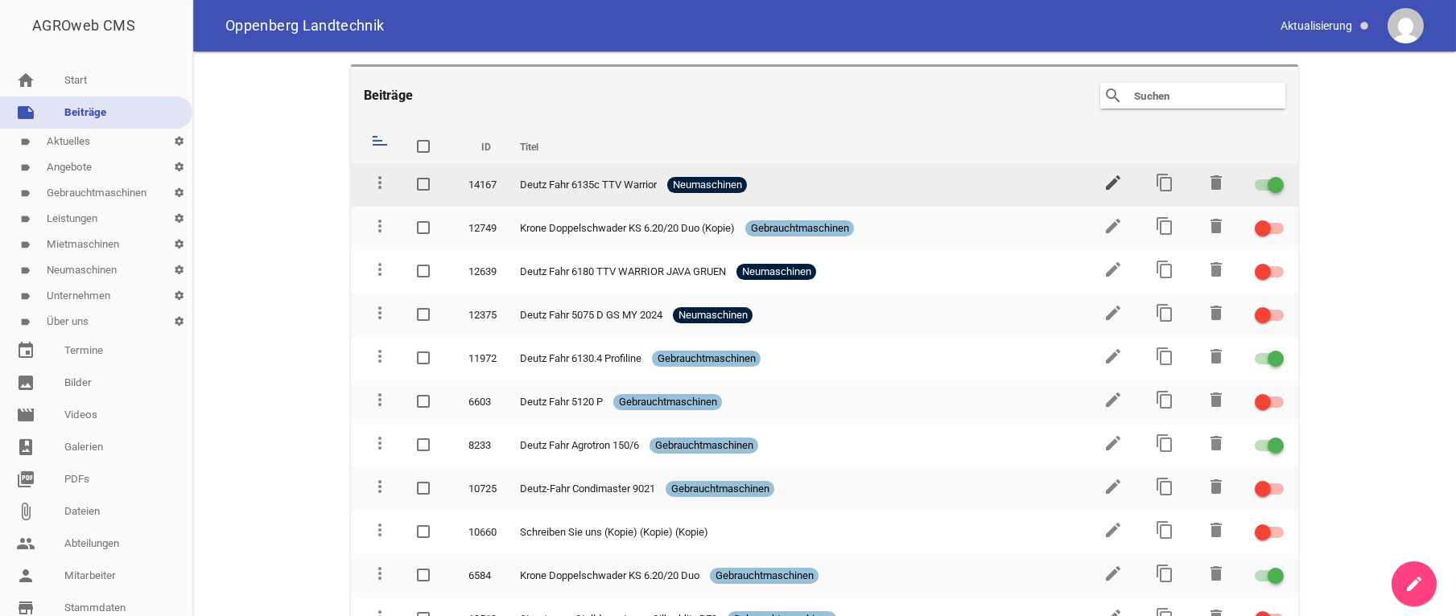
click at [1103, 182] on icon "edit" at bounding box center [1112, 182] width 19 height 19
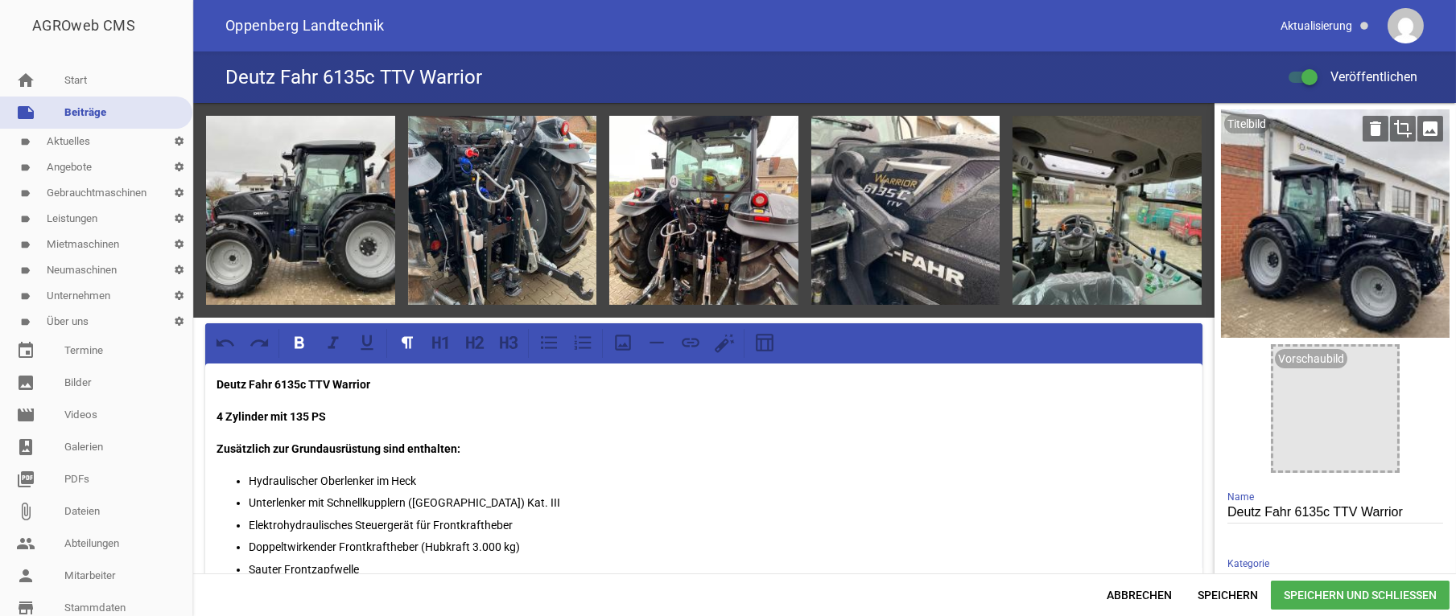
click at [1417, 125] on icon "image" at bounding box center [1430, 129] width 26 height 26
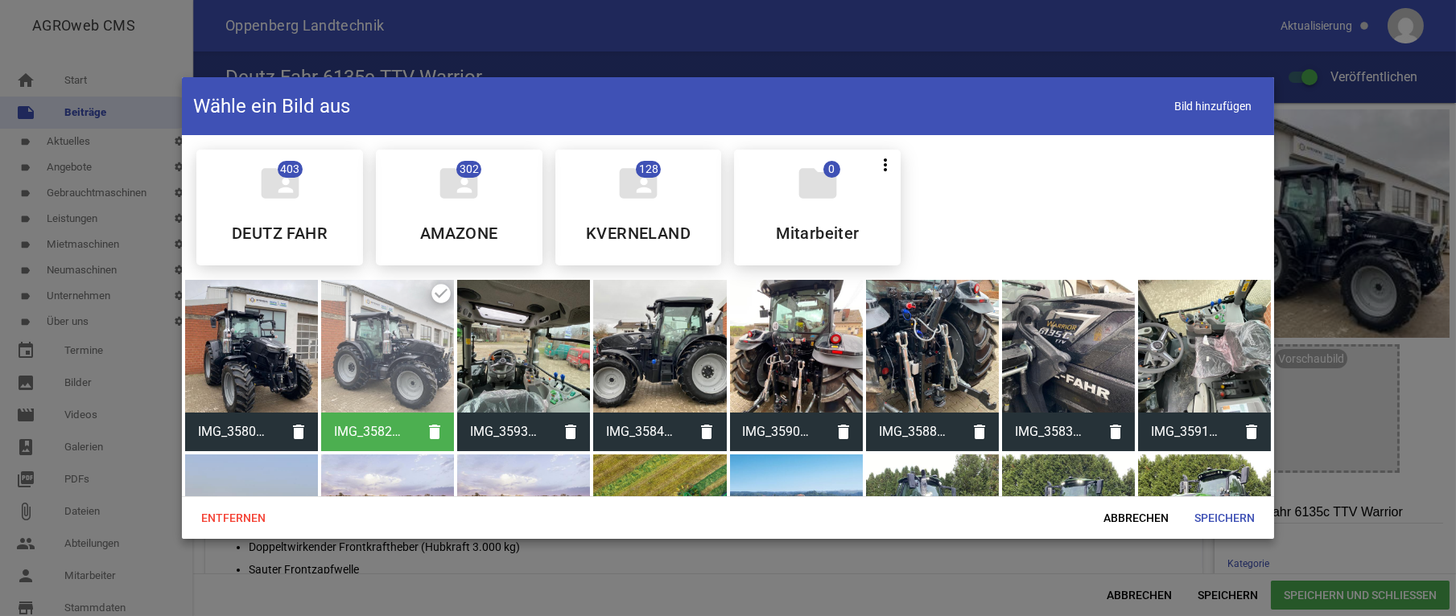
click at [261, 352] on div at bounding box center [251, 346] width 133 height 133
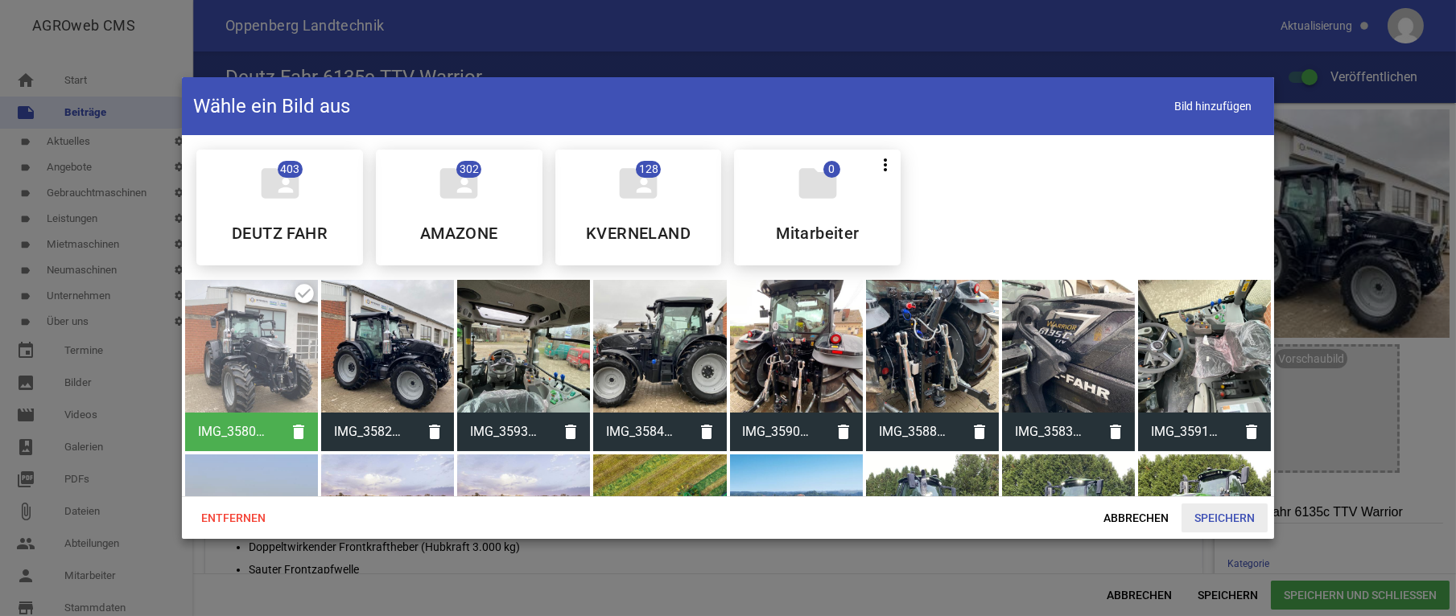
click at [1227, 522] on span "Speichern" at bounding box center [1224, 518] width 86 height 29
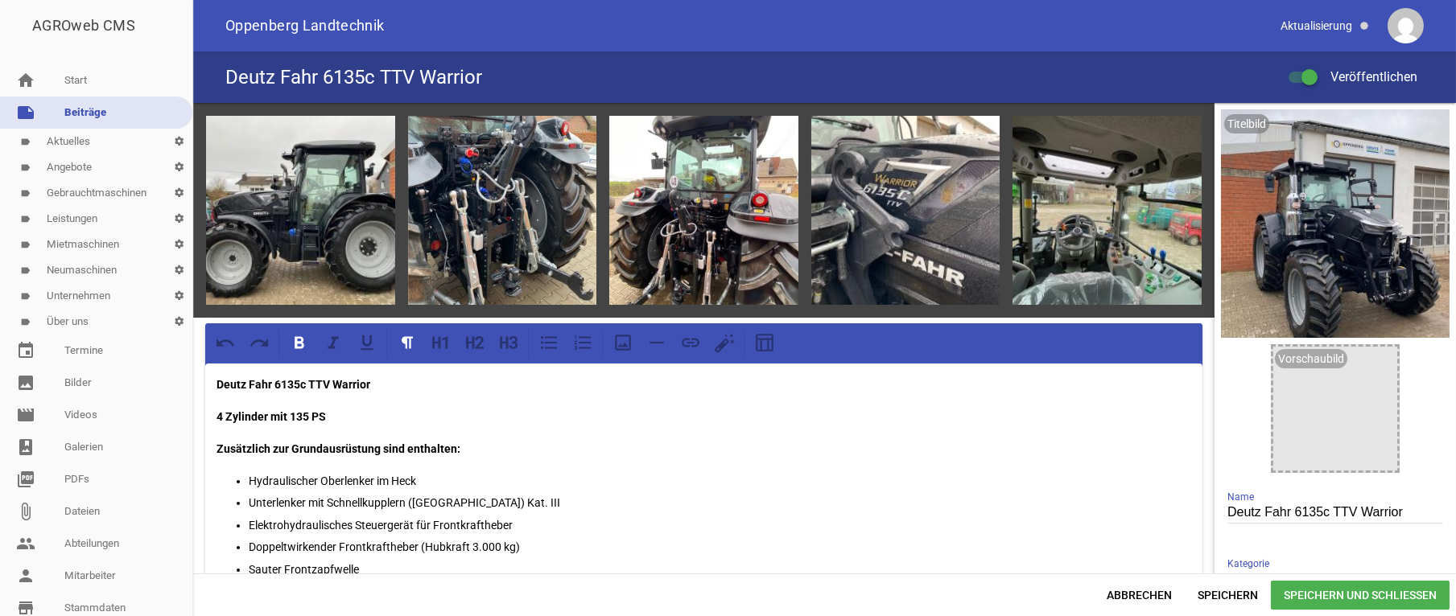
click at [1396, 599] on span "Speichern und Schließen" at bounding box center [1360, 595] width 179 height 29
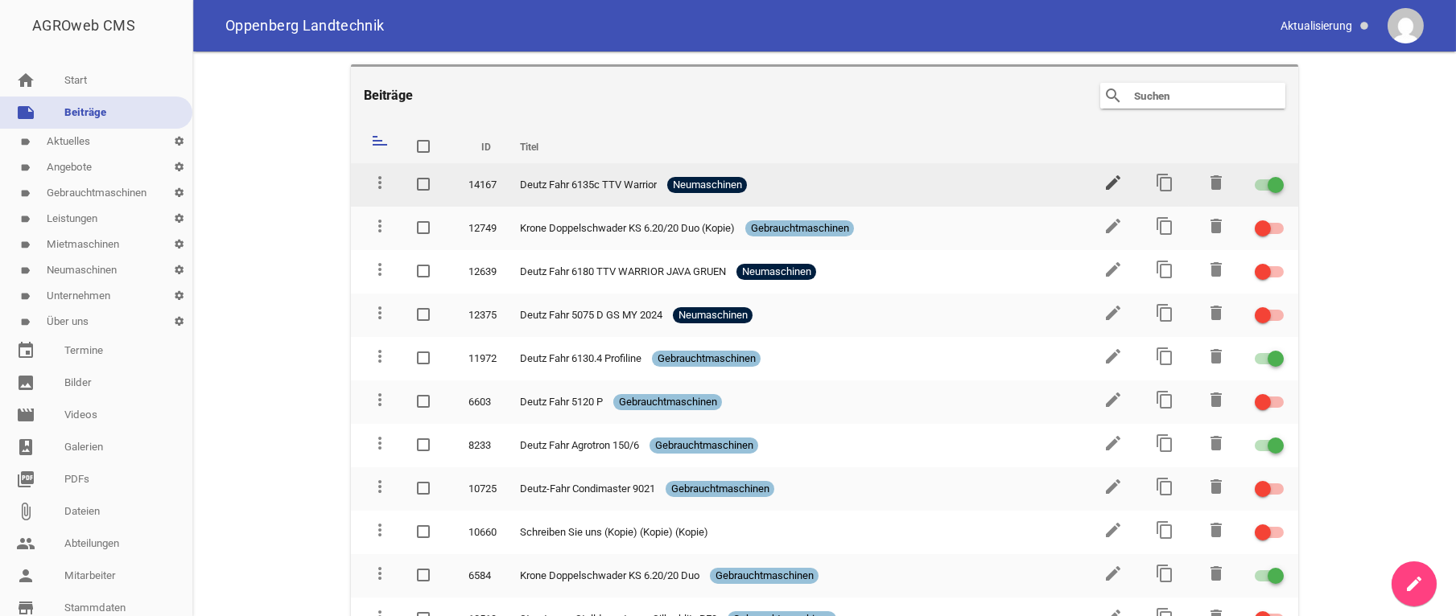
click at [1103, 180] on icon "edit" at bounding box center [1112, 182] width 19 height 19
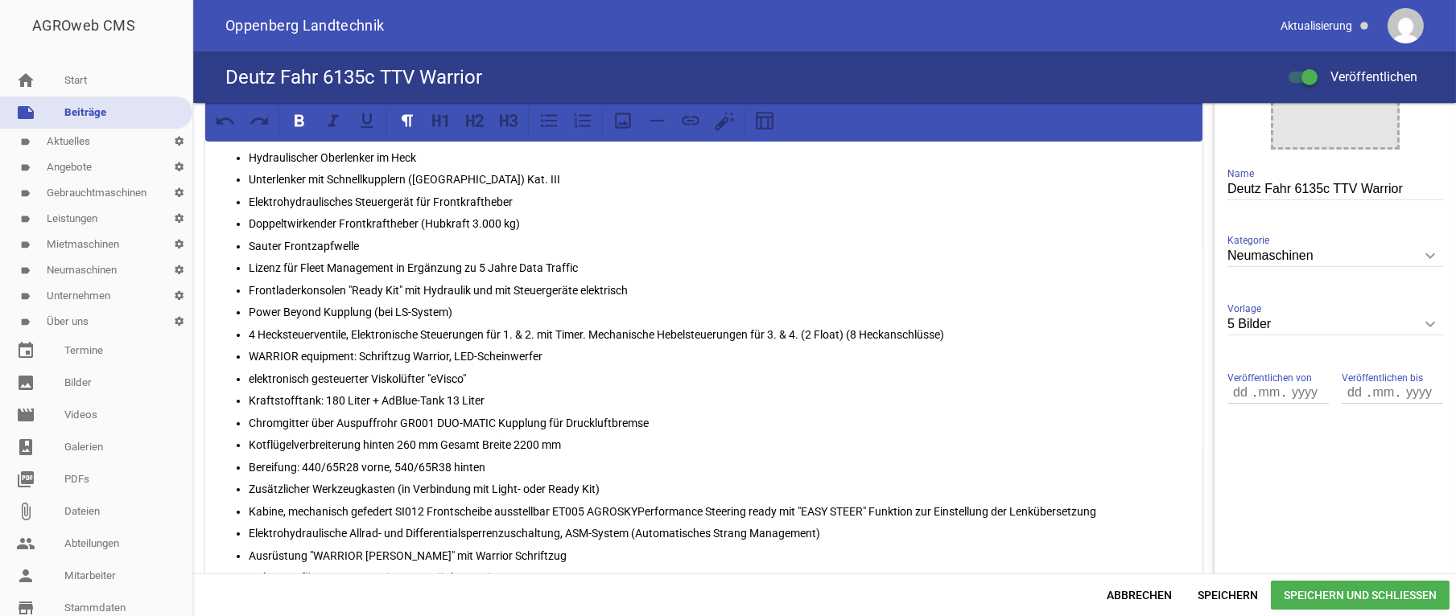
scroll to position [405, 0]
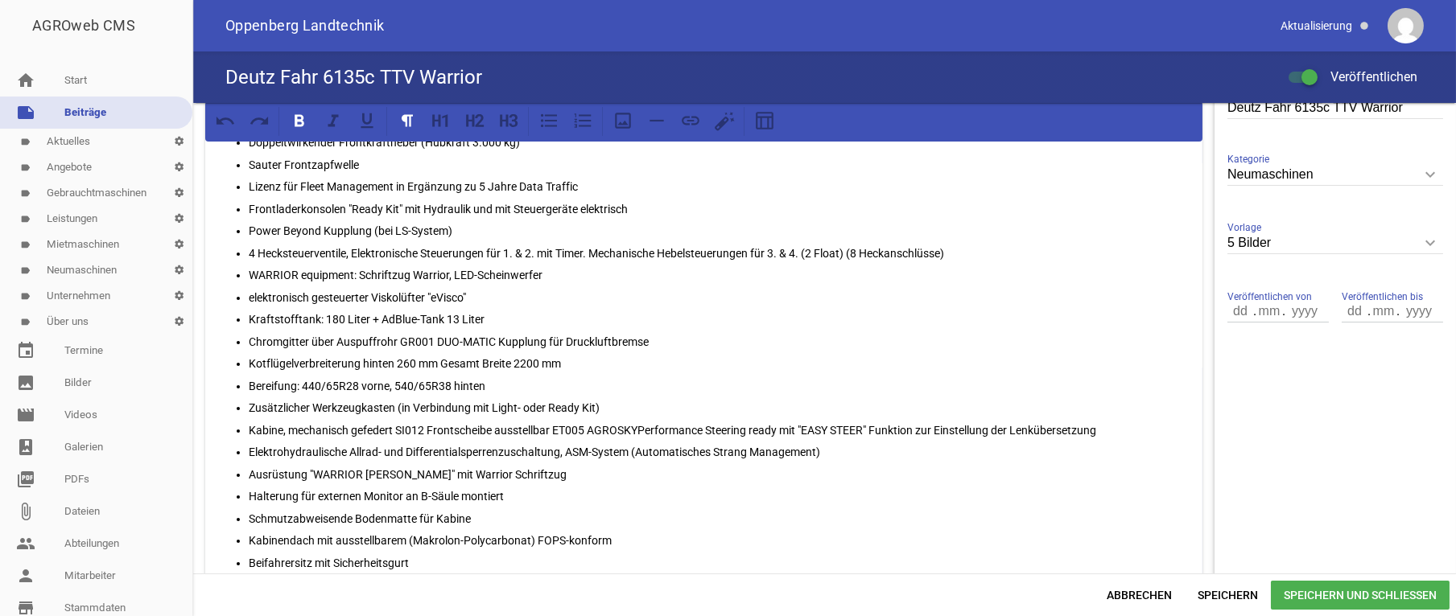
click at [428, 425] on p "Kabine, mechanisch gefedert SI012 Frontscheibe ausstellbar ET005 AGROSKYPerform…" at bounding box center [720, 430] width 942 height 19
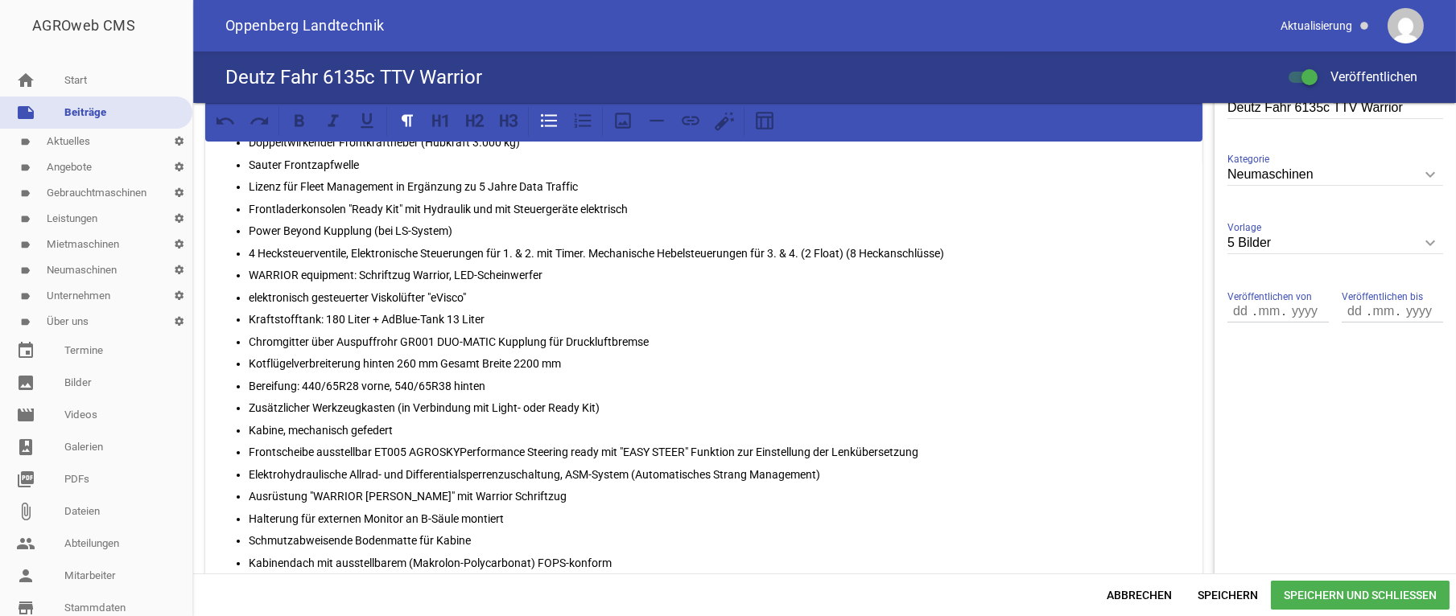
click at [411, 449] on p "Frontscheibe ausstellbar ET005 AGROSKYPerformance Steering ready mit "EASY STEE…" at bounding box center [720, 452] width 942 height 19
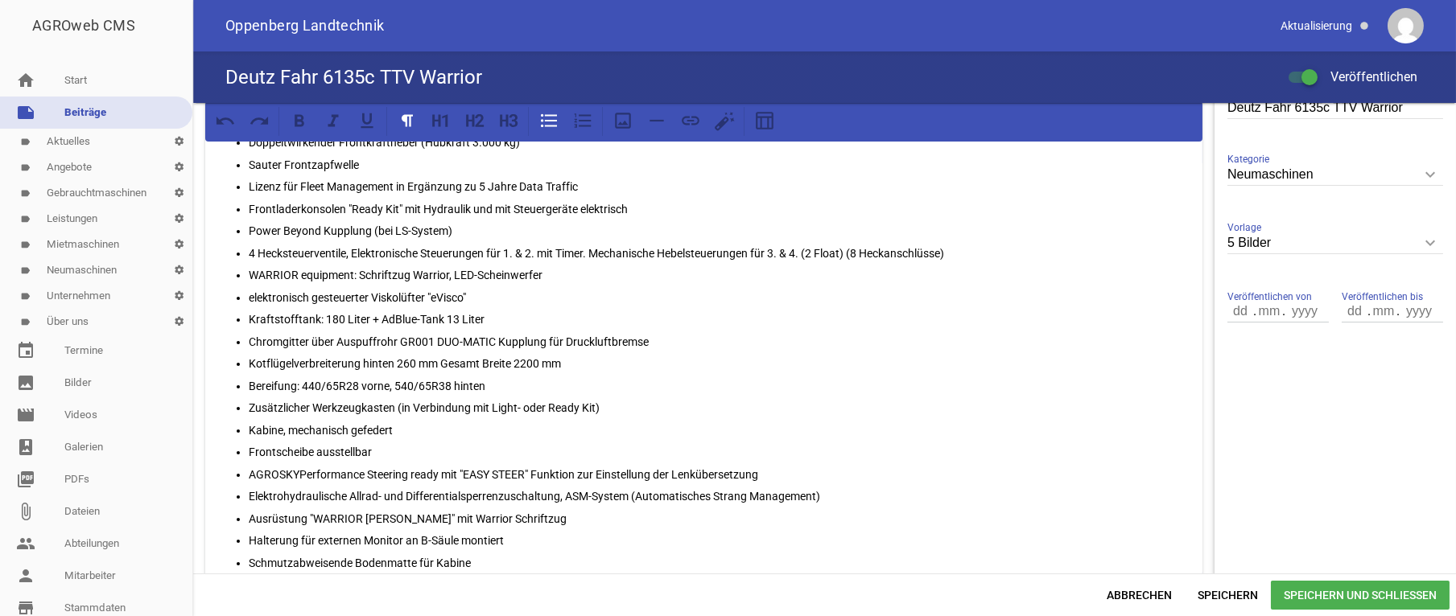
scroll to position [486, 0]
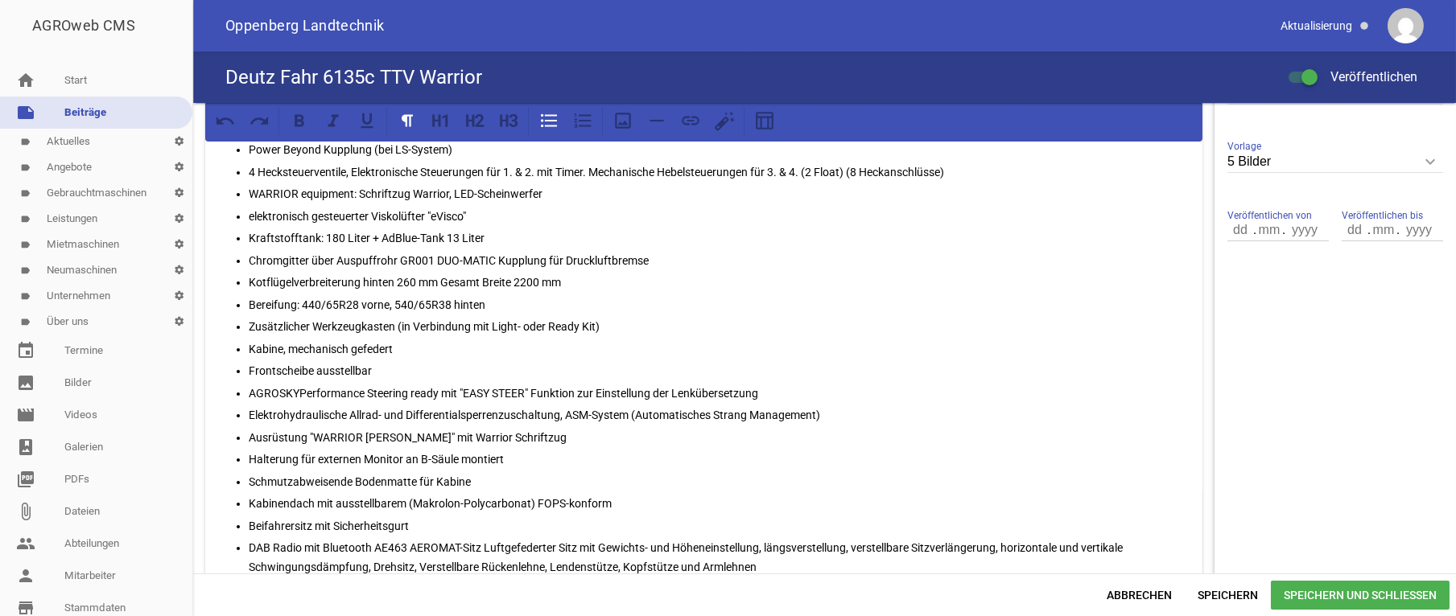
click at [412, 546] on p "DAB Radio mit Bluetooth AE463 AEROMAT-Sitz Luftgefederter Sitz mit Gewichts- un…" at bounding box center [720, 557] width 942 height 39
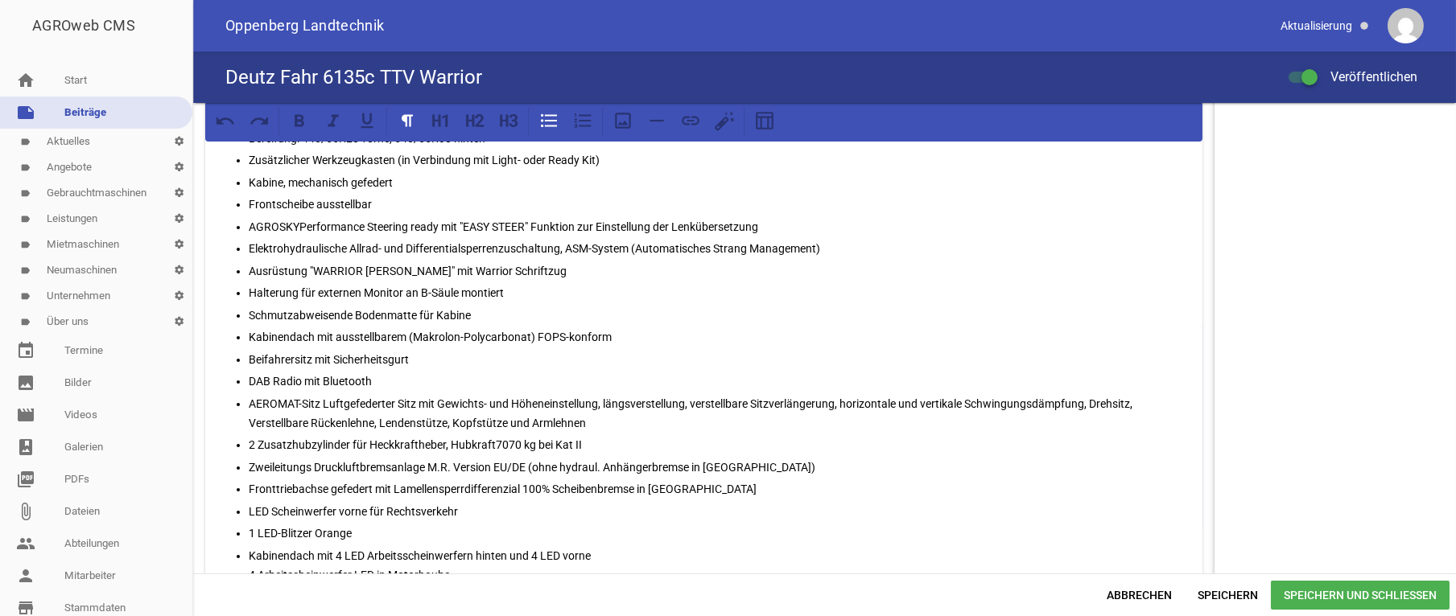
scroll to position [734, 0]
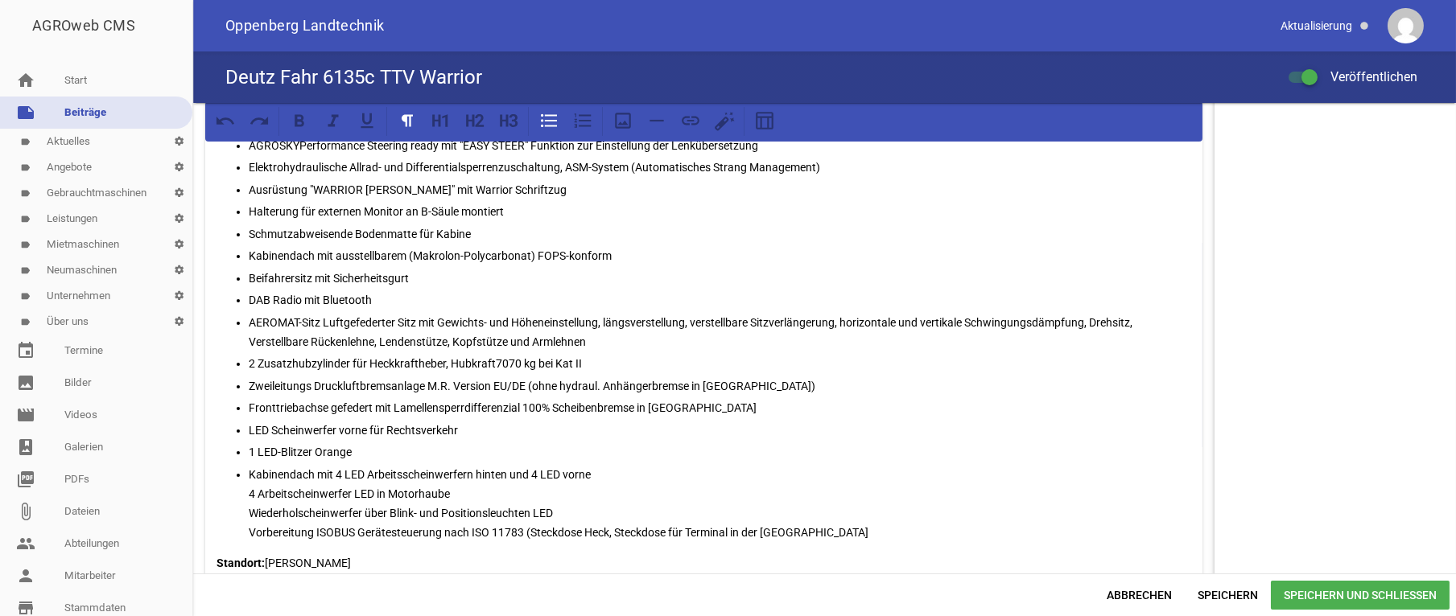
click at [1348, 593] on span "Speichern und Schließen" at bounding box center [1360, 595] width 179 height 29
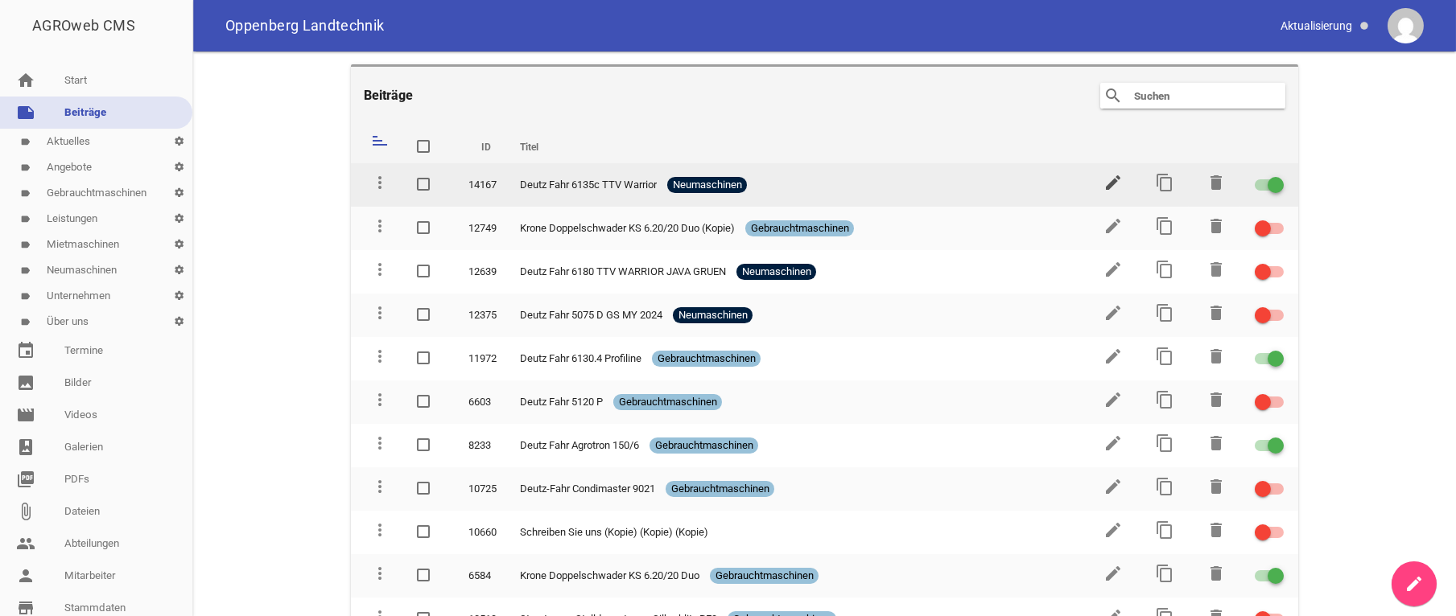
click at [1103, 190] on icon "edit" at bounding box center [1112, 182] width 19 height 19
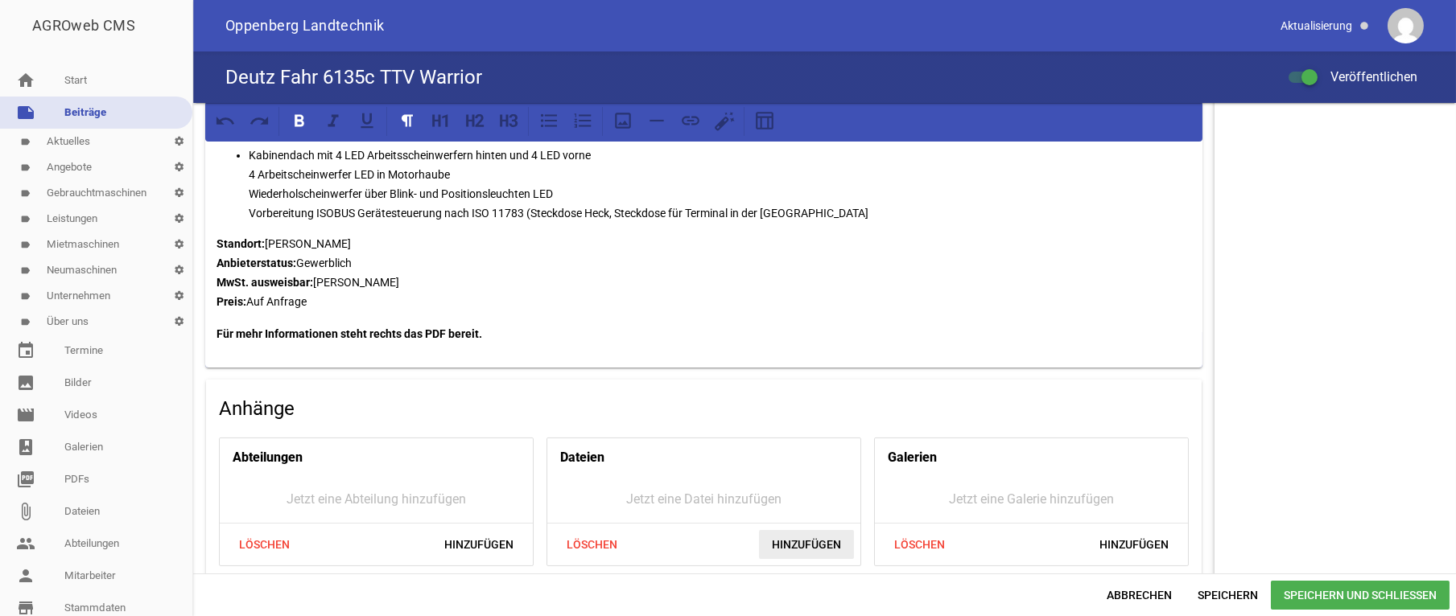
scroll to position [1204, 0]
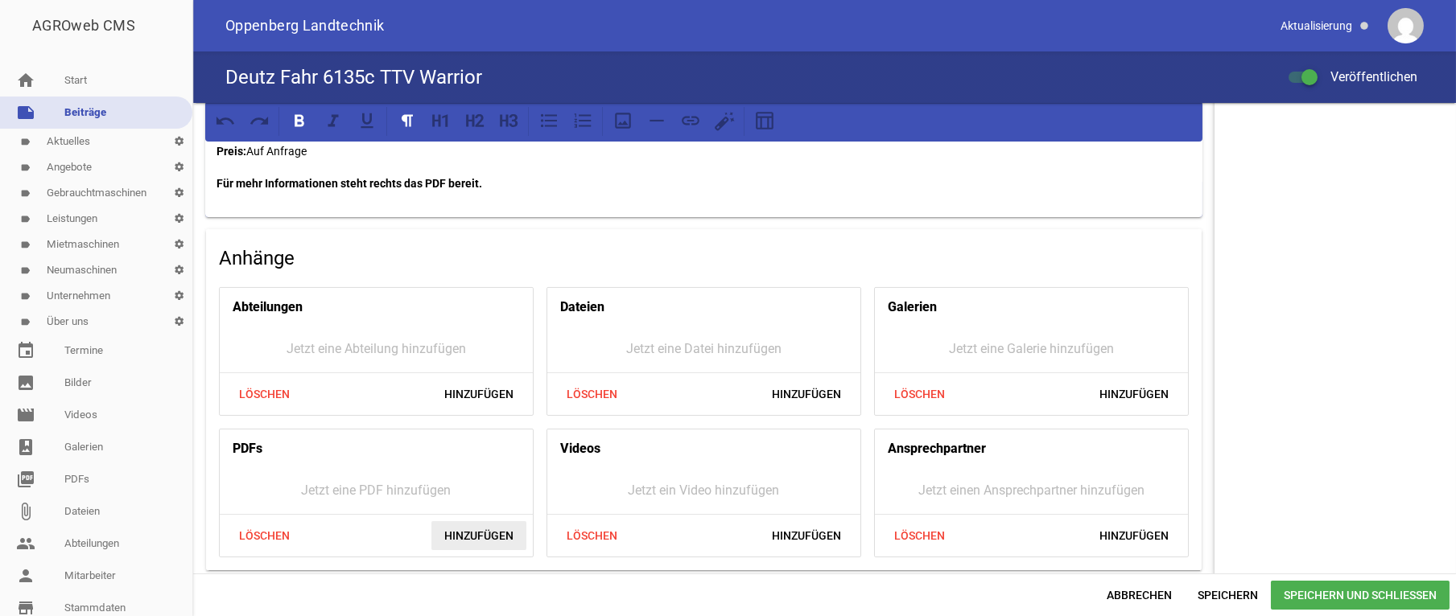
click at [468, 535] on span "Hinzufügen" at bounding box center [478, 535] width 95 height 29
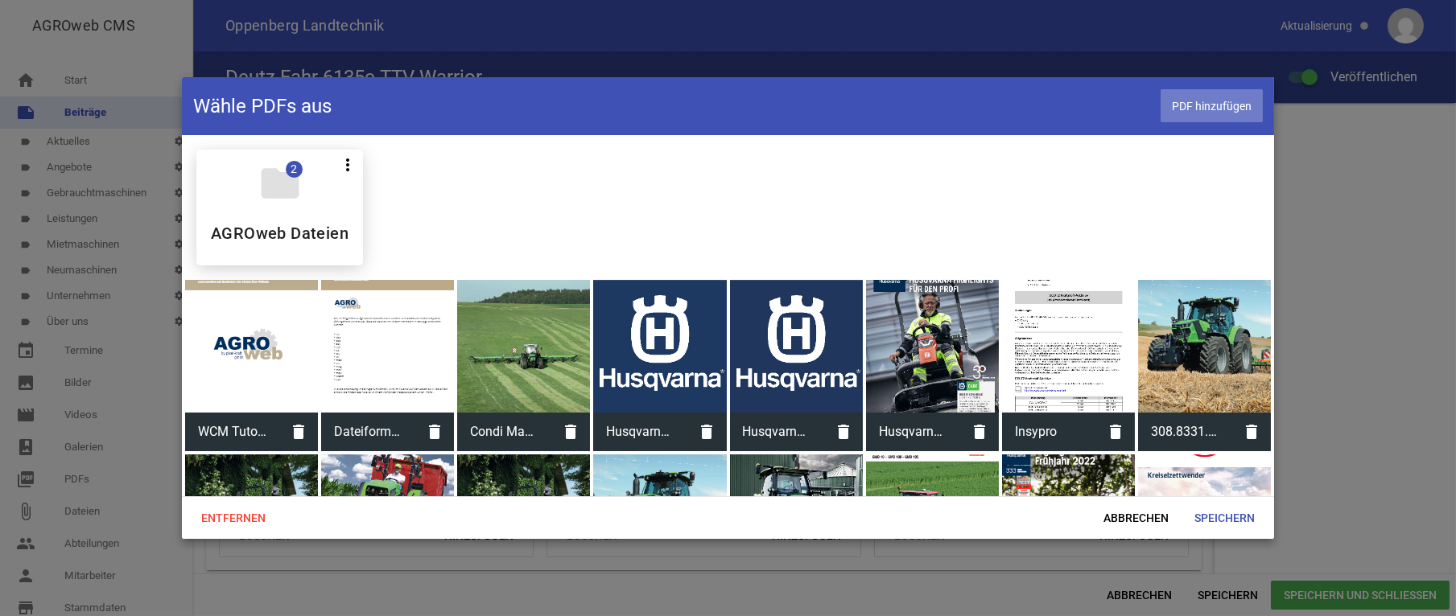
click at [1205, 114] on span "PDF hinzufügen" at bounding box center [1211, 105] width 102 height 33
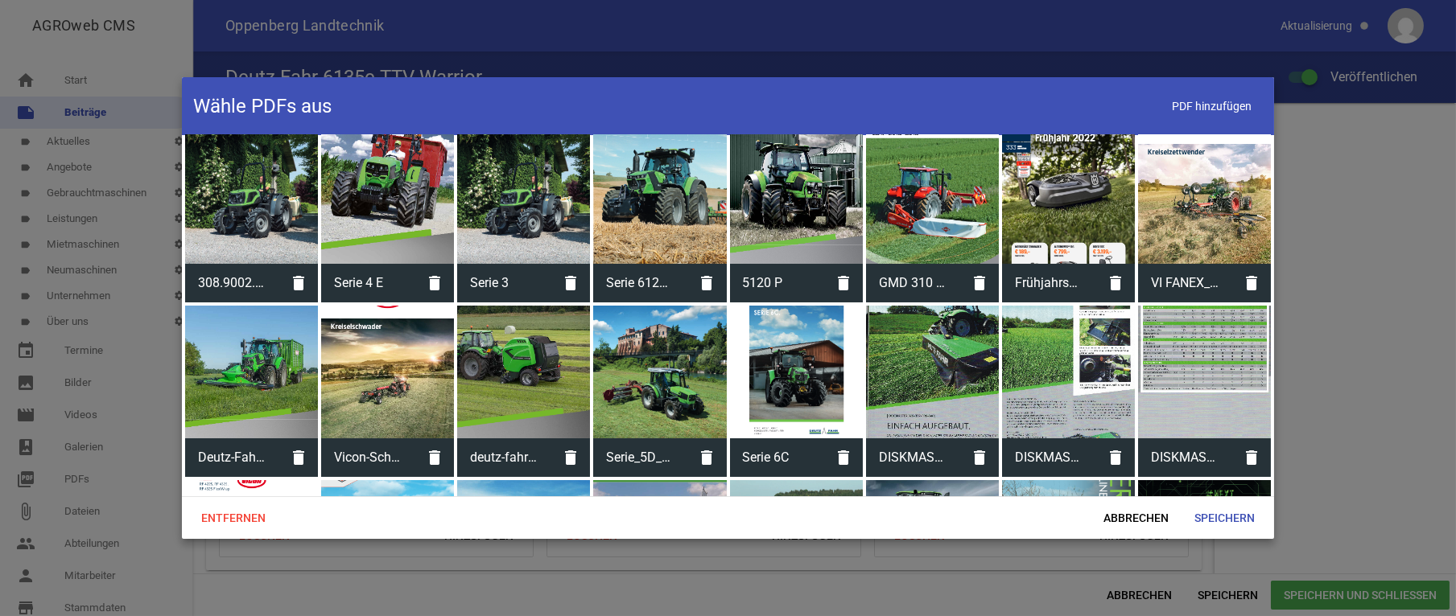
scroll to position [0, 0]
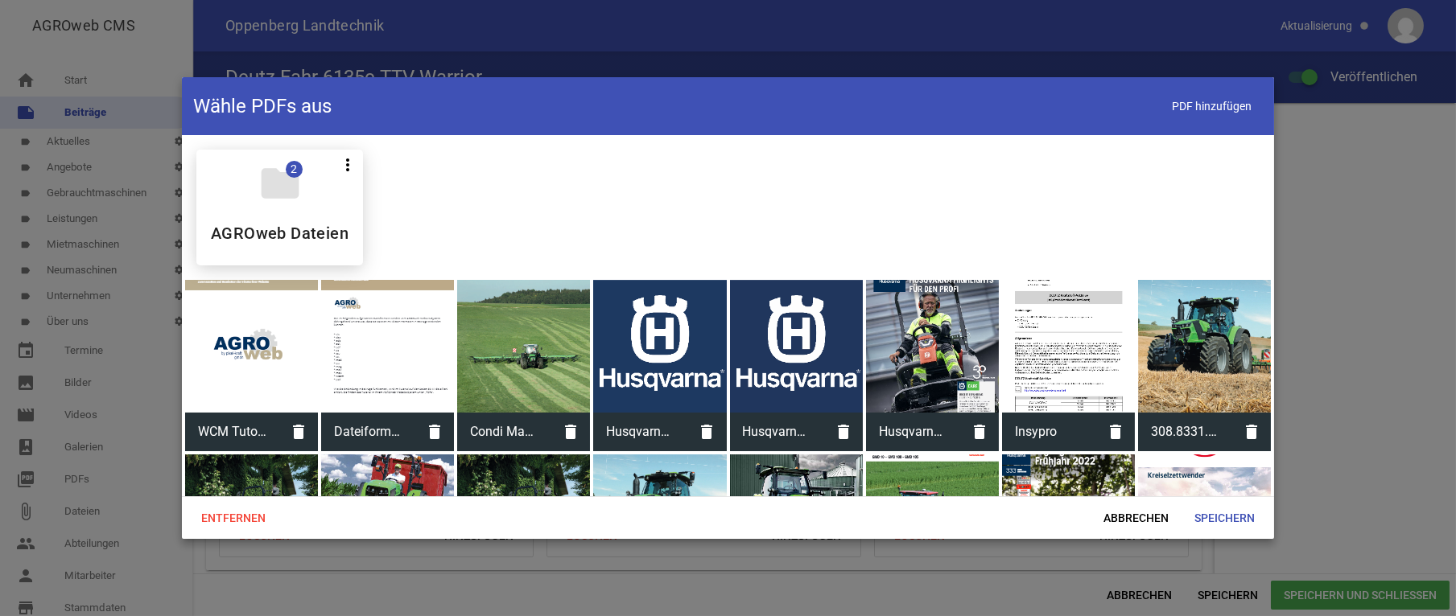
click at [1264, 108] on header "Wähle PDFs aus PDF hinzufügen" at bounding box center [728, 106] width 1092 height 58
click at [1204, 101] on span "PDF hinzufügen" at bounding box center [1211, 105] width 102 height 33
click at [1228, 515] on span "Speichern" at bounding box center [1224, 518] width 86 height 29
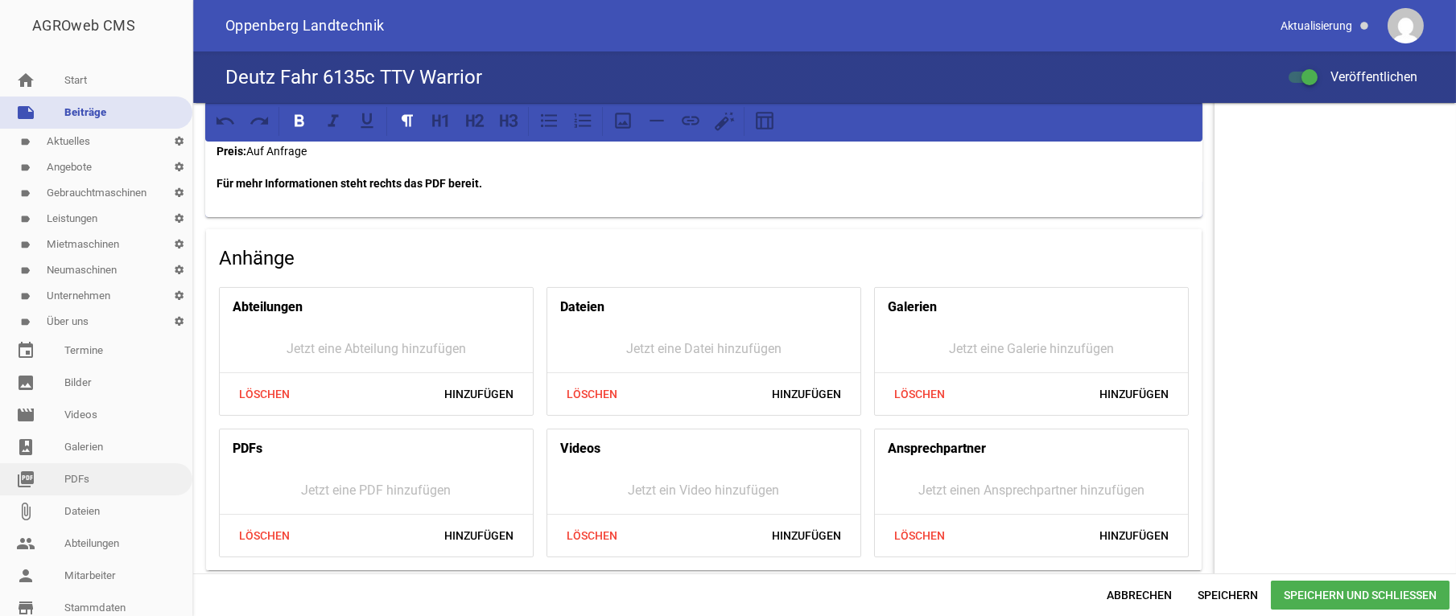
click at [85, 491] on link "picture_as_pdf PDFs" at bounding box center [96, 480] width 192 height 32
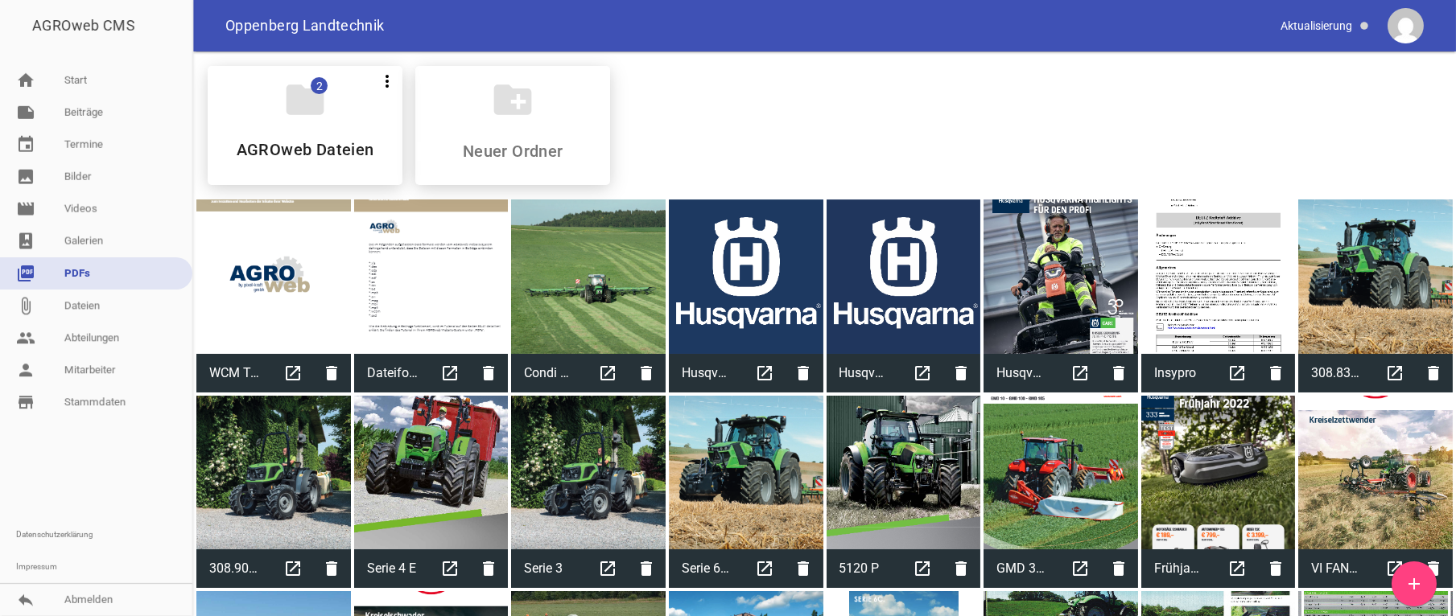
click at [1415, 589] on icon "add" at bounding box center [1413, 584] width 19 height 19
click at [94, 304] on link "attach_file Dateien" at bounding box center [96, 306] width 192 height 32
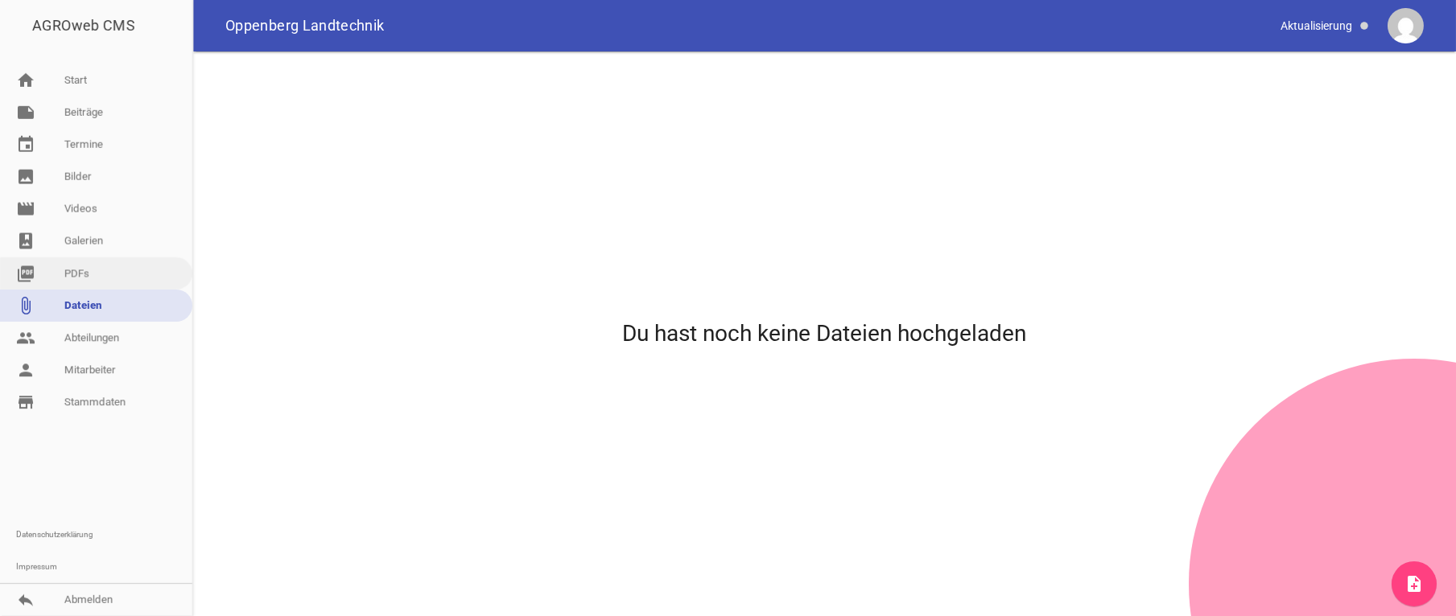
click at [80, 270] on link "picture_as_pdf PDFs" at bounding box center [96, 274] width 192 height 32
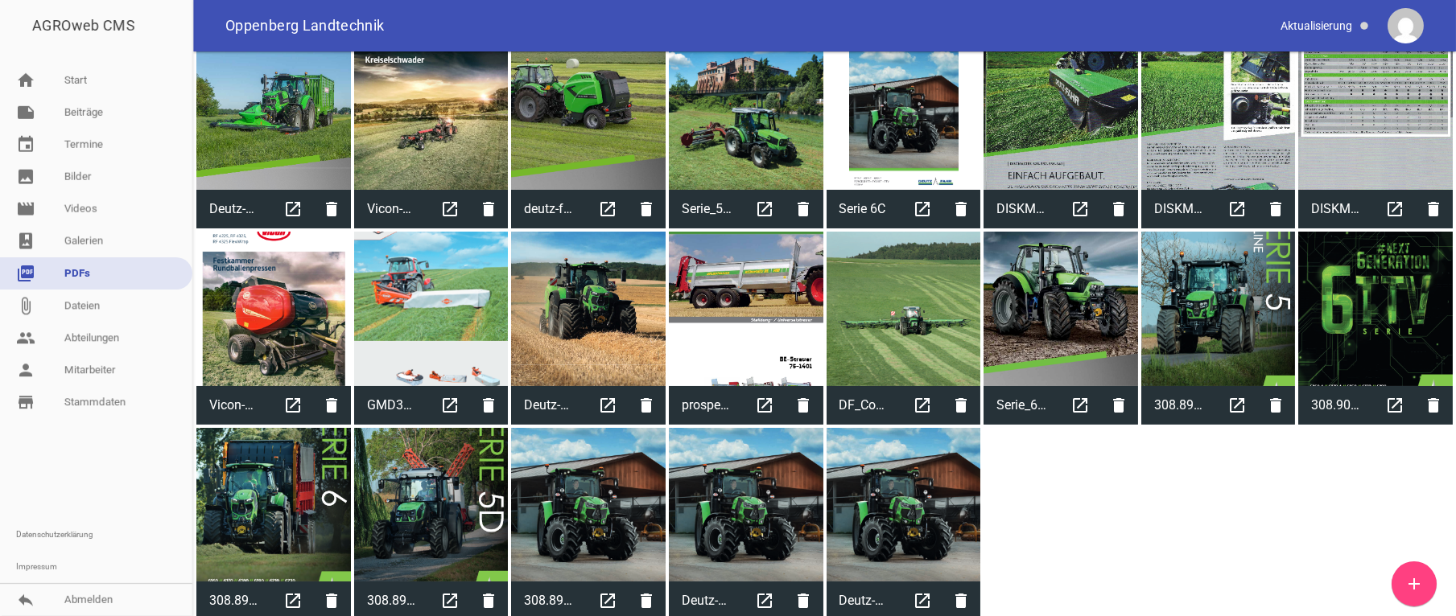
scroll to position [475, 0]
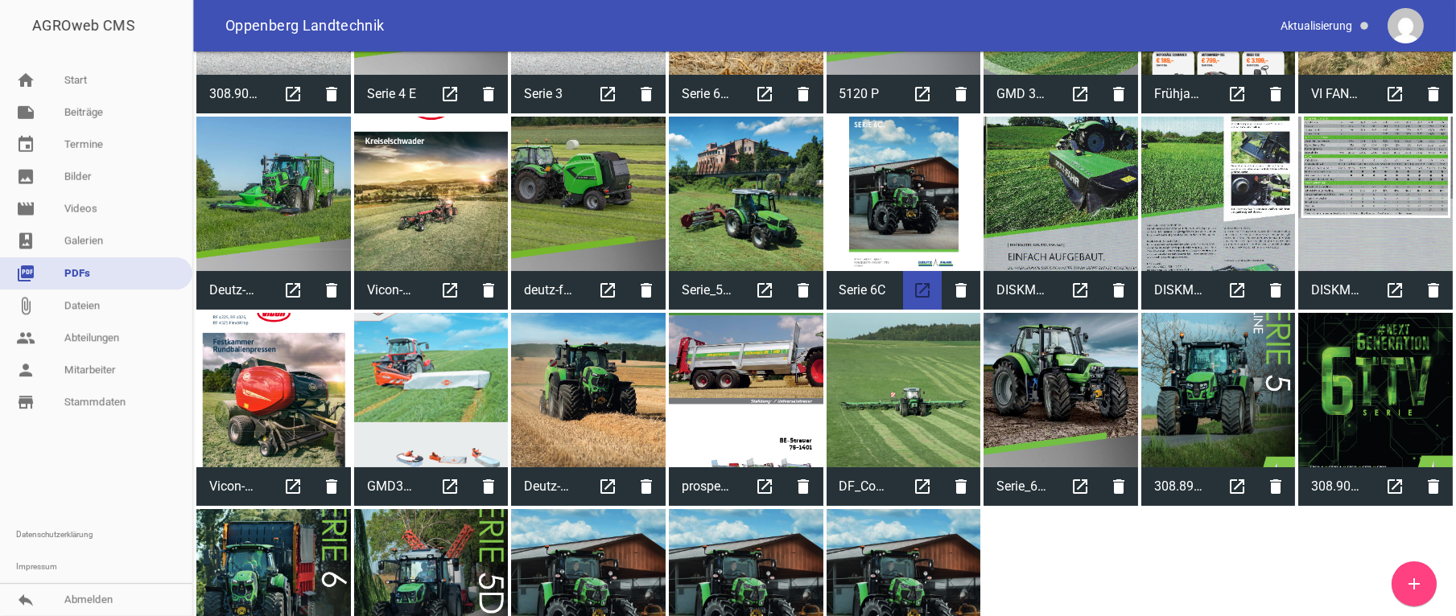
click at [913, 285] on icon "open_in_new" at bounding box center [922, 290] width 39 height 39
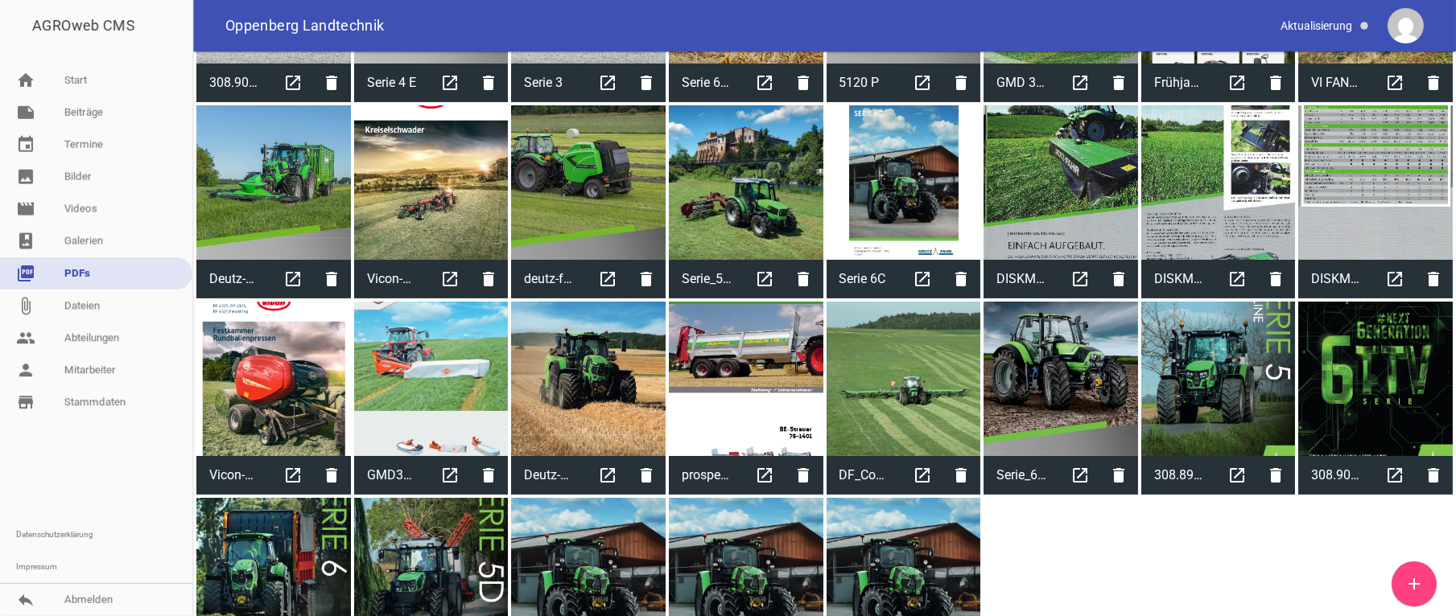
scroll to position [556, 0]
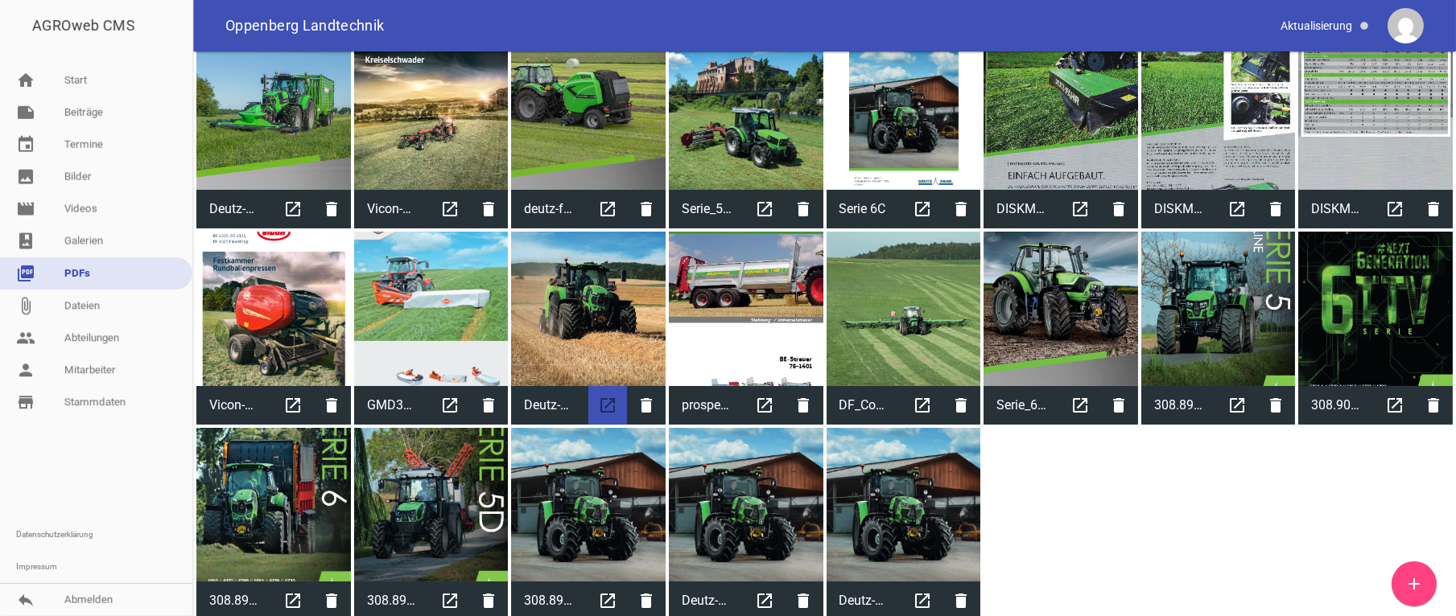
click at [603, 401] on icon "open_in_new" at bounding box center [607, 405] width 39 height 39
click at [797, 595] on icon "delete" at bounding box center [804, 601] width 39 height 39
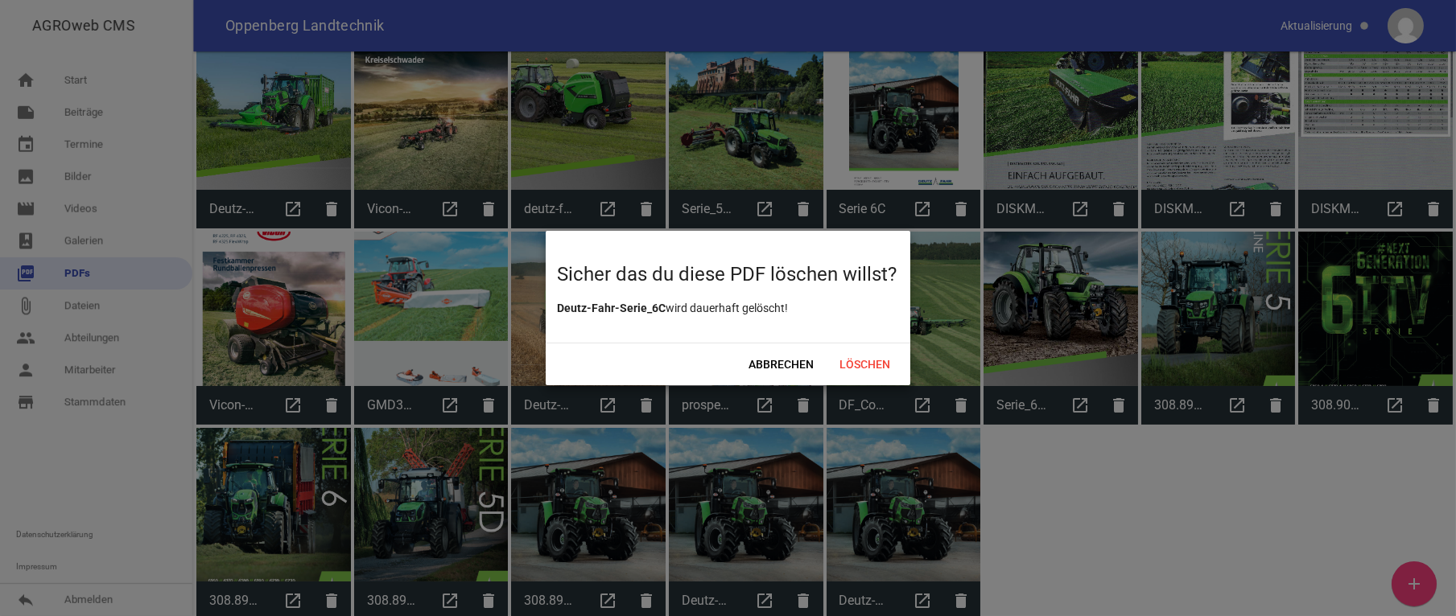
click at [759, 360] on span "Abbrechen" at bounding box center [781, 364] width 91 height 29
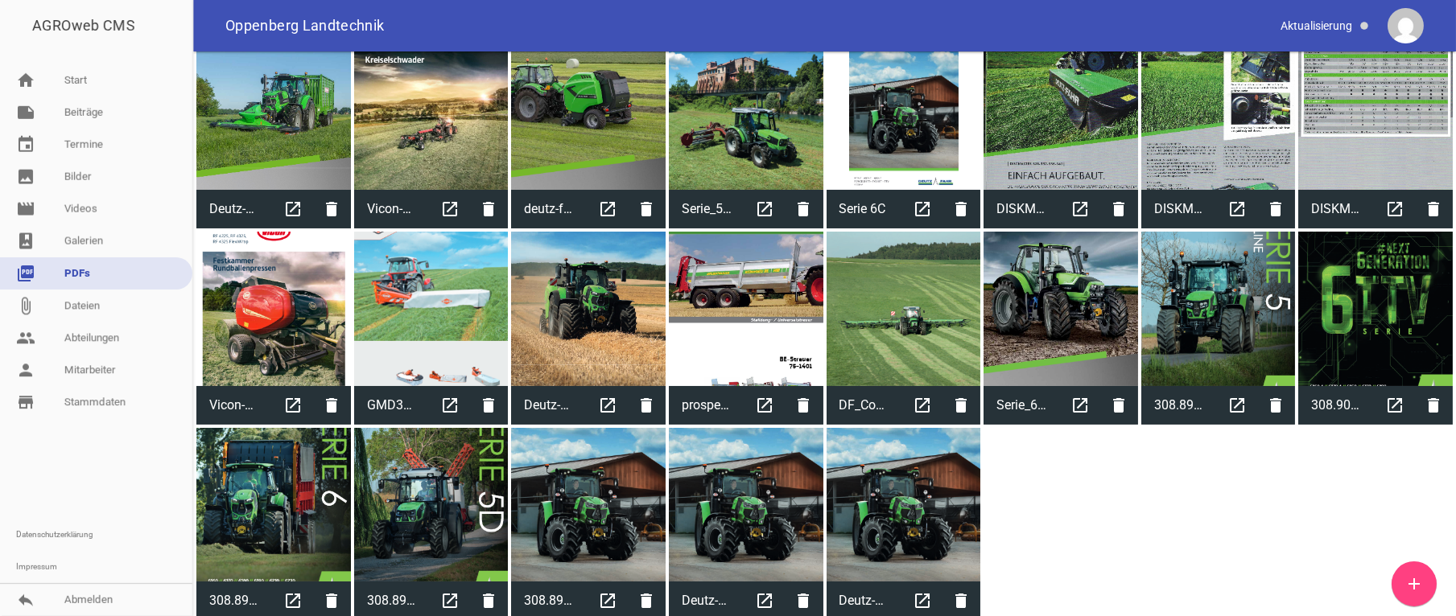
click at [796, 361] on span "Abbrechen" at bounding box center [772, 356] width 77 height 25
click at [894, 526] on div at bounding box center [903, 505] width 155 height 155
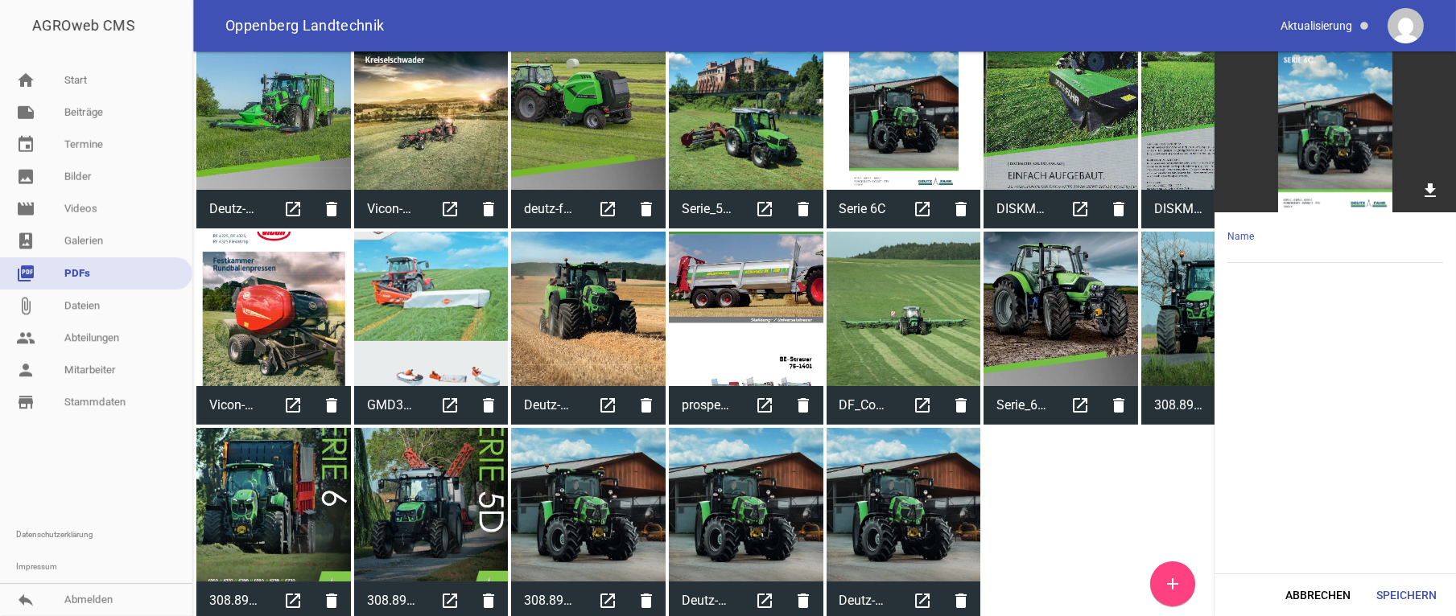
type input "Deutz-Fahr-Serie_6C"
click at [947, 595] on icon "delete" at bounding box center [961, 601] width 39 height 39
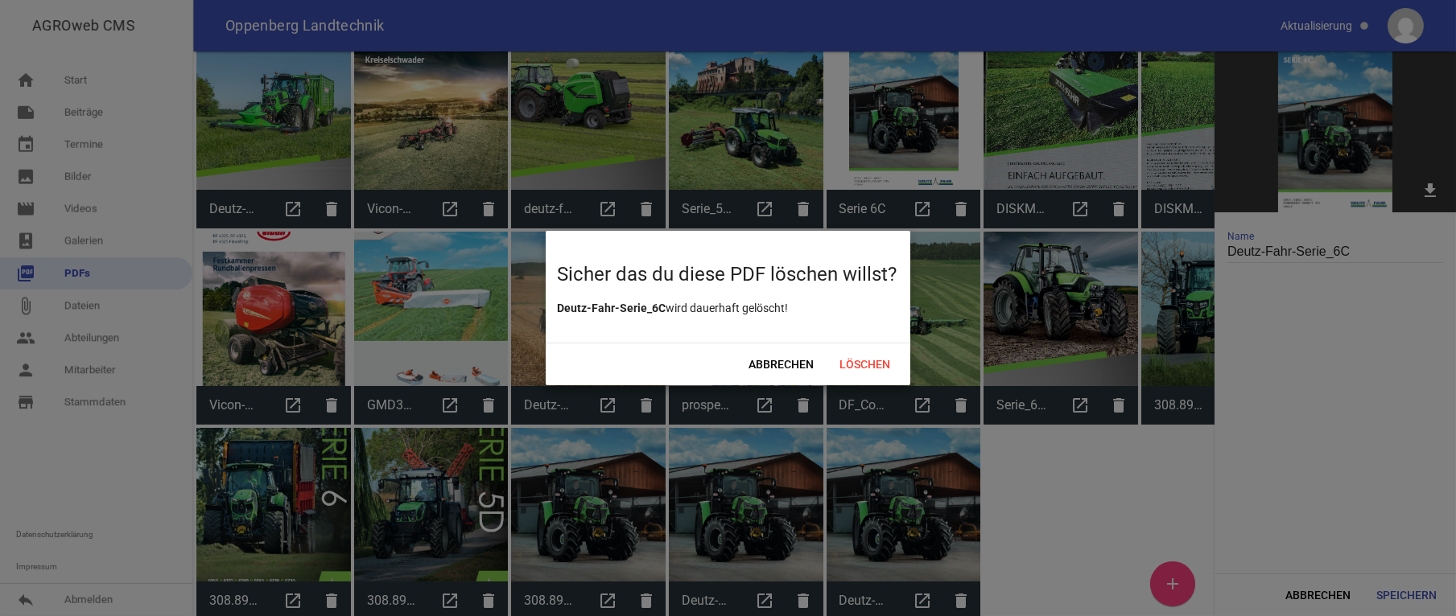
click at [859, 350] on div "Abbrechen Löschen" at bounding box center [728, 364] width 364 height 43
click at [872, 363] on span "Löschen" at bounding box center [864, 364] width 77 height 29
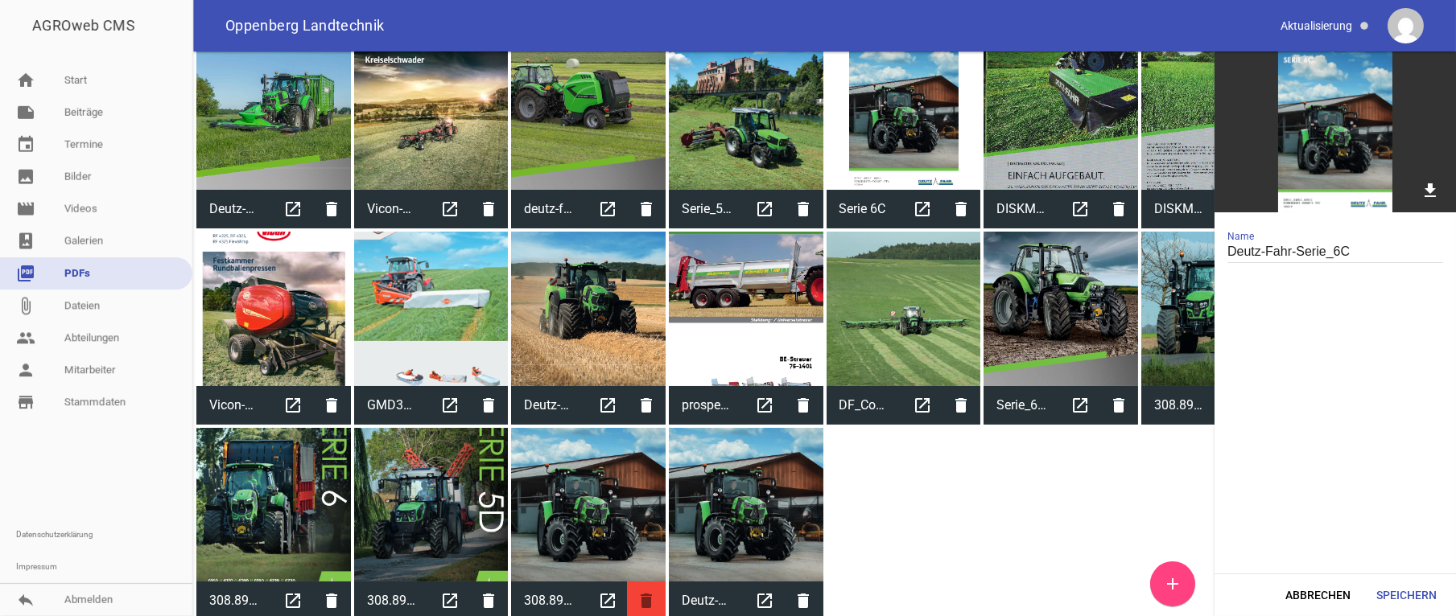
click at [637, 591] on icon "delete" at bounding box center [646, 601] width 39 height 39
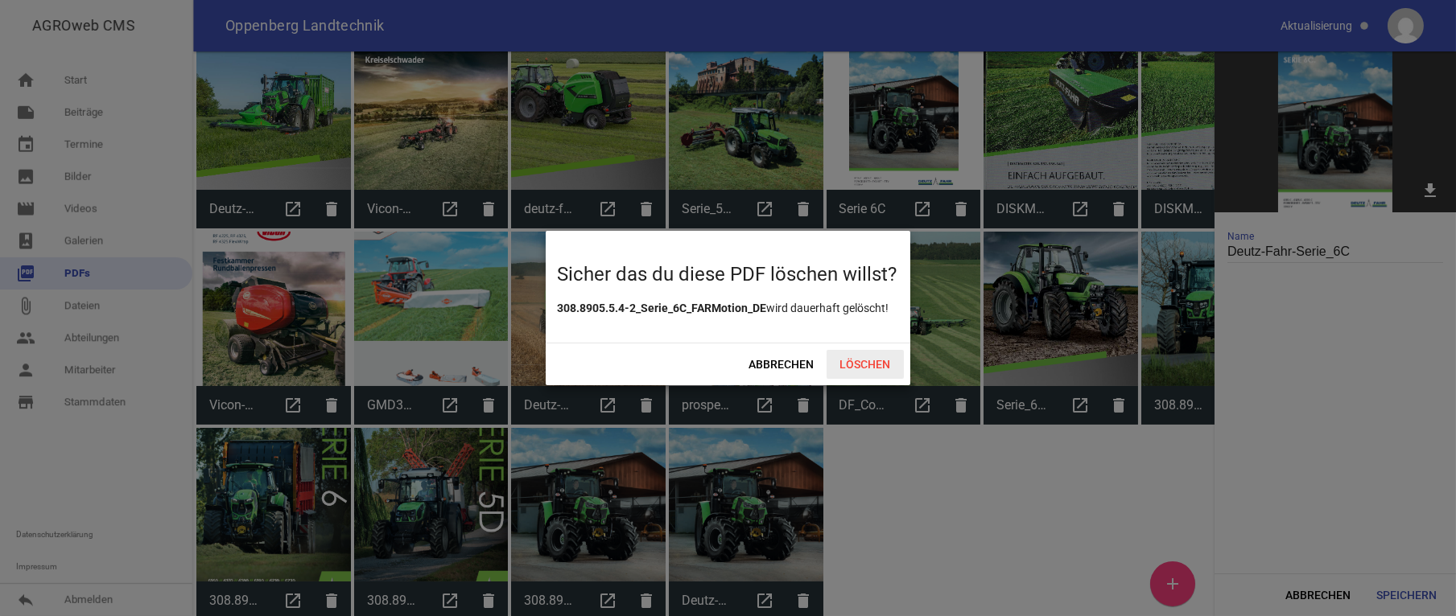
click at [880, 364] on span "Löschen" at bounding box center [864, 364] width 77 height 29
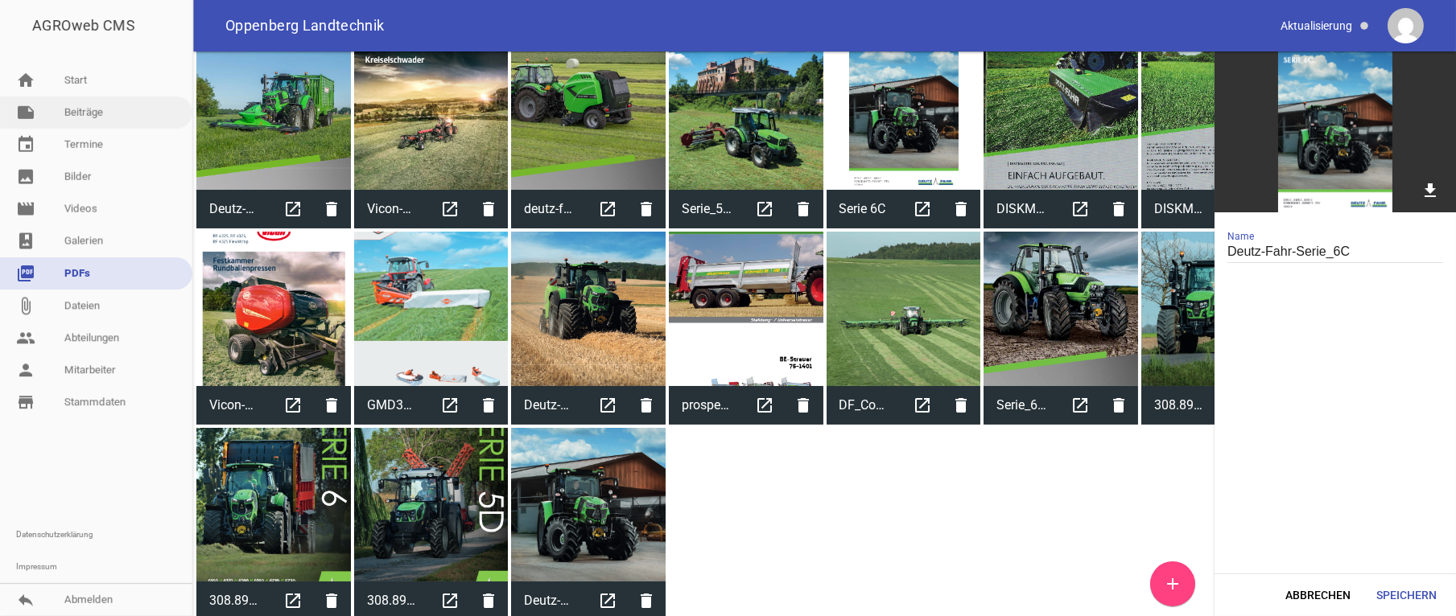
click at [78, 113] on link "note Beiträge" at bounding box center [96, 113] width 192 height 32
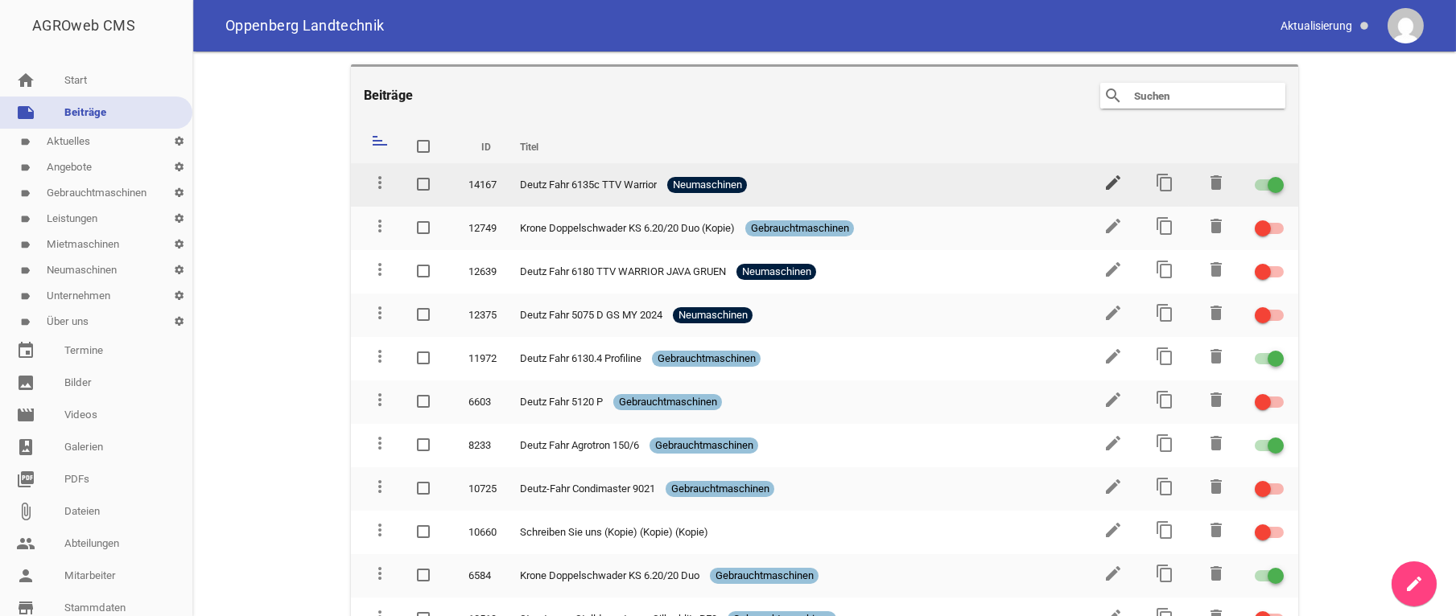
click at [1103, 183] on icon "edit" at bounding box center [1112, 182] width 19 height 19
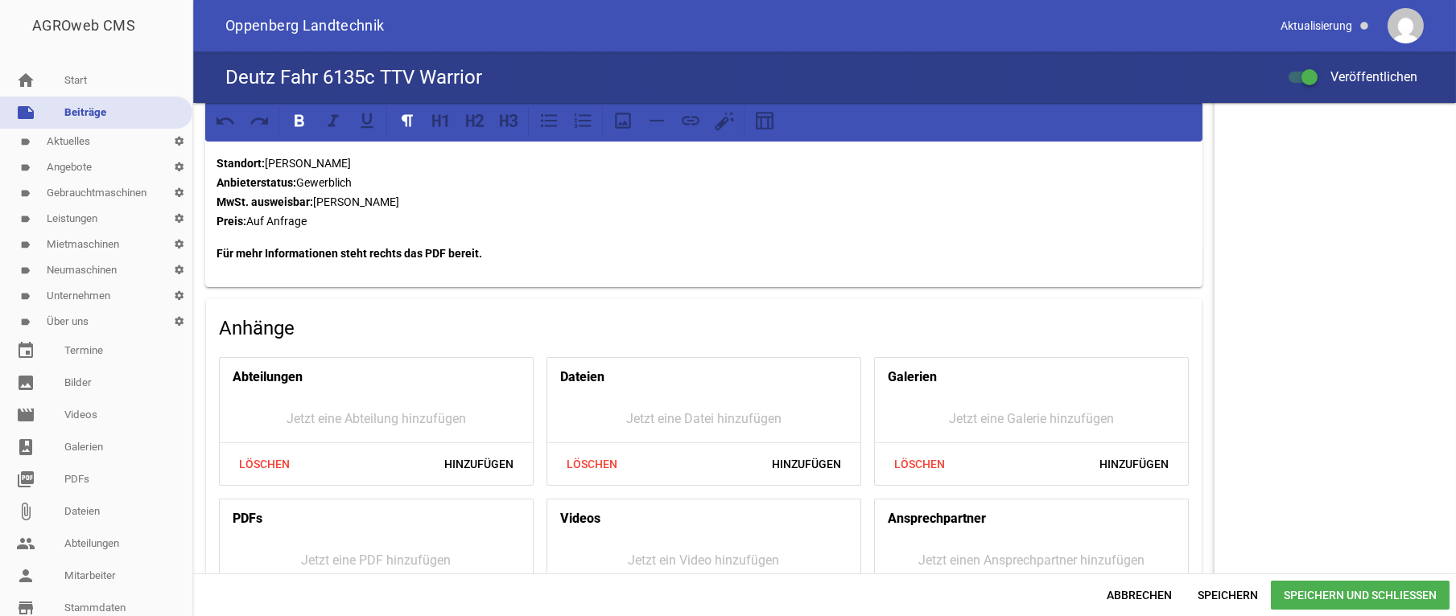
scroll to position [1204, 0]
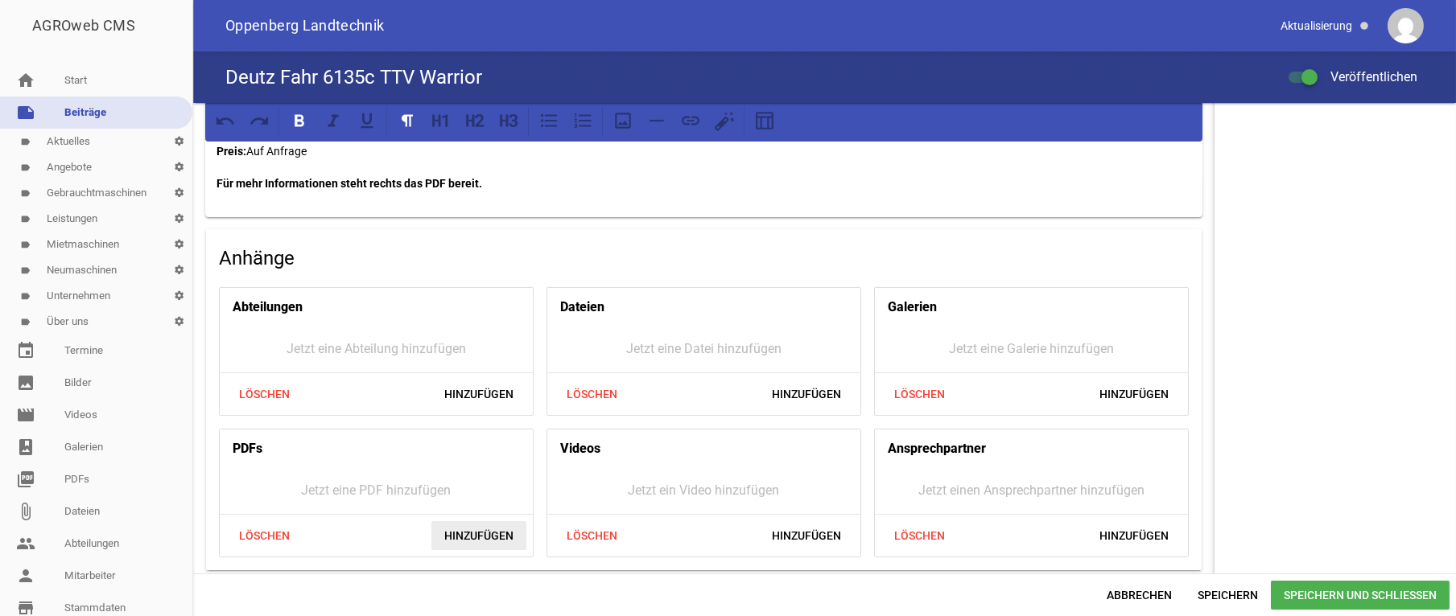
click at [462, 530] on span "Hinzufügen" at bounding box center [478, 535] width 95 height 29
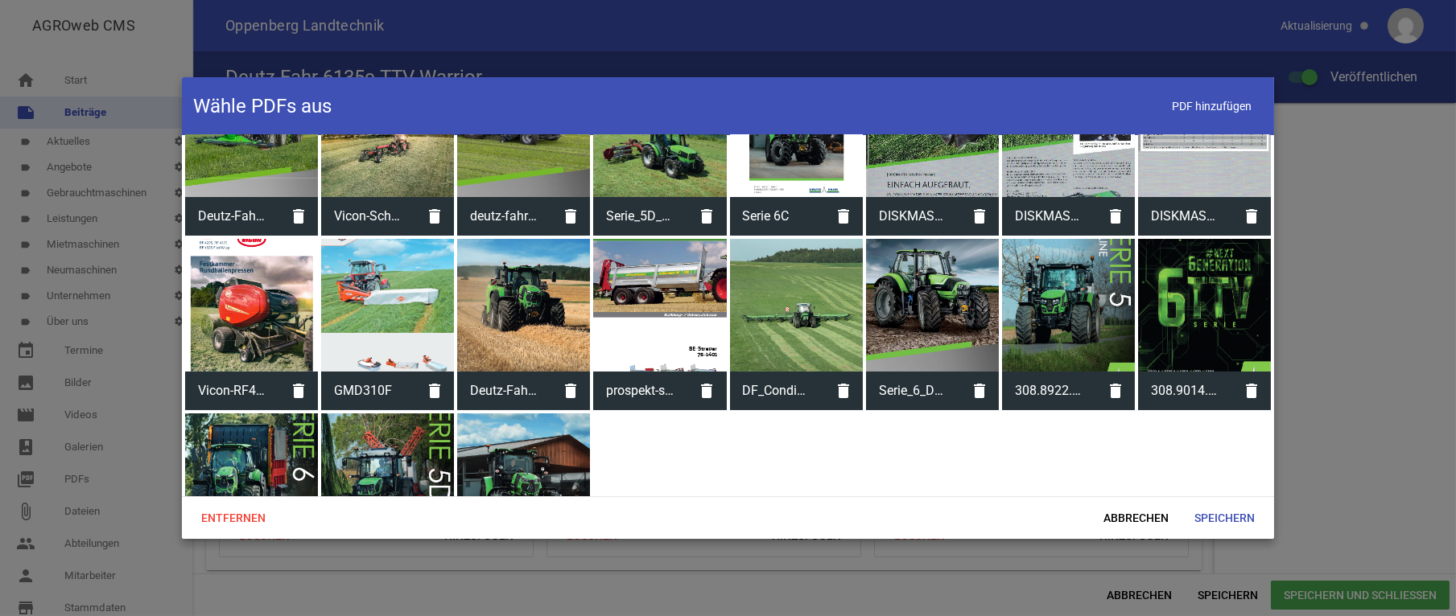
scroll to position [649, 0]
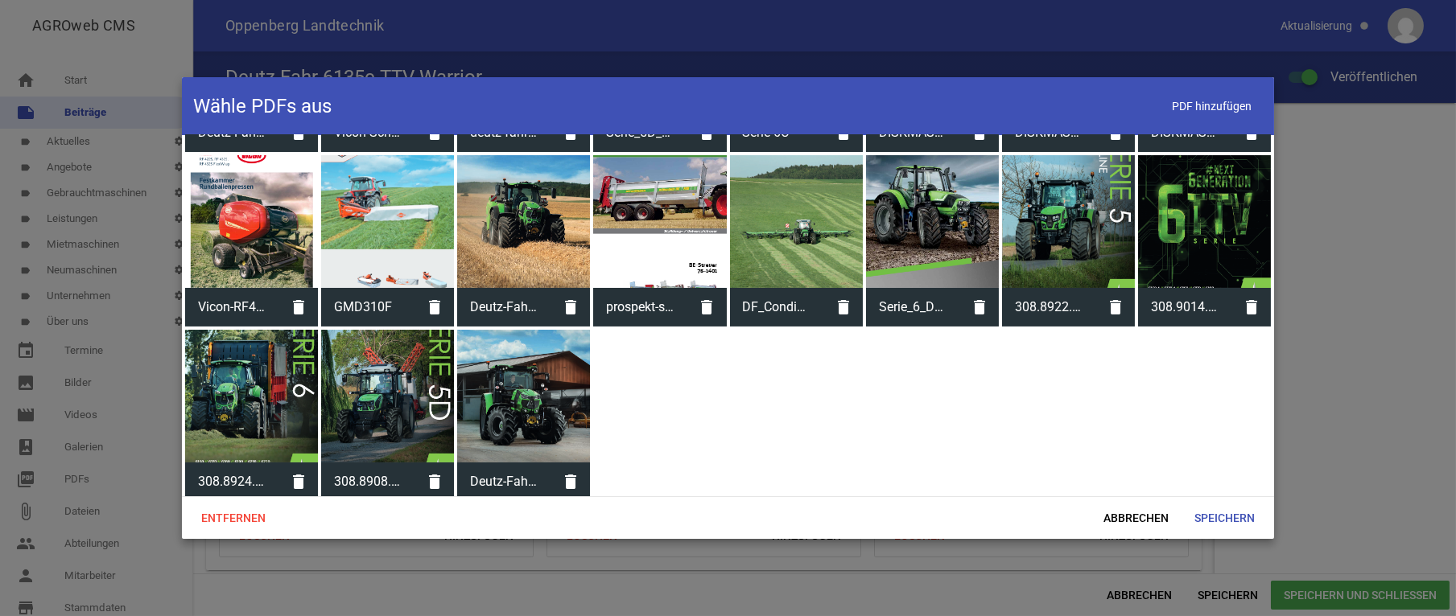
click at [521, 366] on div at bounding box center [523, 396] width 133 height 133
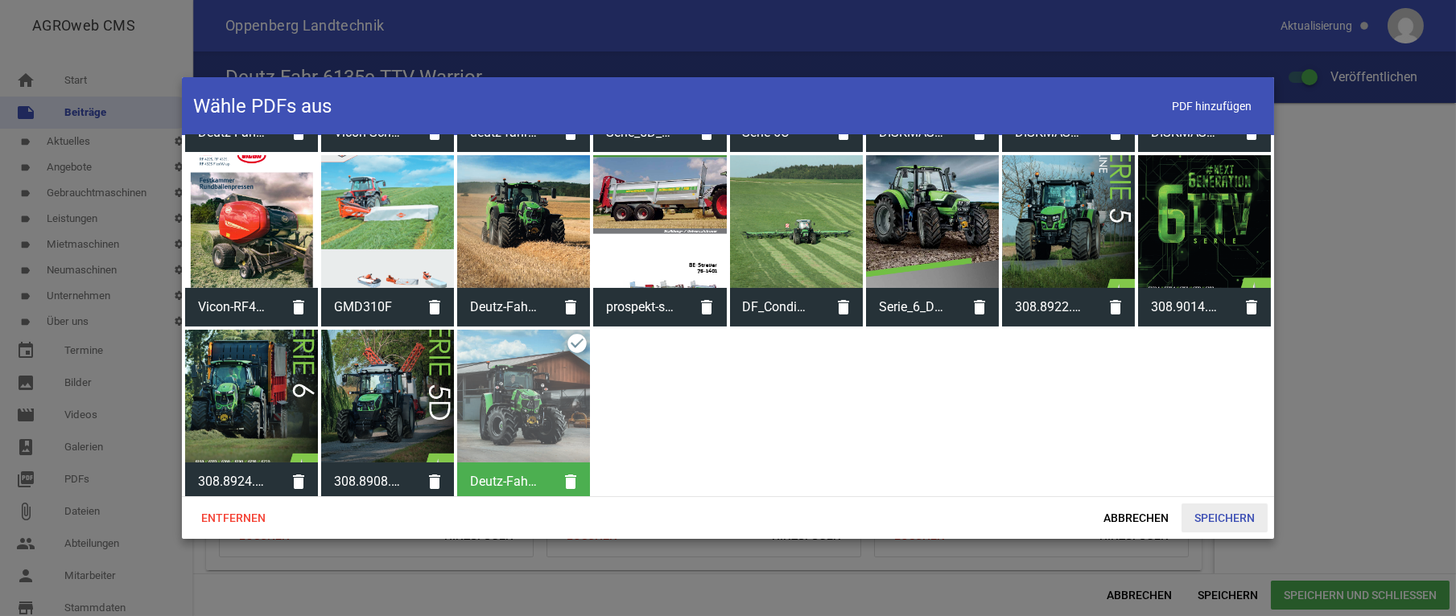
click at [1226, 518] on span "Speichern" at bounding box center [1224, 518] width 86 height 29
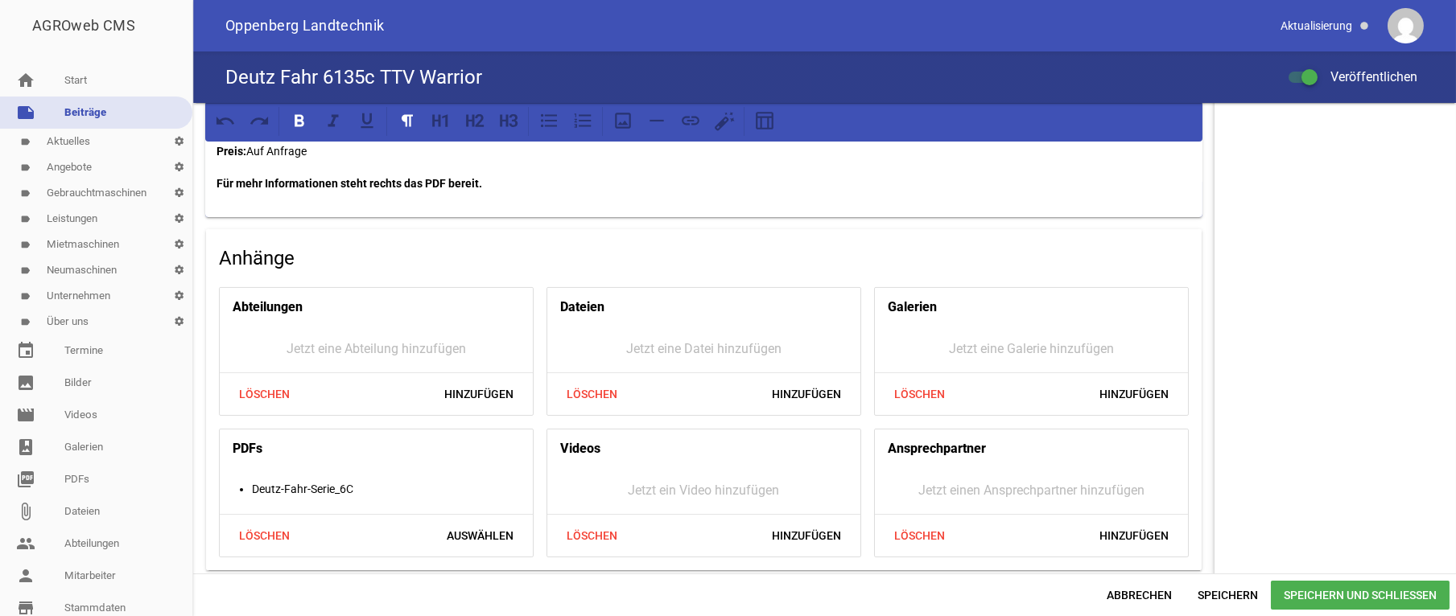
click at [1391, 602] on span "Speichern und Schließen" at bounding box center [1360, 595] width 179 height 29
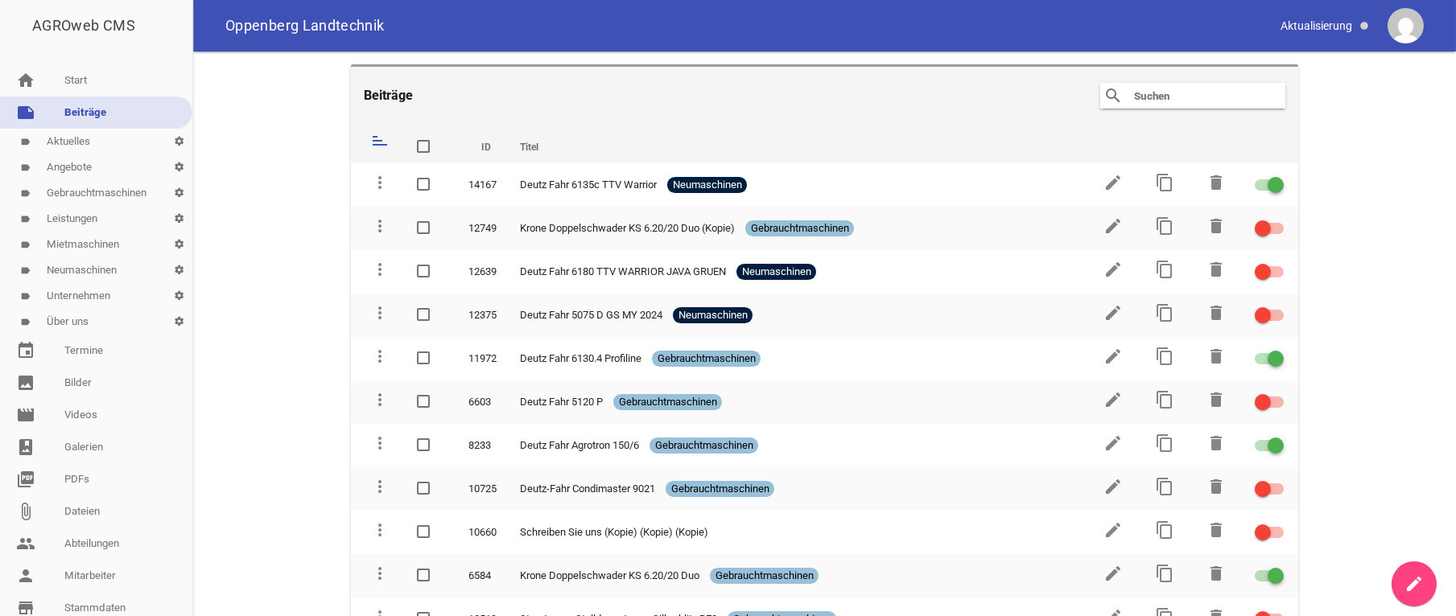
click at [108, 267] on link "label Neumaschinen settings" at bounding box center [96, 271] width 192 height 26
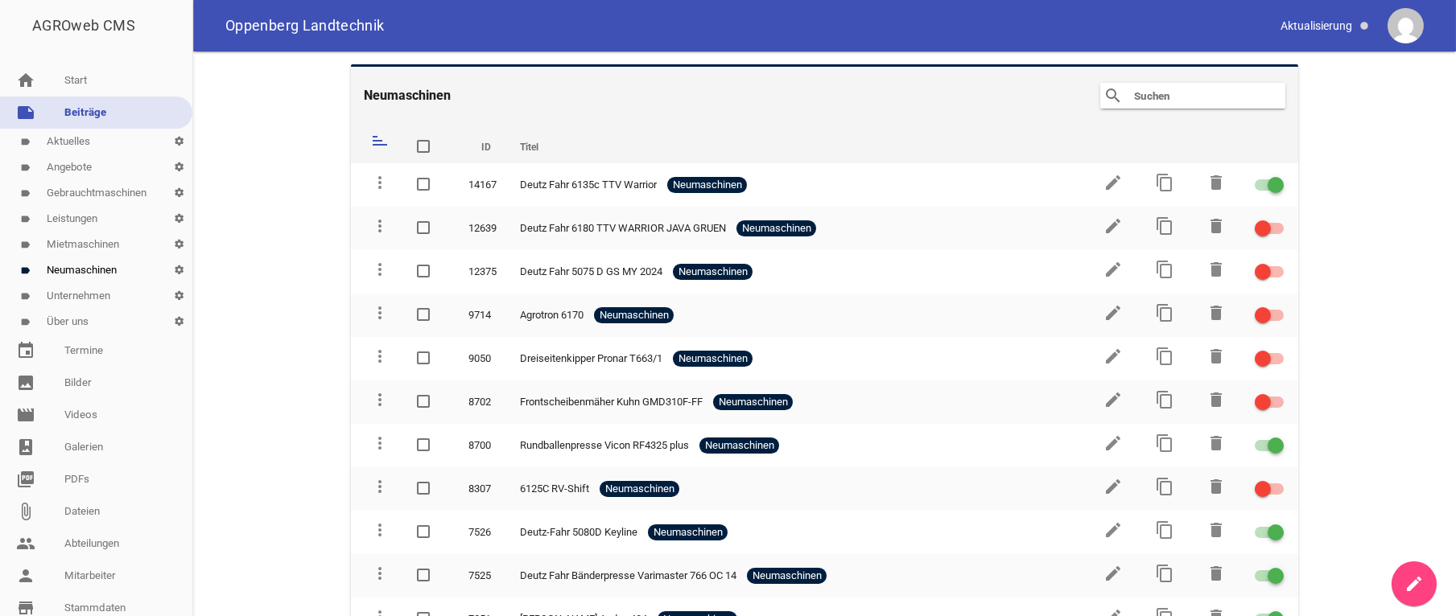
click at [94, 269] on link "label Neumaschinen settings" at bounding box center [96, 271] width 192 height 26
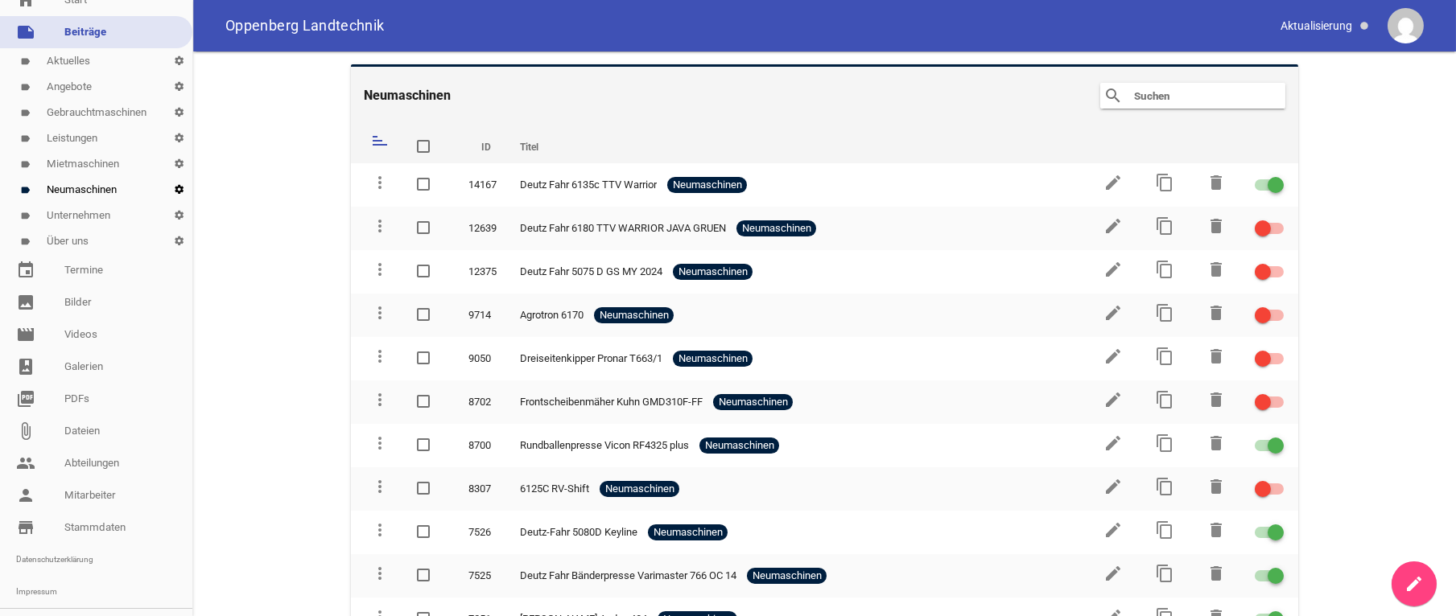
click at [166, 190] on icon "settings" at bounding box center [179, 190] width 27 height 26
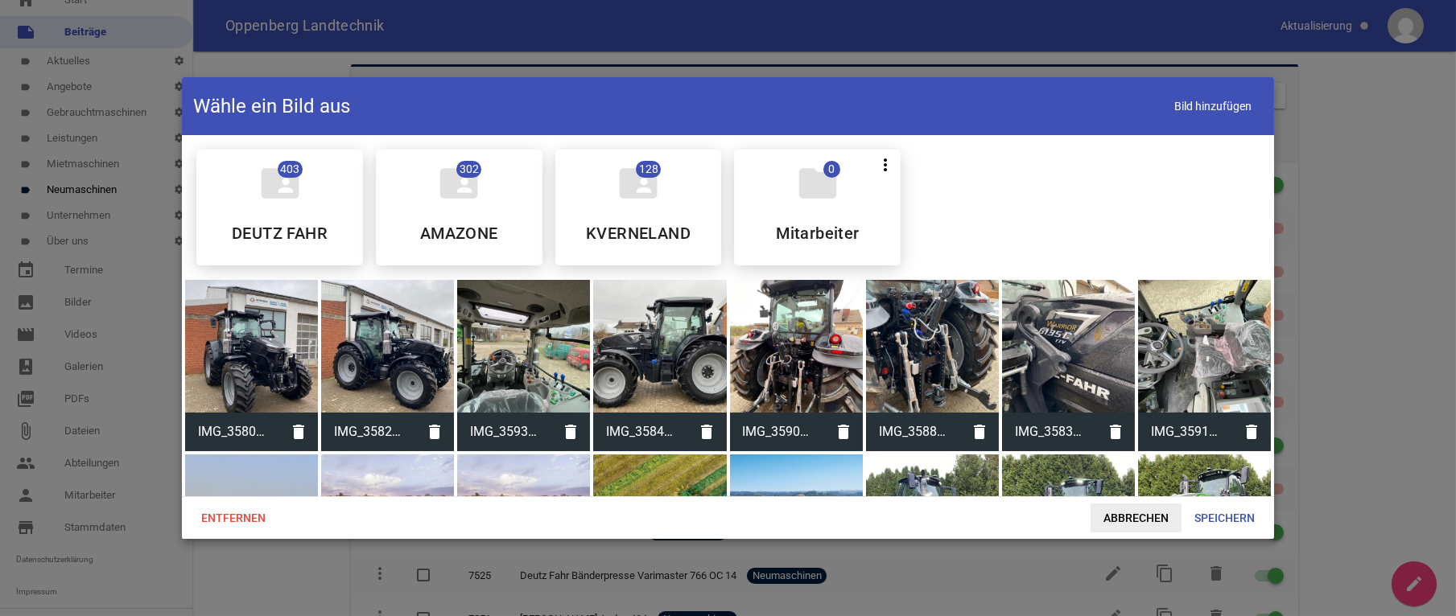
click at [1129, 519] on span "Abbrechen" at bounding box center [1135, 518] width 91 height 29
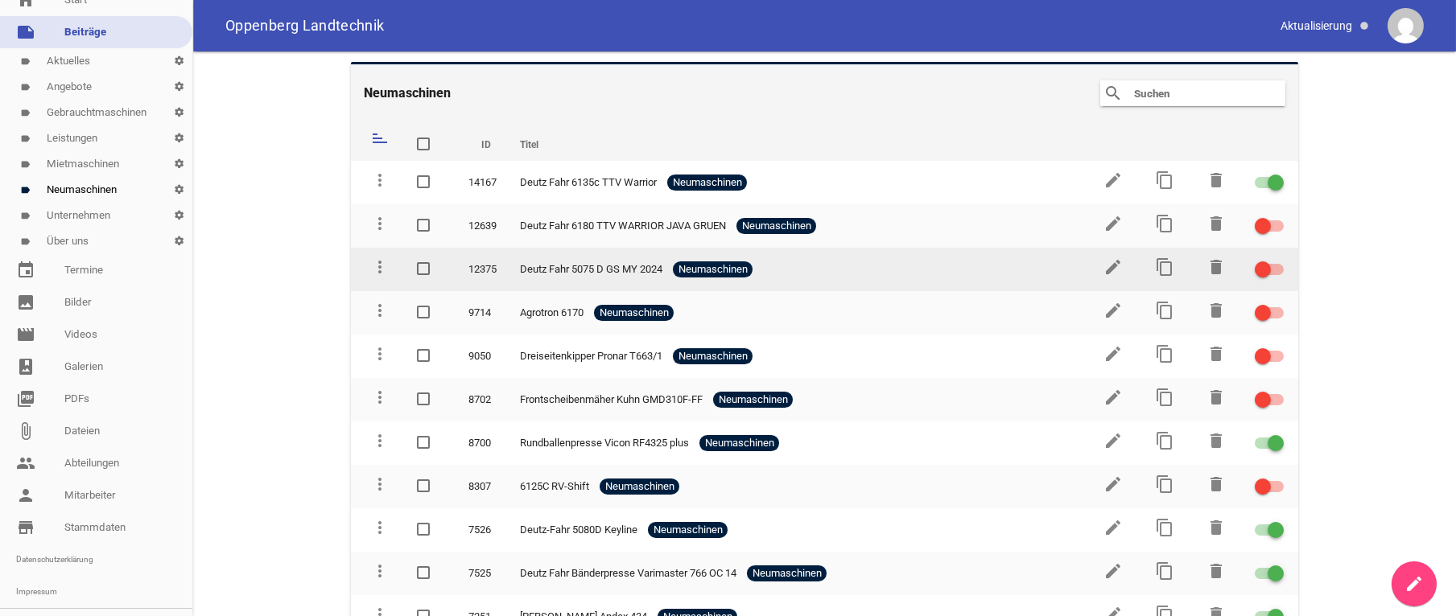
scroll to position [0, 0]
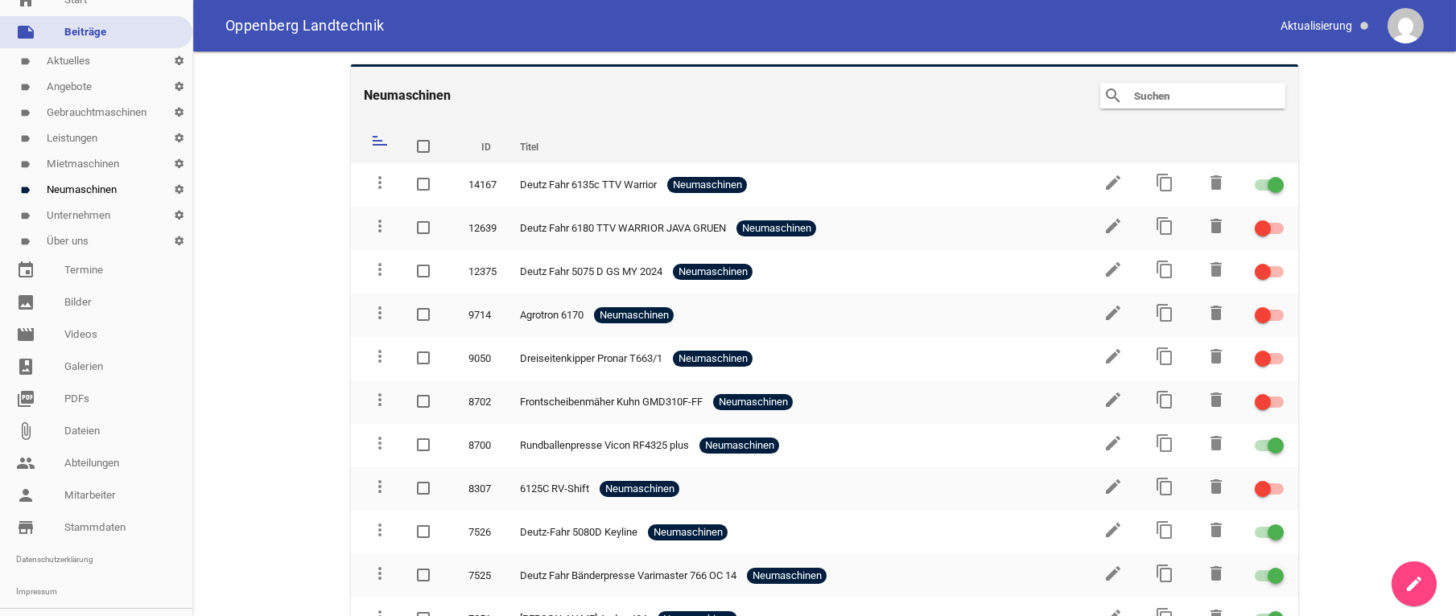
click at [374, 143] on icon "sort" at bounding box center [379, 140] width 19 height 19
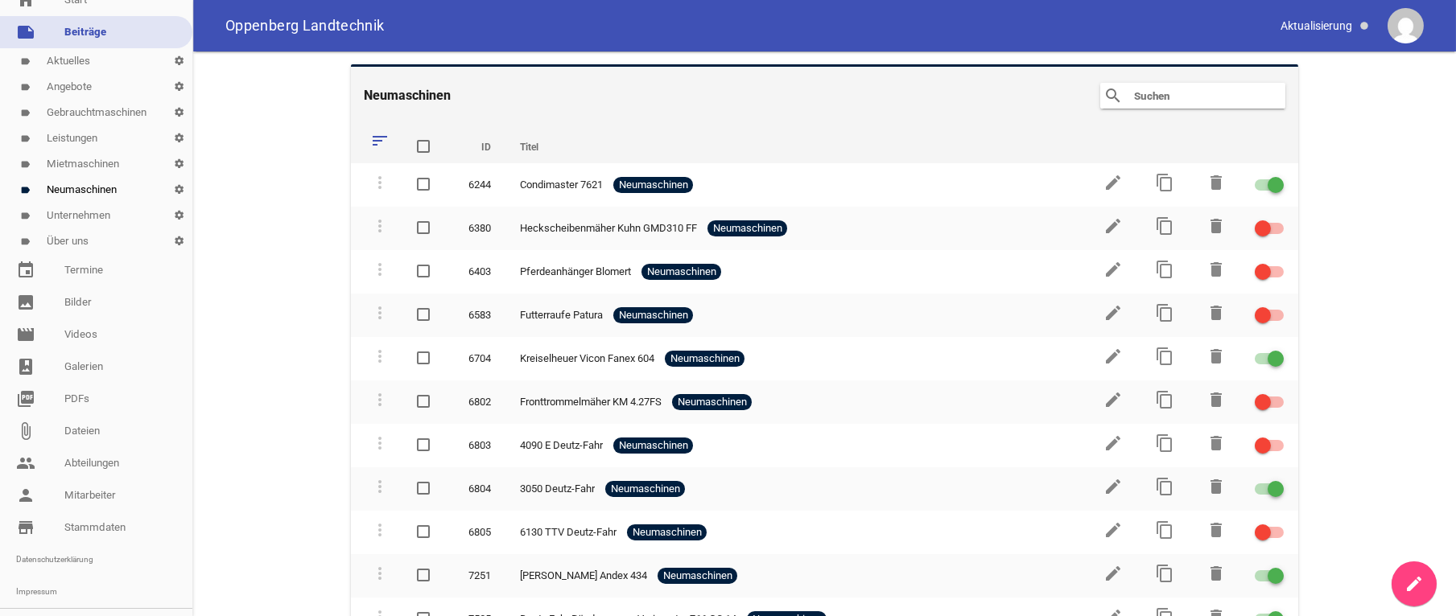
click at [381, 138] on icon "sort" at bounding box center [379, 140] width 19 height 19
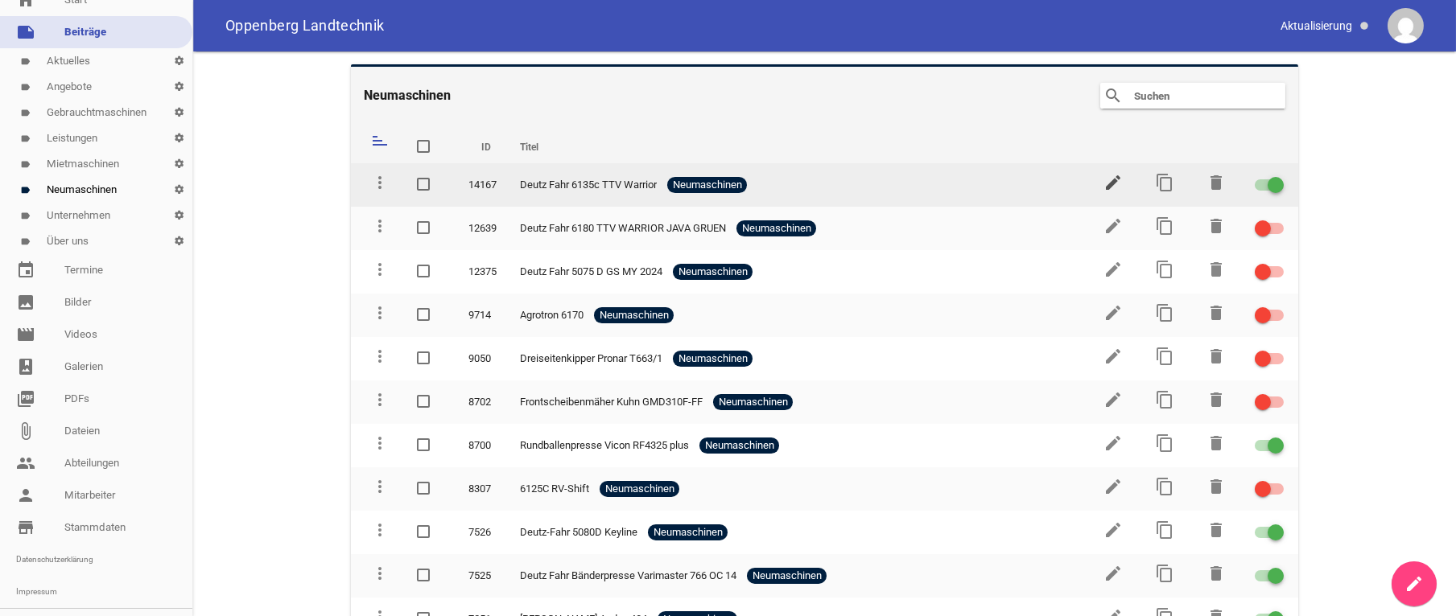
click at [1105, 180] on icon "edit" at bounding box center [1112, 182] width 19 height 19
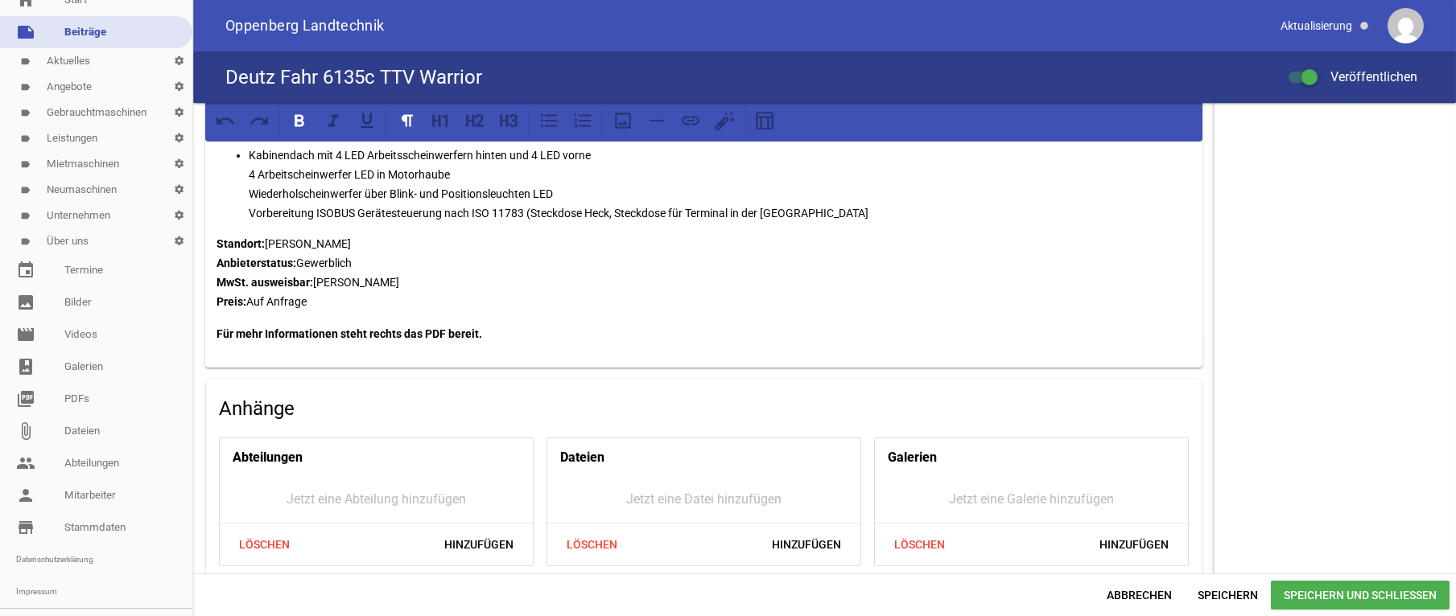
scroll to position [1204, 0]
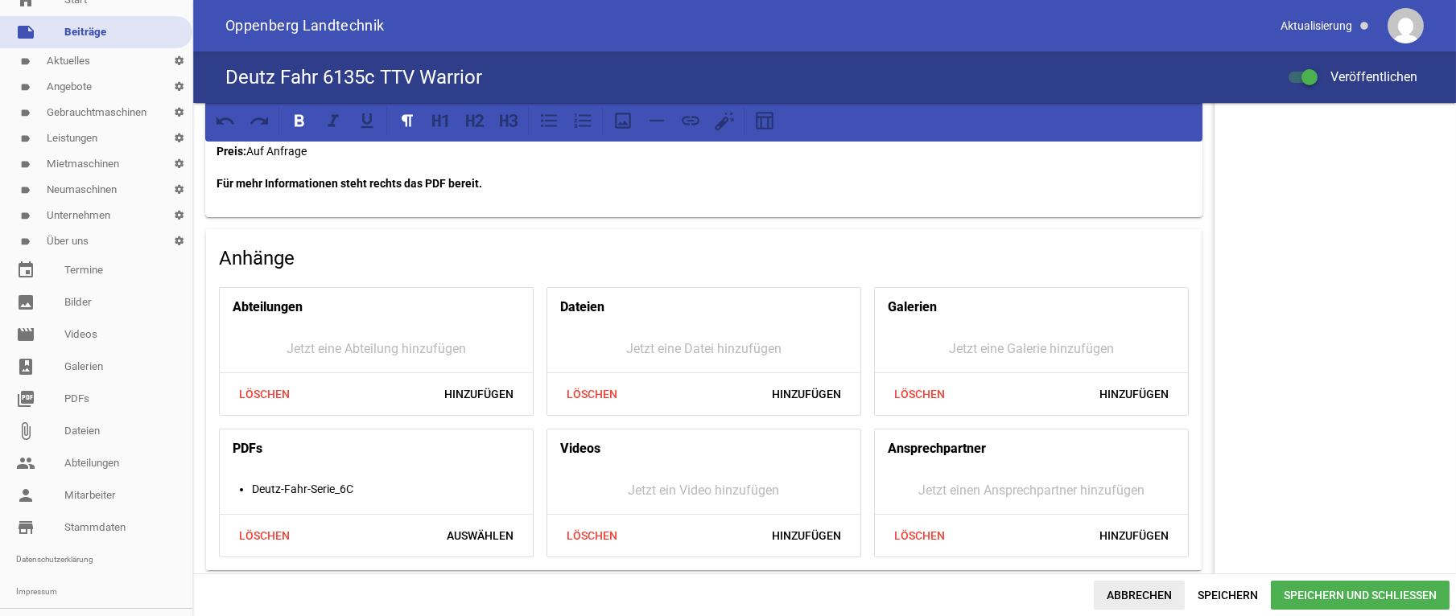
click at [1141, 594] on span "Abbrechen" at bounding box center [1139, 595] width 91 height 29
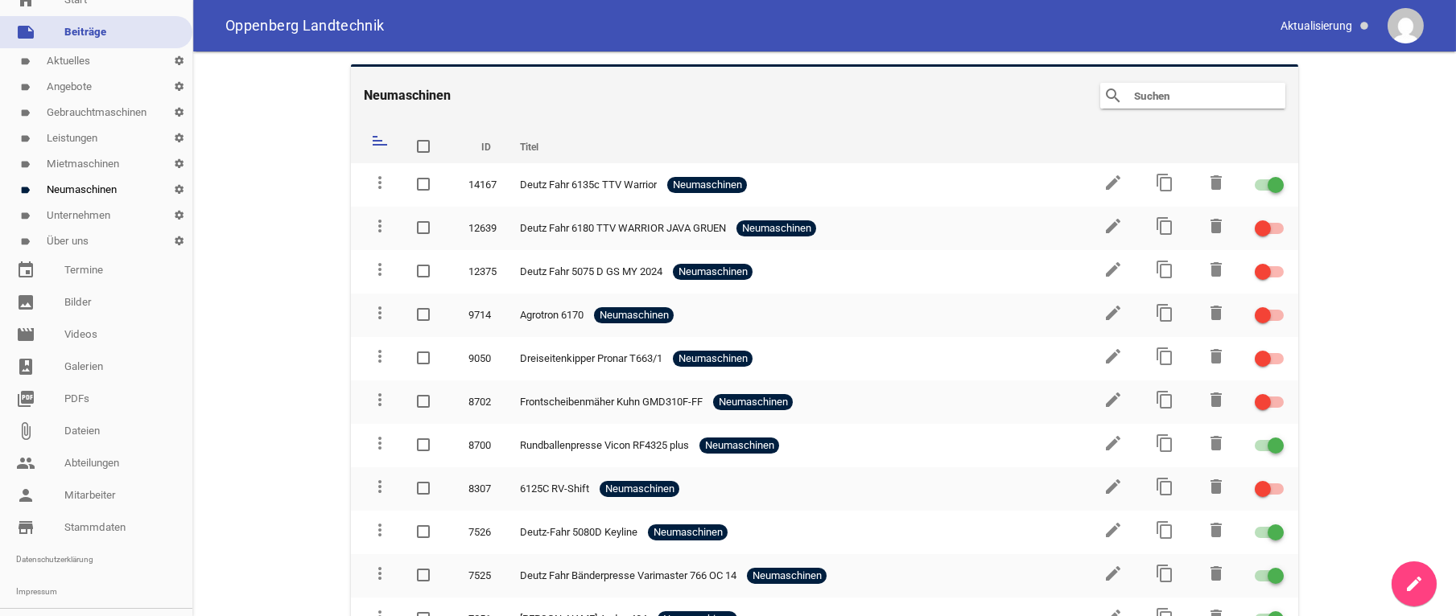
click at [1418, 588] on icon "create" at bounding box center [1413, 584] width 19 height 19
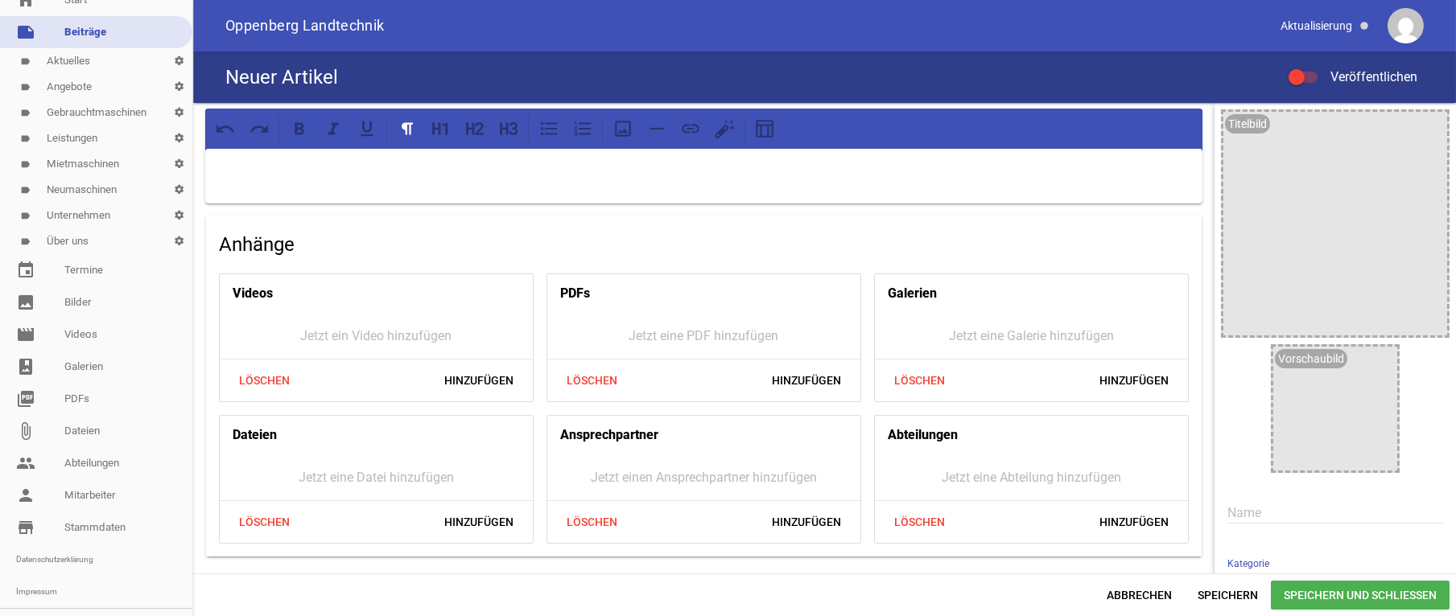
click at [274, 162] on p at bounding box center [703, 169] width 975 height 19
